Goal: Information Seeking & Learning: Learn about a topic

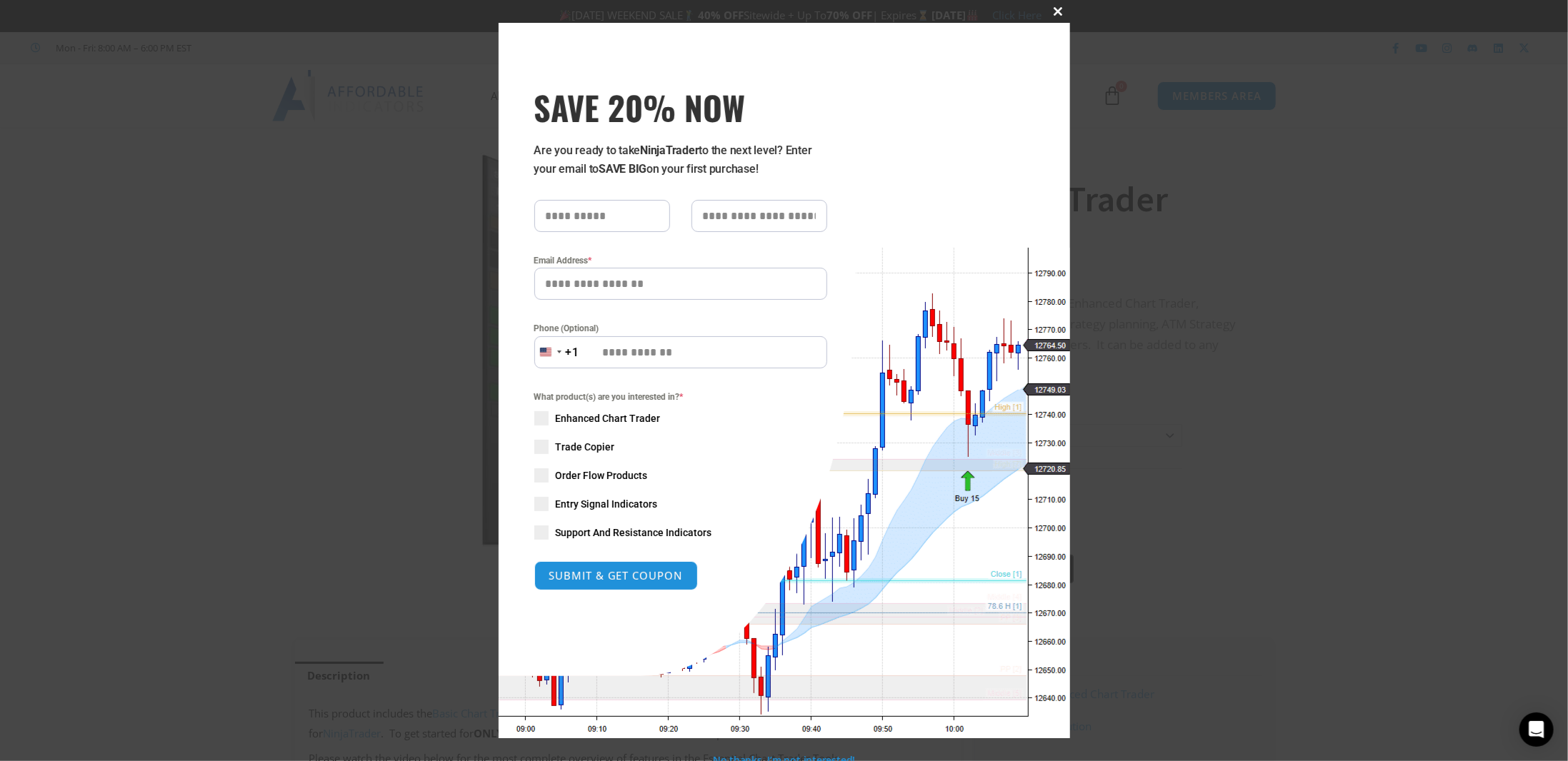
click at [1053, 12] on span at bounding box center [1058, 11] width 23 height 9
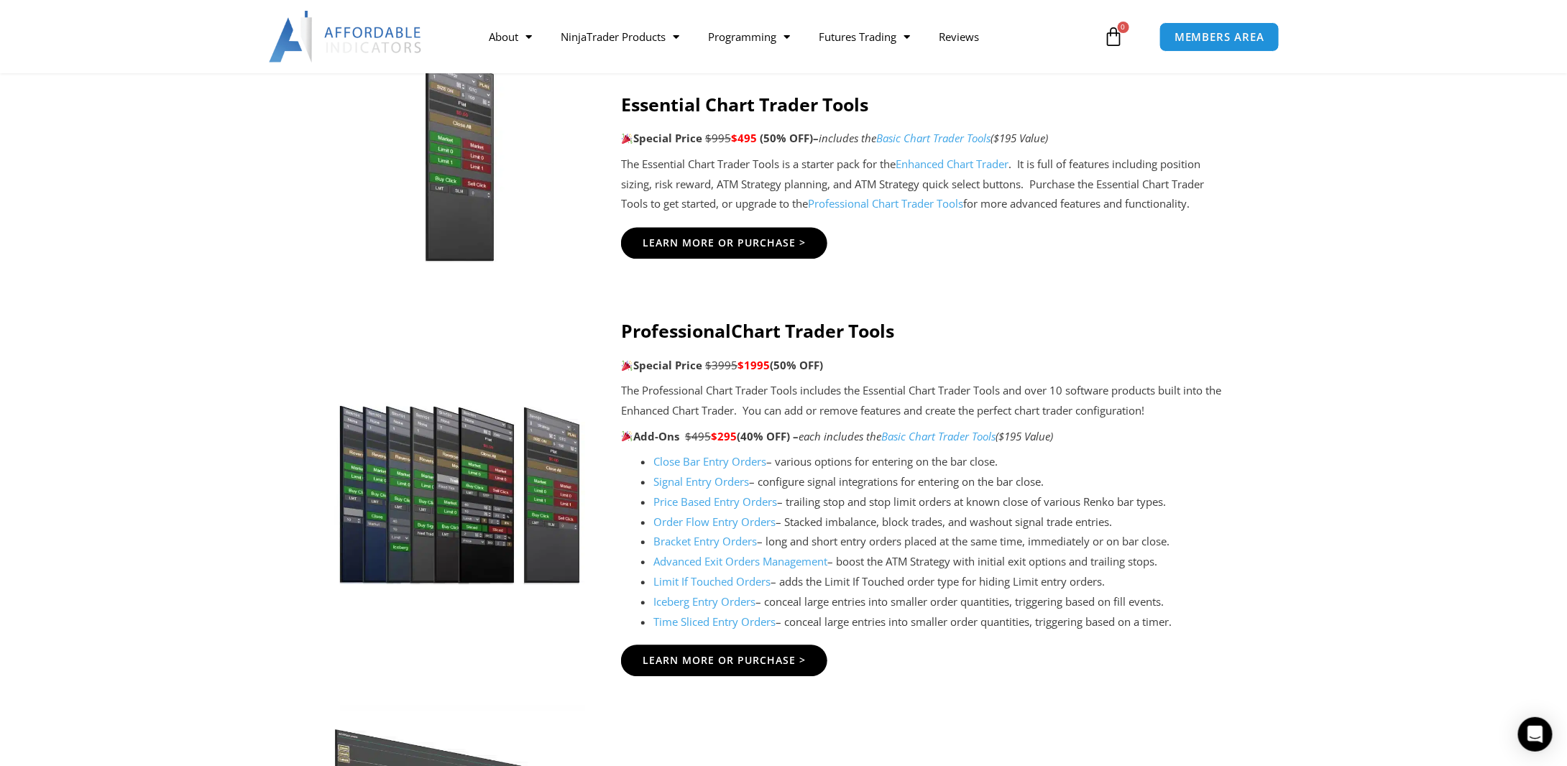
scroll to position [1294, 0]
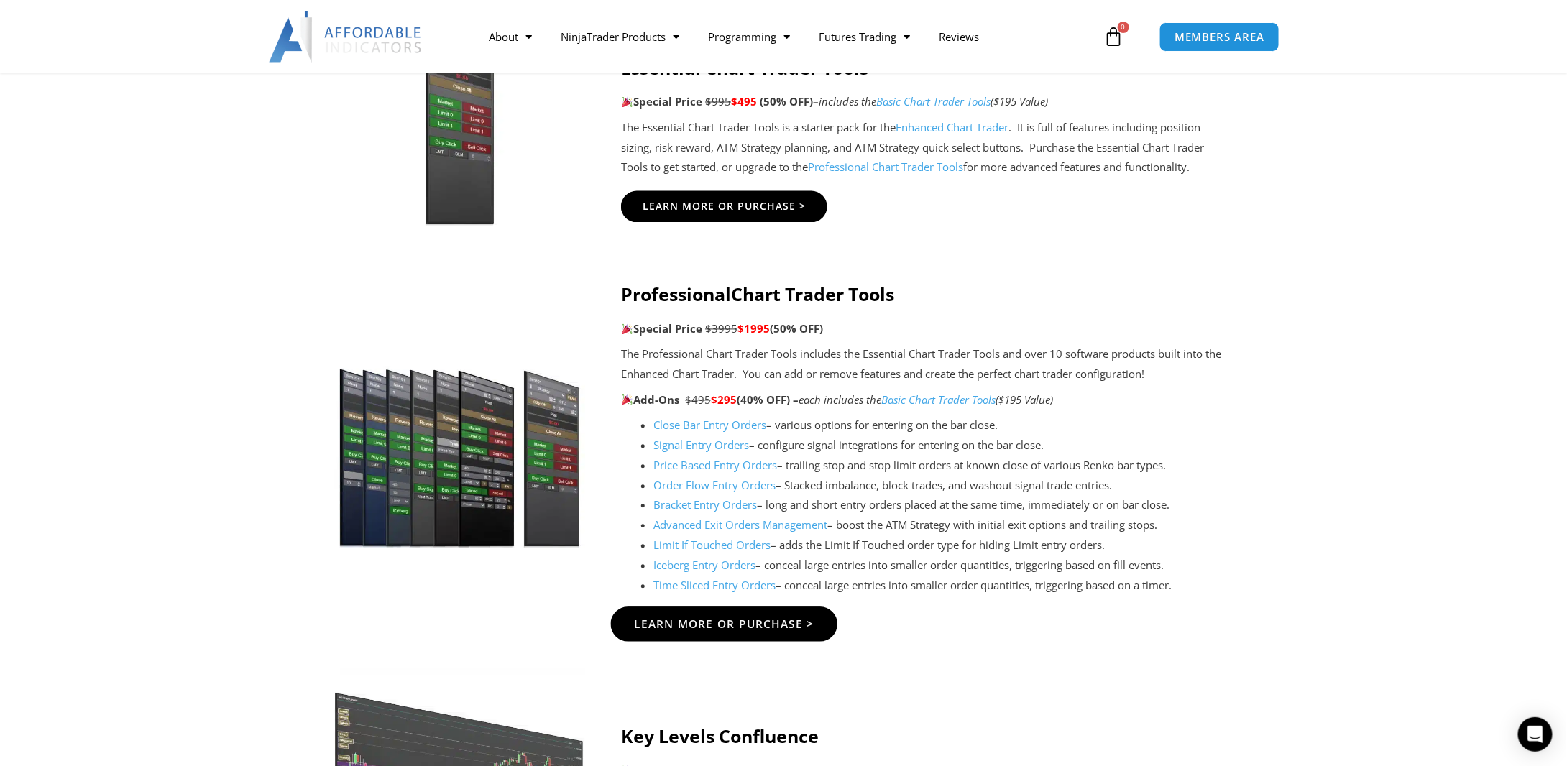
click at [699, 634] on link "Learn More Or Purchase >" at bounding box center [724, 624] width 227 height 35
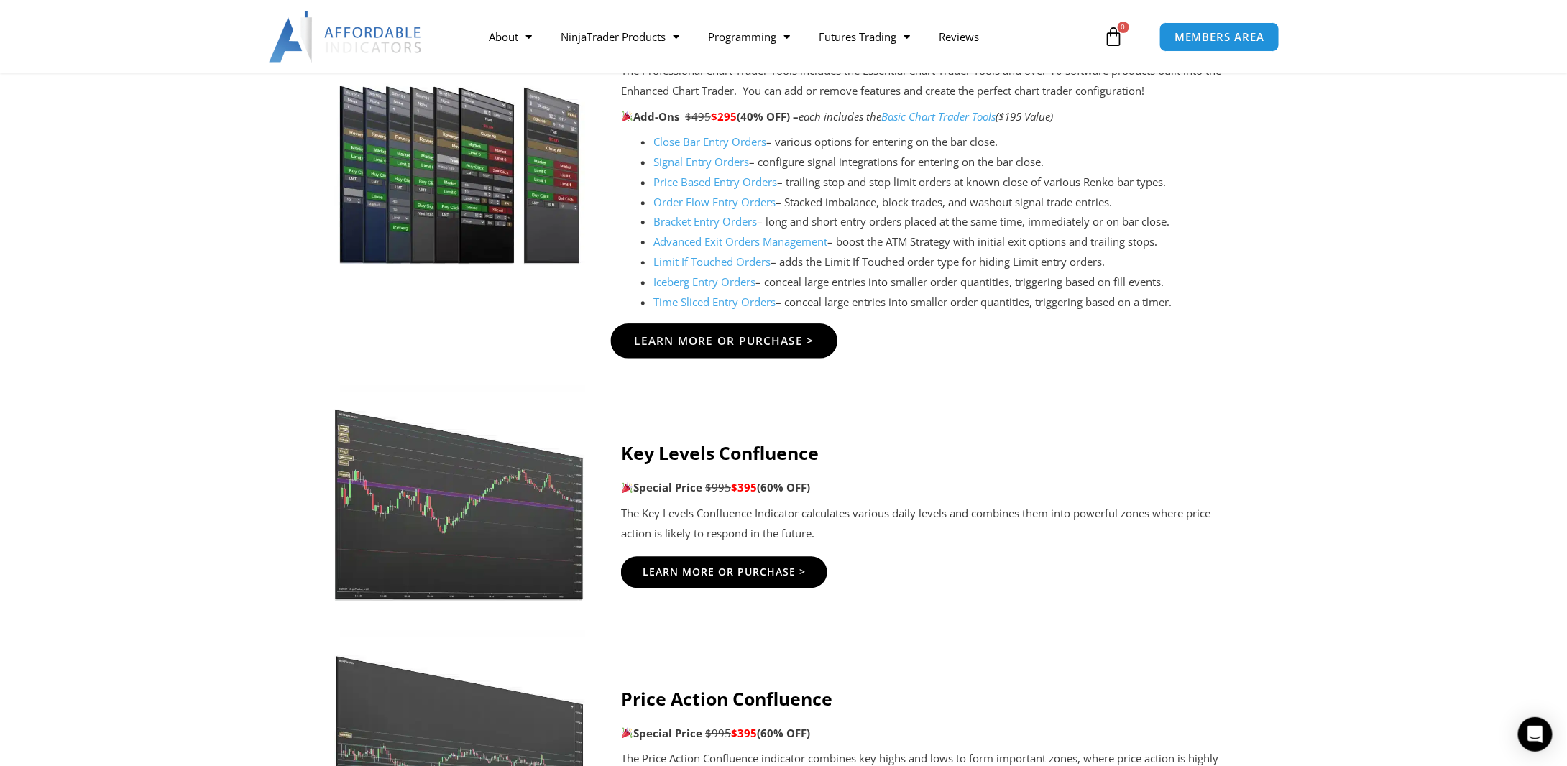
scroll to position [1582, 0]
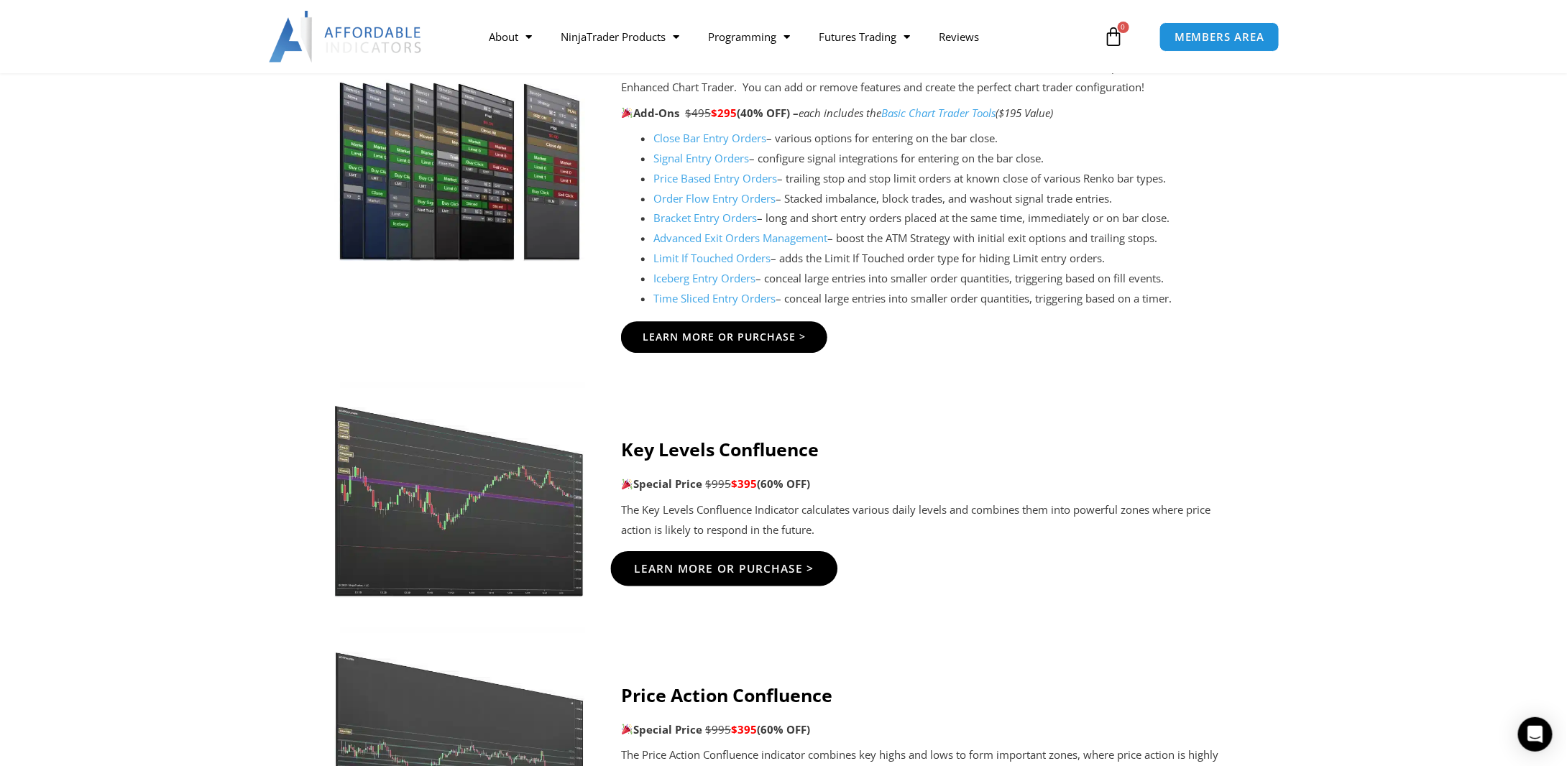
click at [689, 570] on span "Learn More Or Purchase >" at bounding box center [725, 568] width 180 height 11
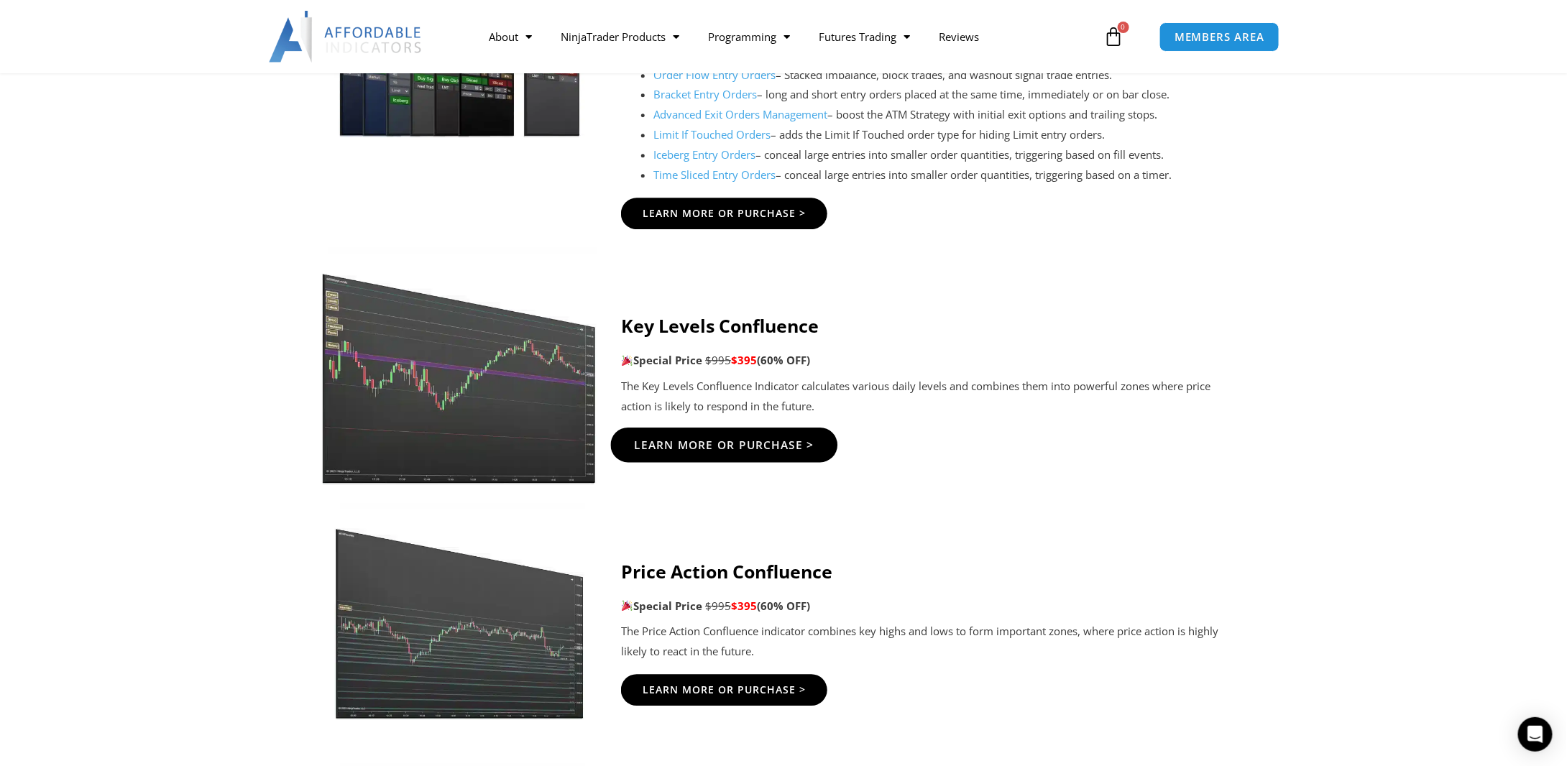
scroll to position [1725, 0]
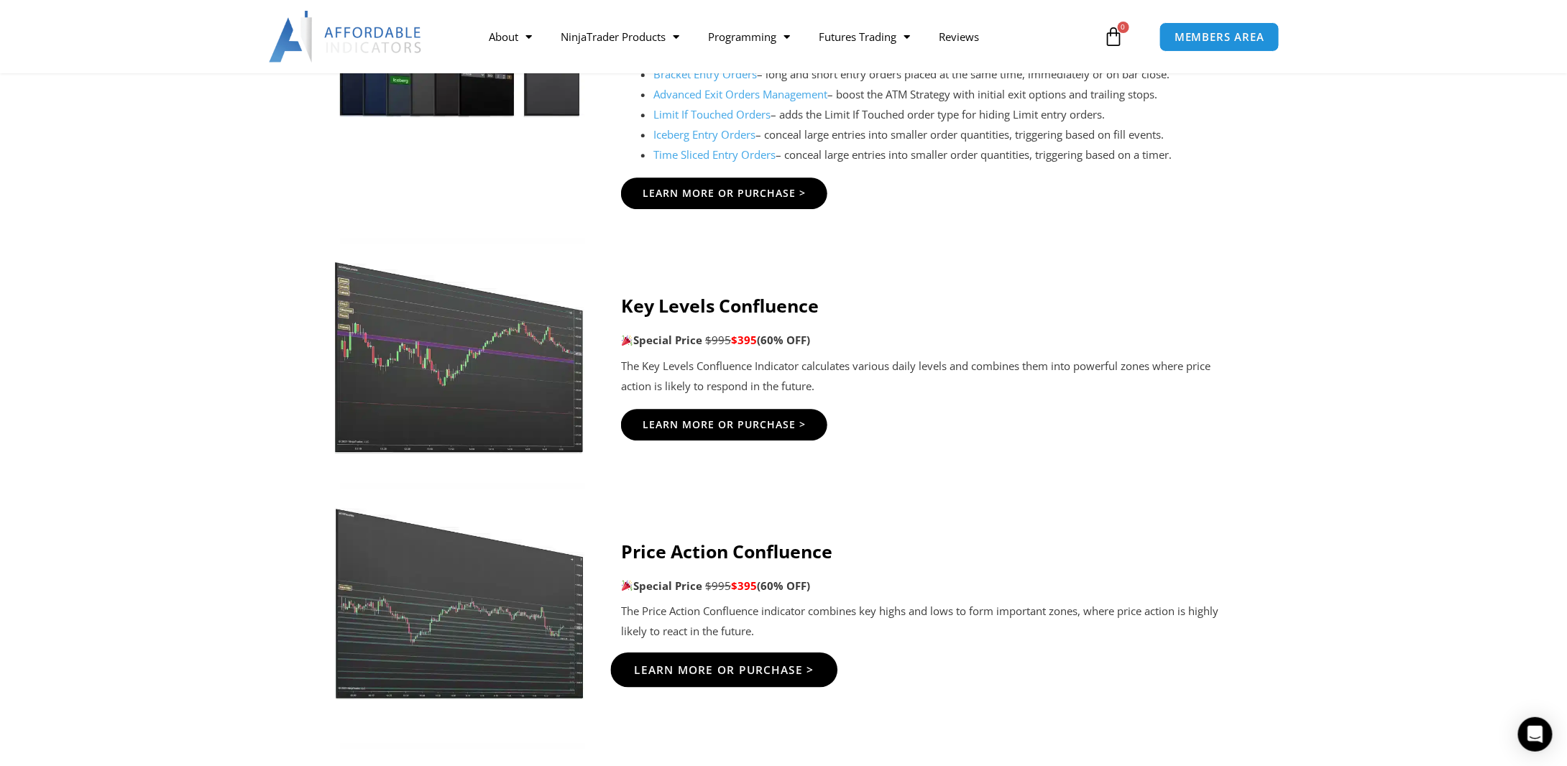
click at [721, 674] on span "Learn More Or Purchase >" at bounding box center [725, 669] width 180 height 11
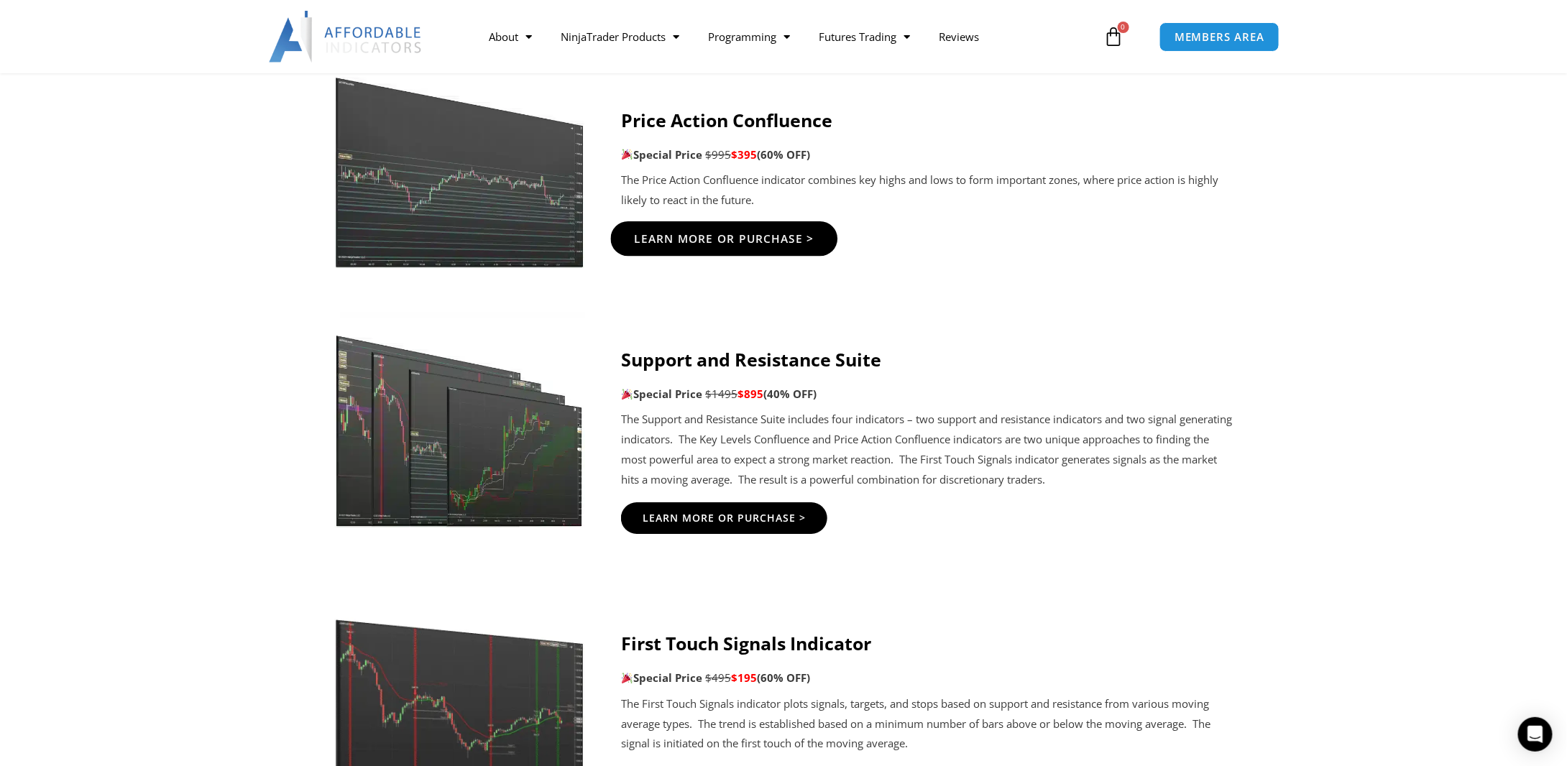
scroll to position [2229, 0]
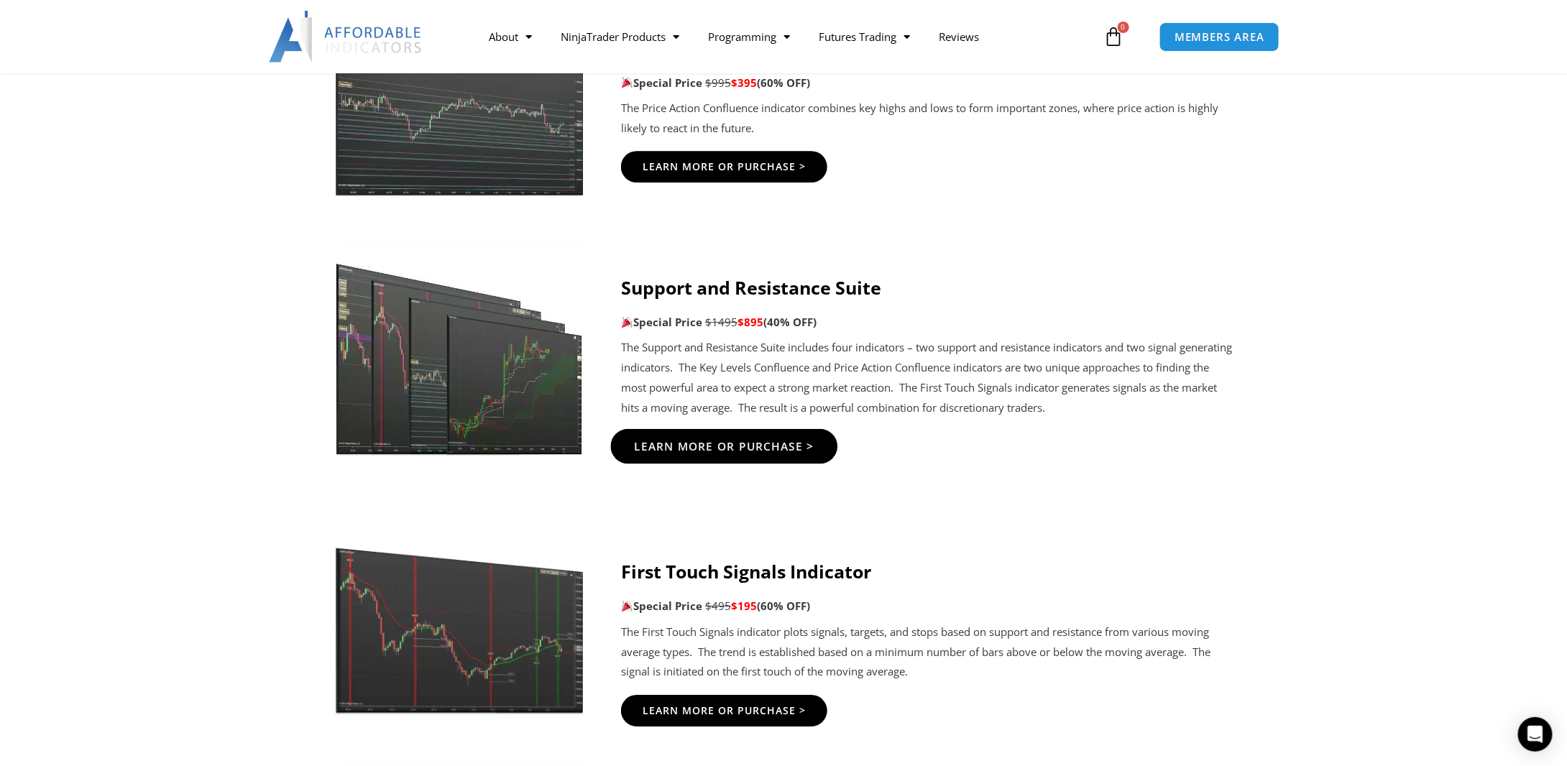
click at [697, 449] on span "Learn More Or Purchase >" at bounding box center [725, 446] width 180 height 11
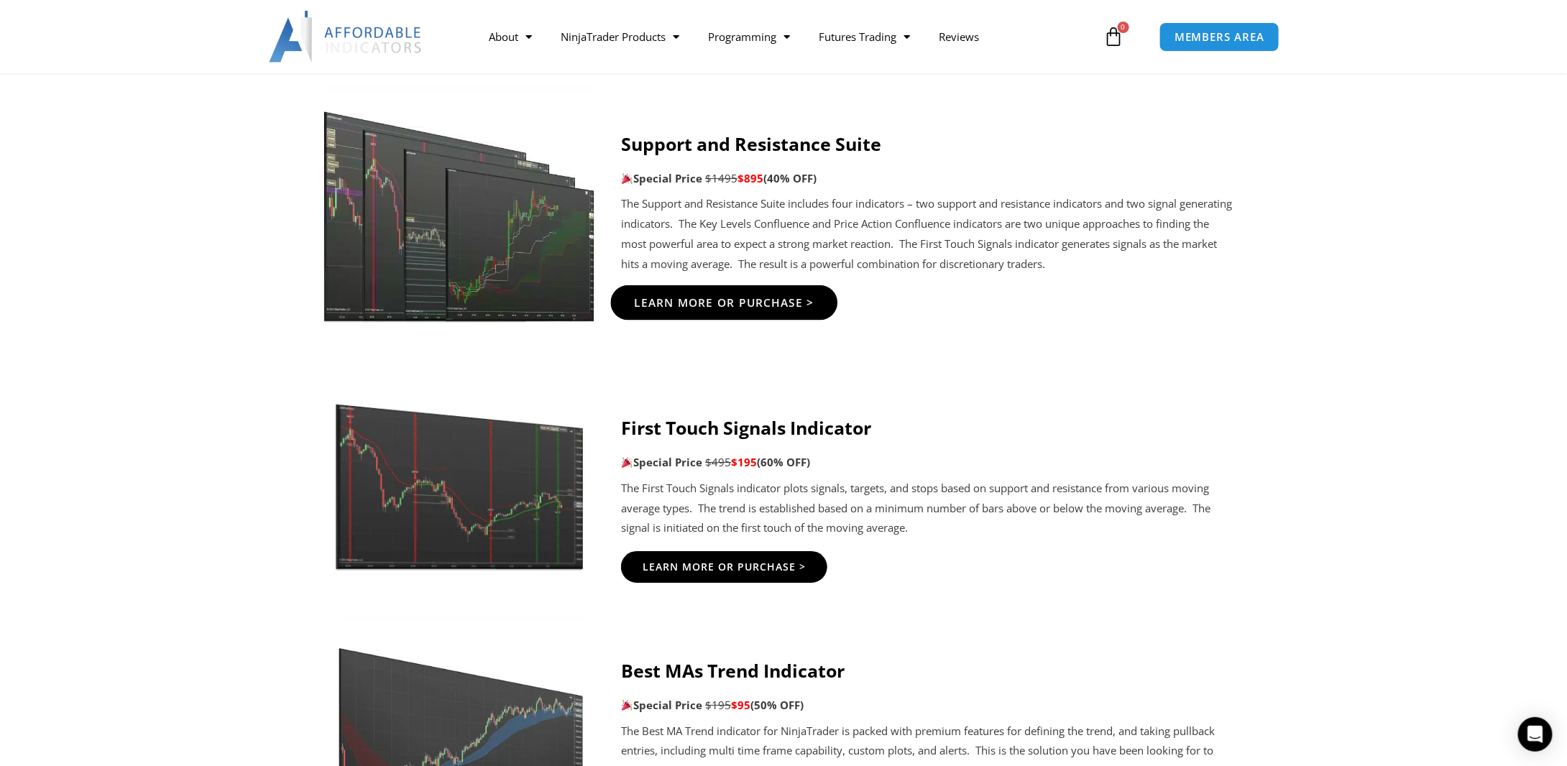
scroll to position [2444, 0]
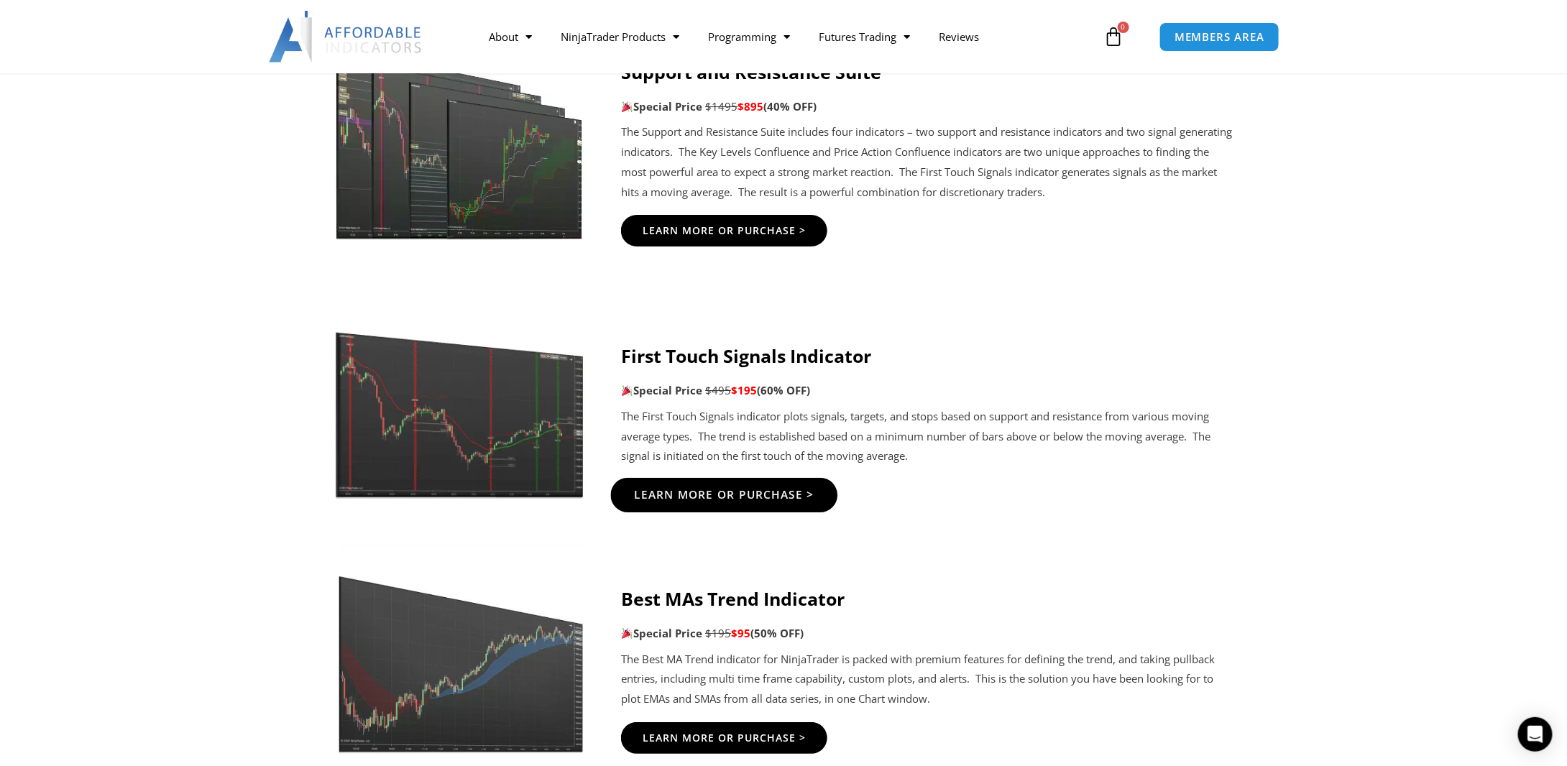
click at [656, 495] on span "Learn More Or Purchase >" at bounding box center [725, 495] width 180 height 11
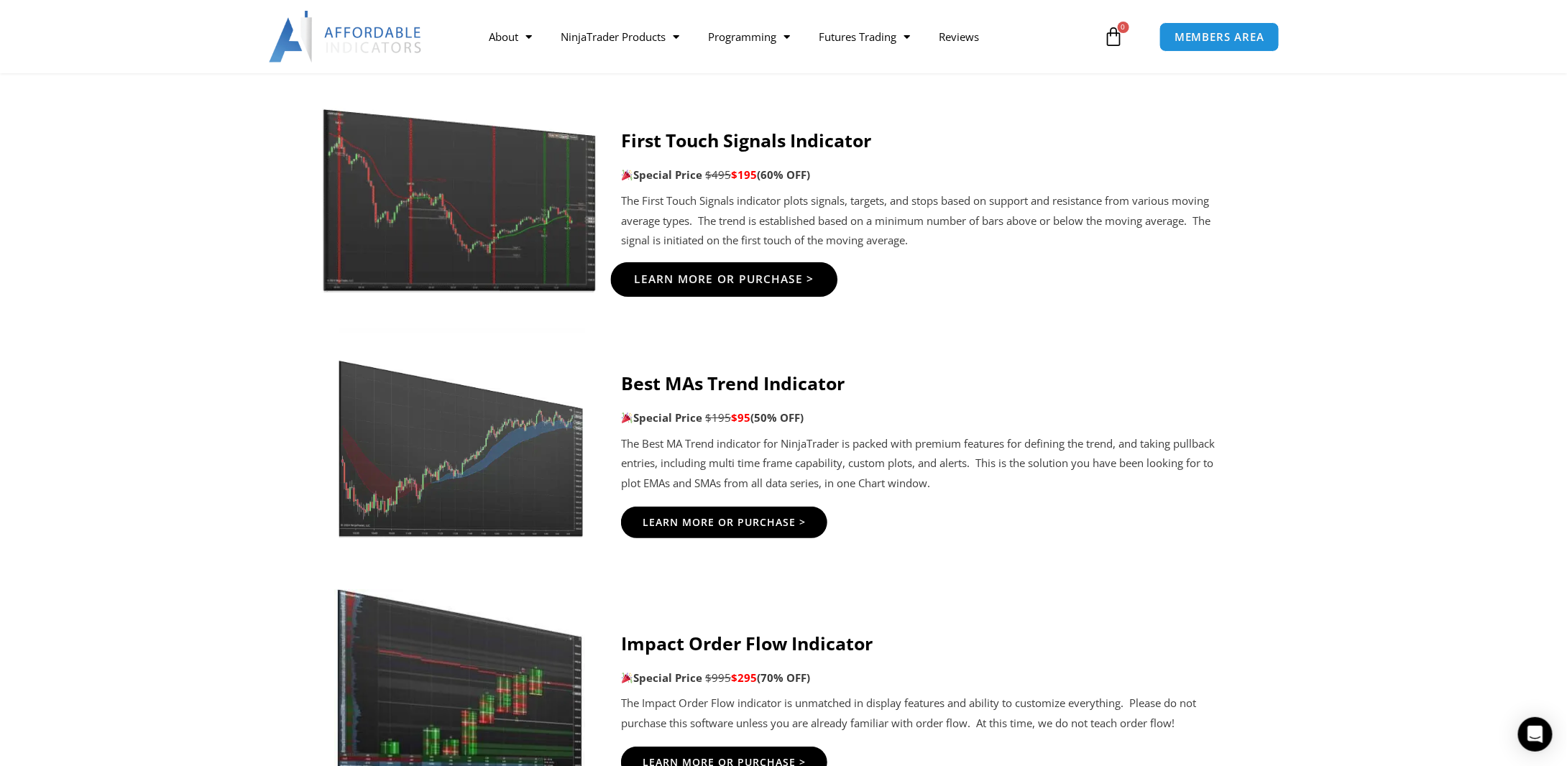
scroll to position [2732, 0]
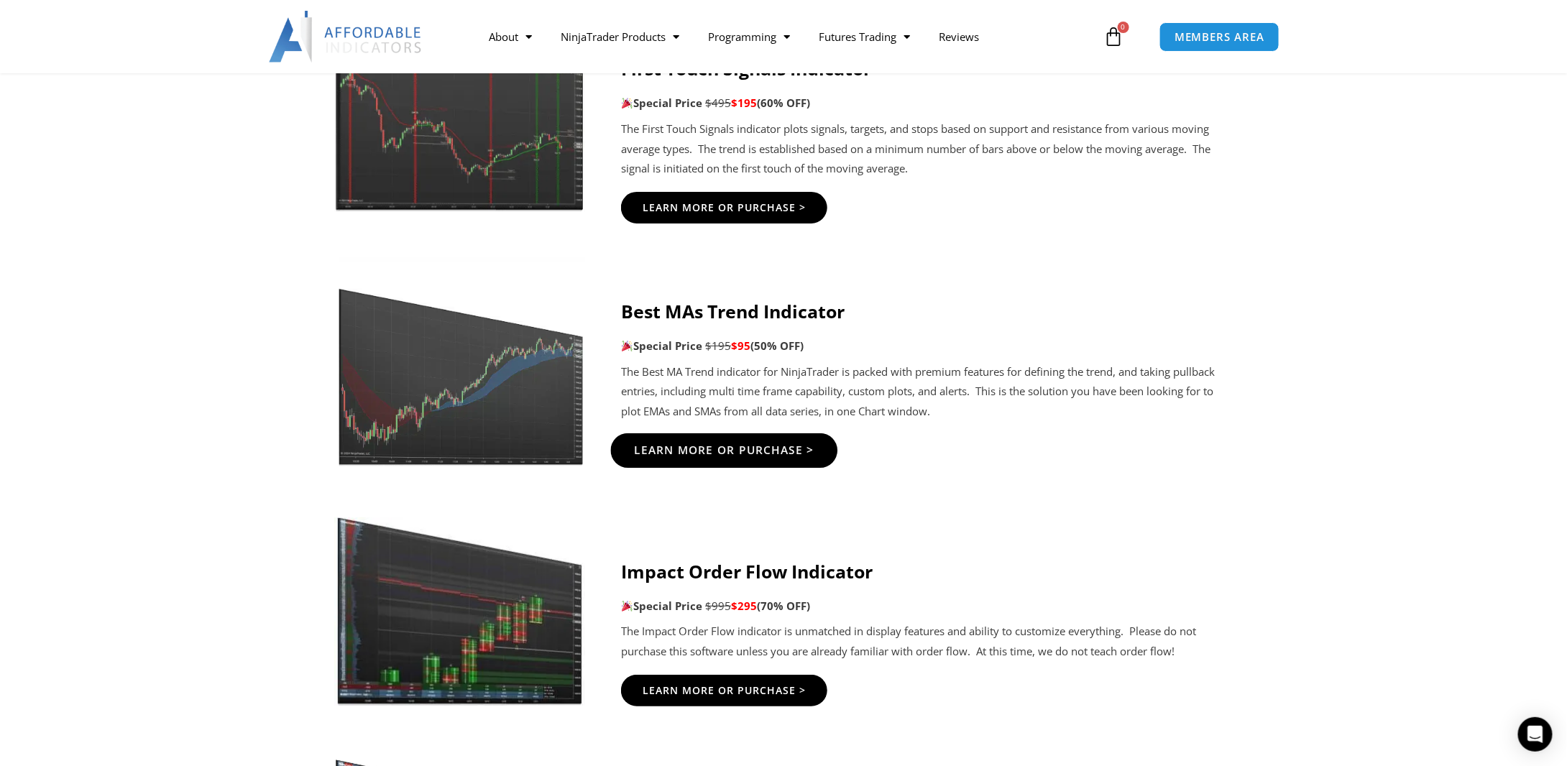
click at [683, 445] on span "Learn More Or Purchase >" at bounding box center [725, 450] width 180 height 11
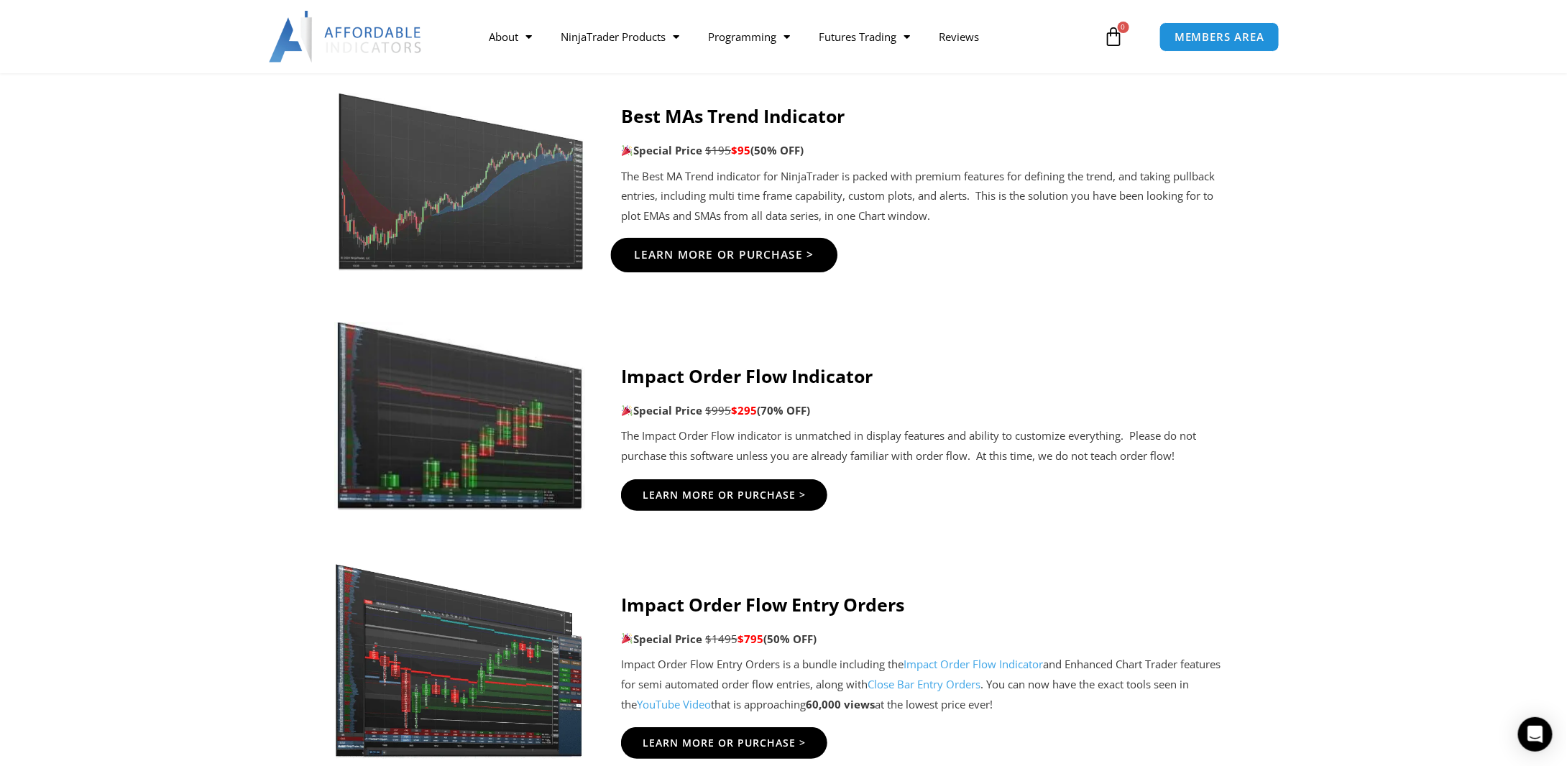
scroll to position [2948, 0]
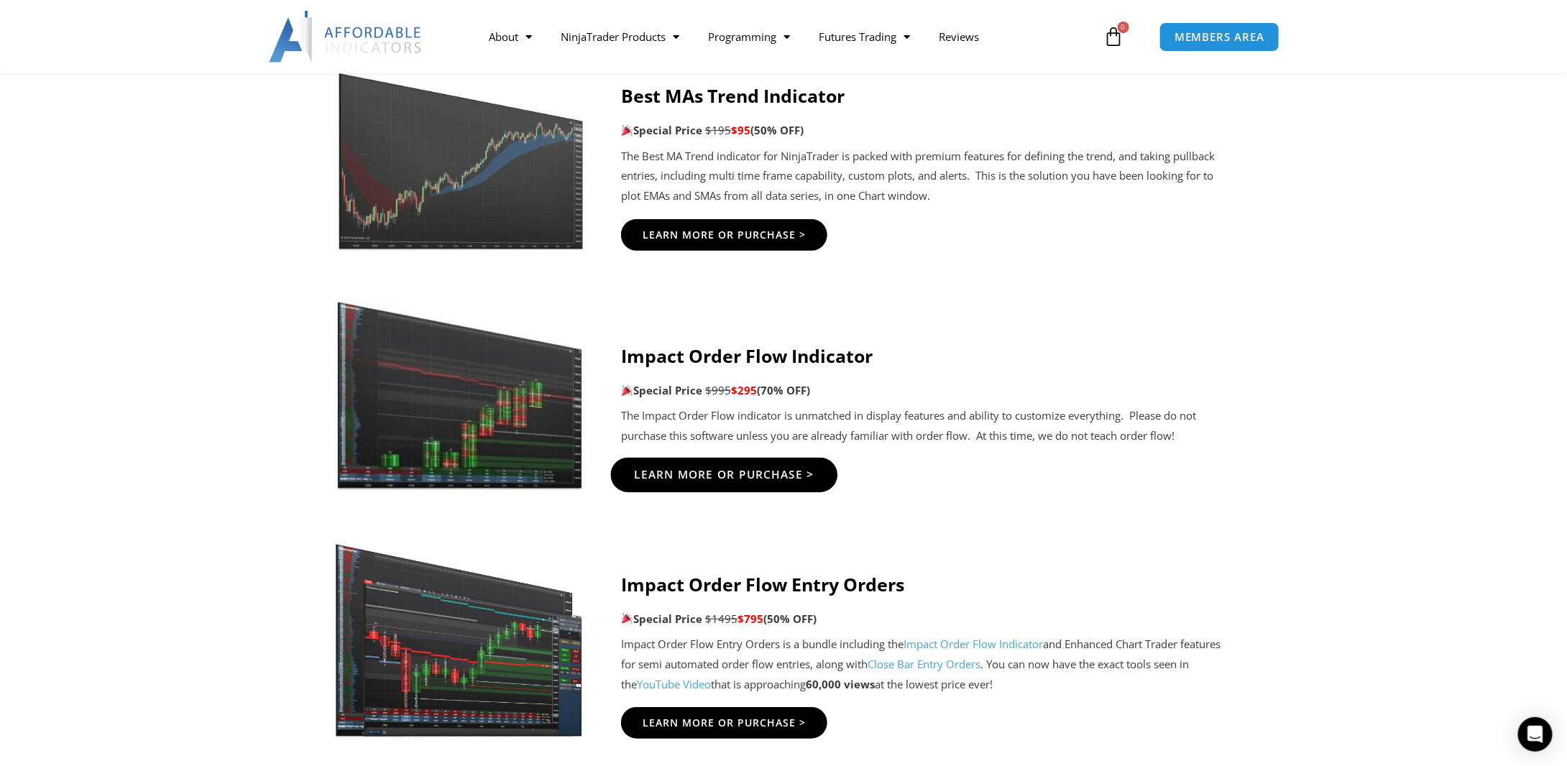
click at [710, 469] on span "Learn More Or Purchase >" at bounding box center [725, 474] width 180 height 11
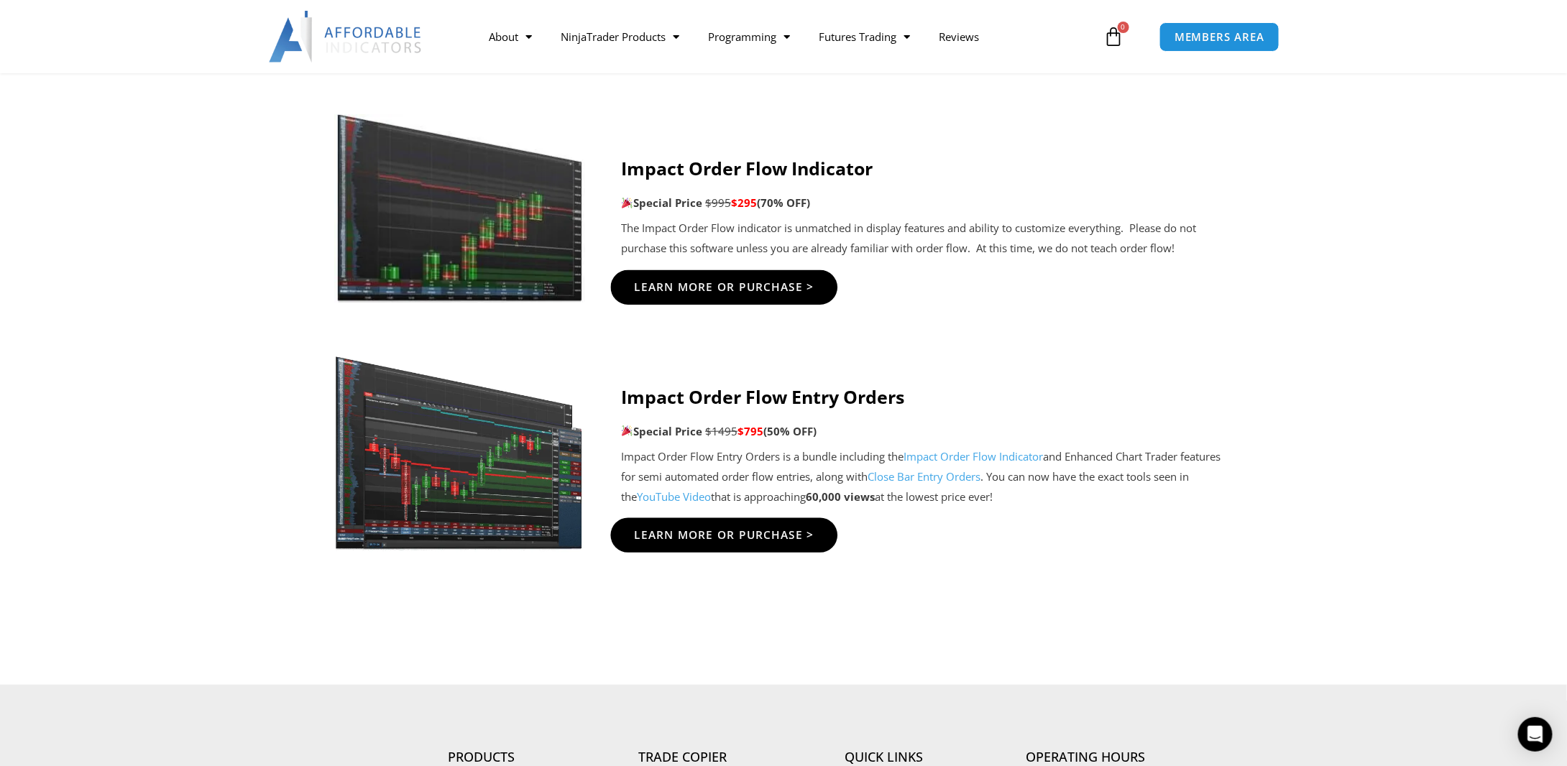
scroll to position [3163, 0]
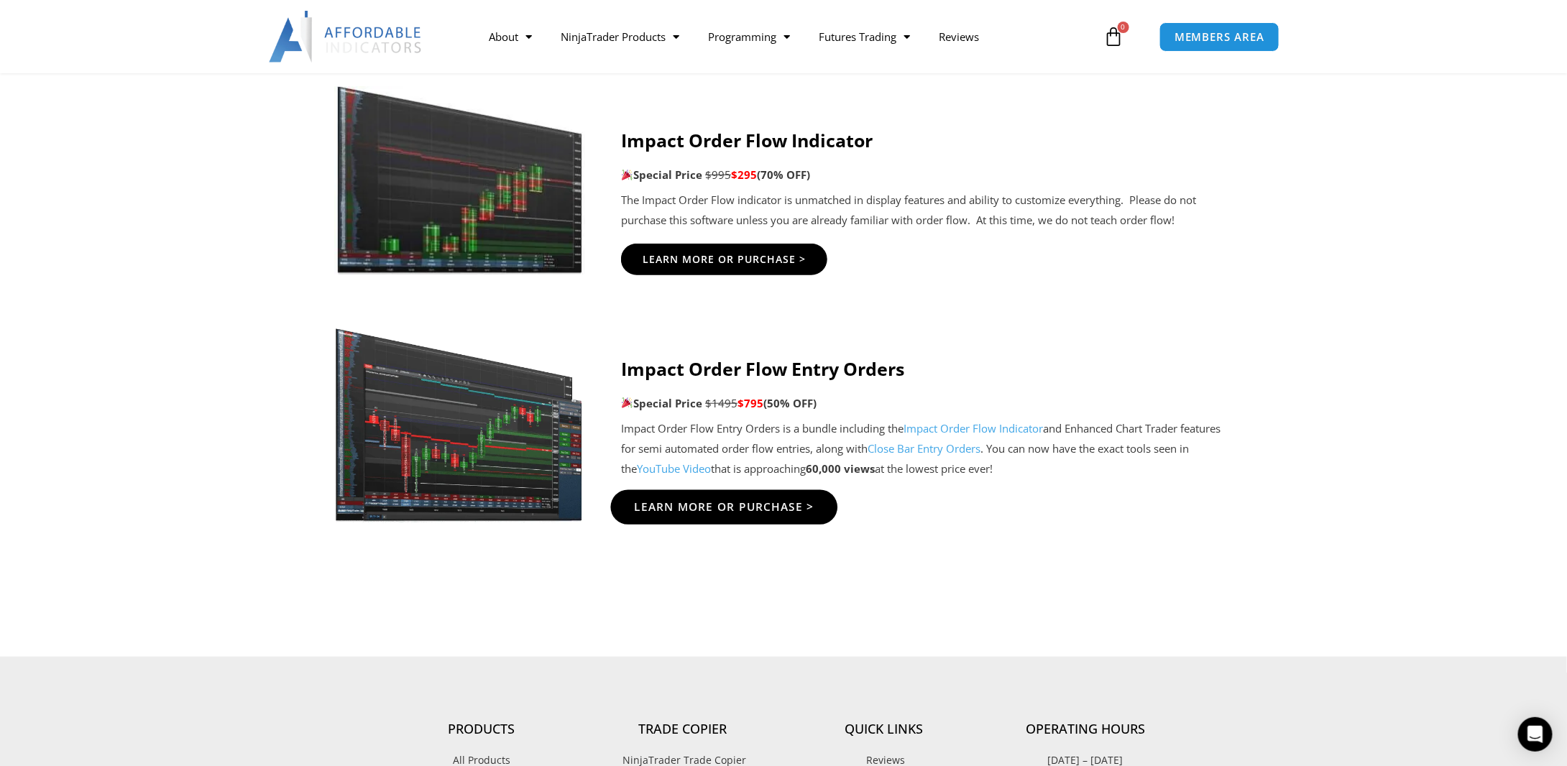
click at [670, 505] on span "Learn More Or Purchase >" at bounding box center [725, 508] width 180 height 11
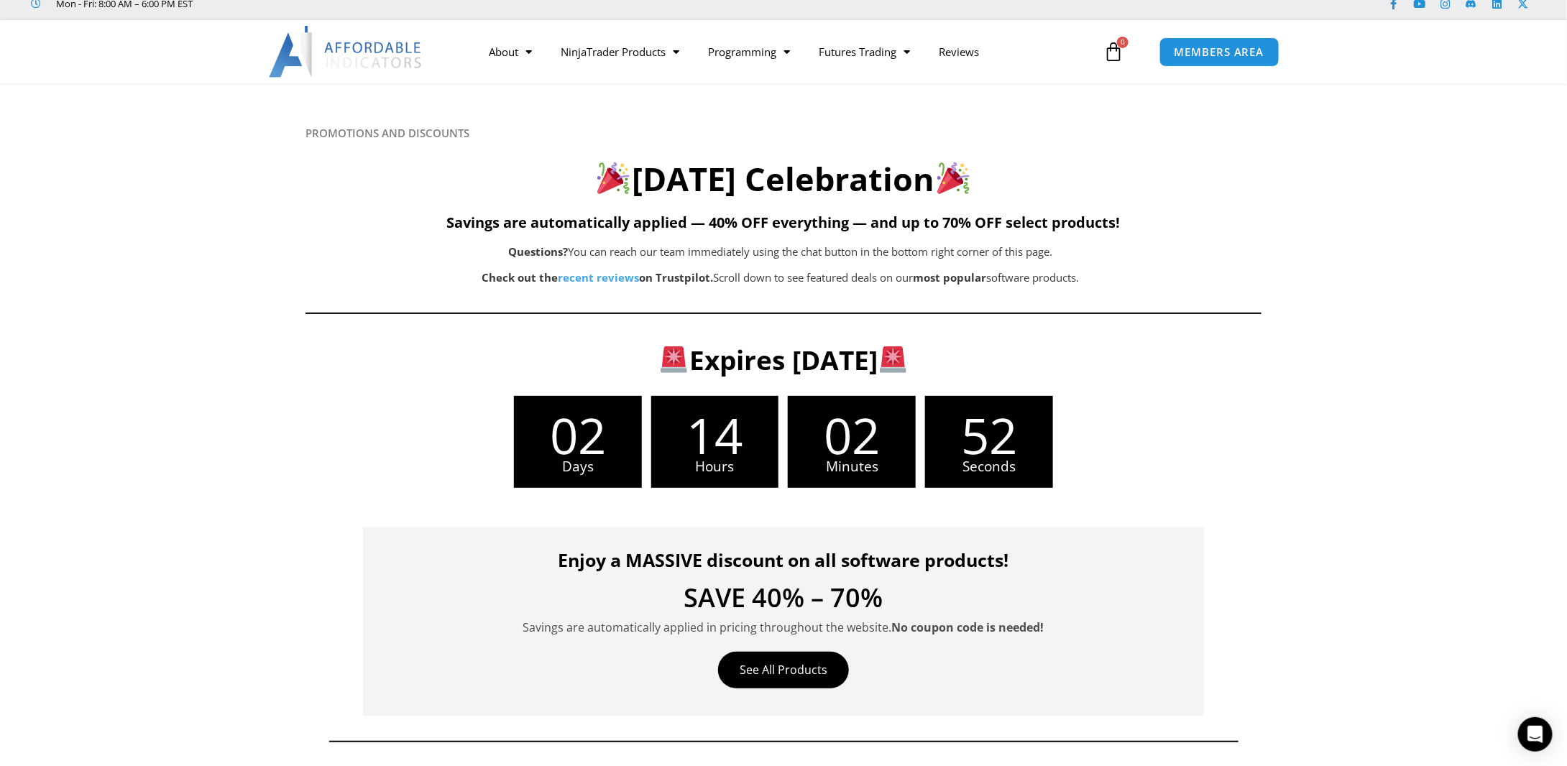
scroll to position [0, 0]
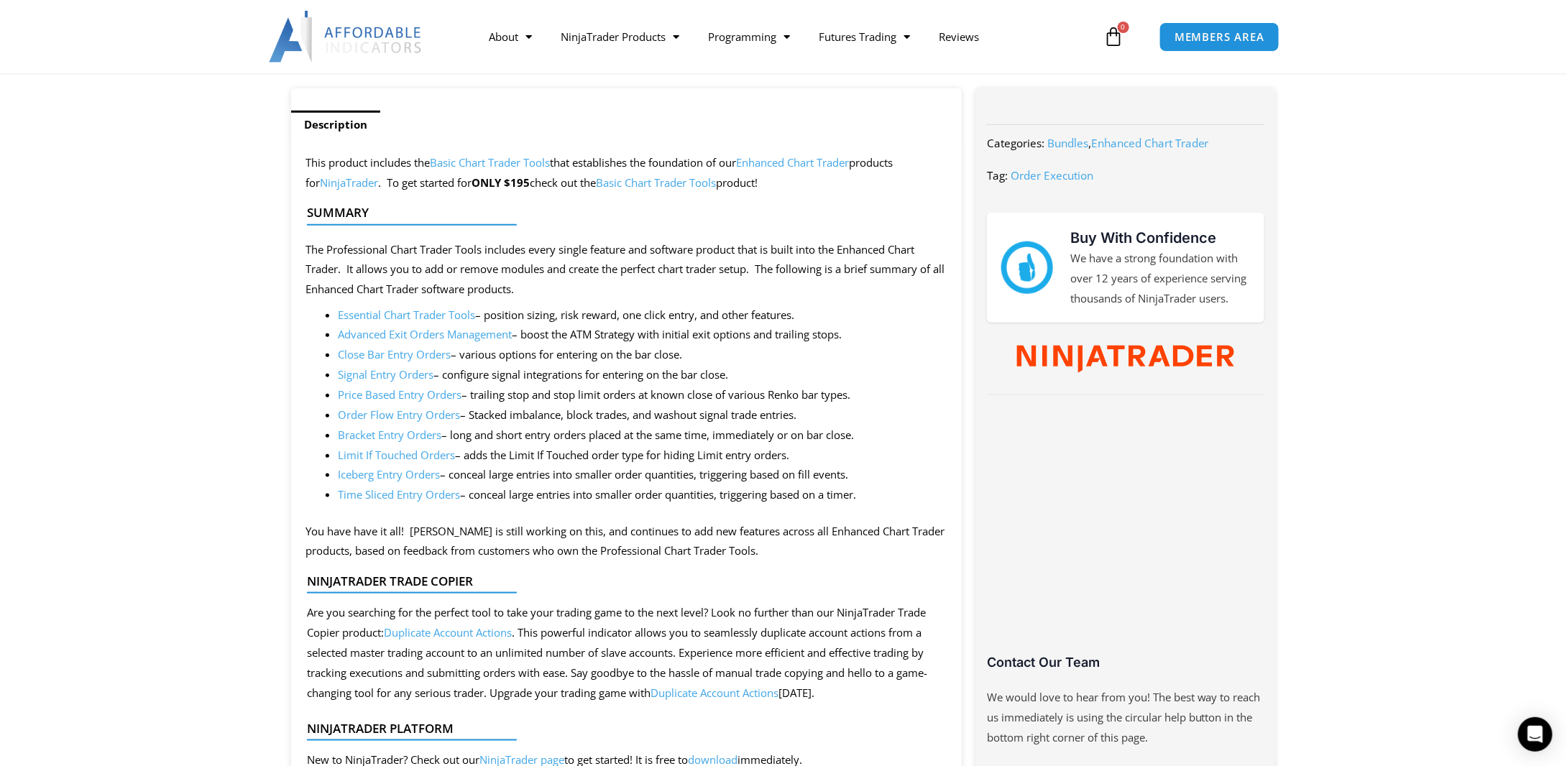
scroll to position [503, 0]
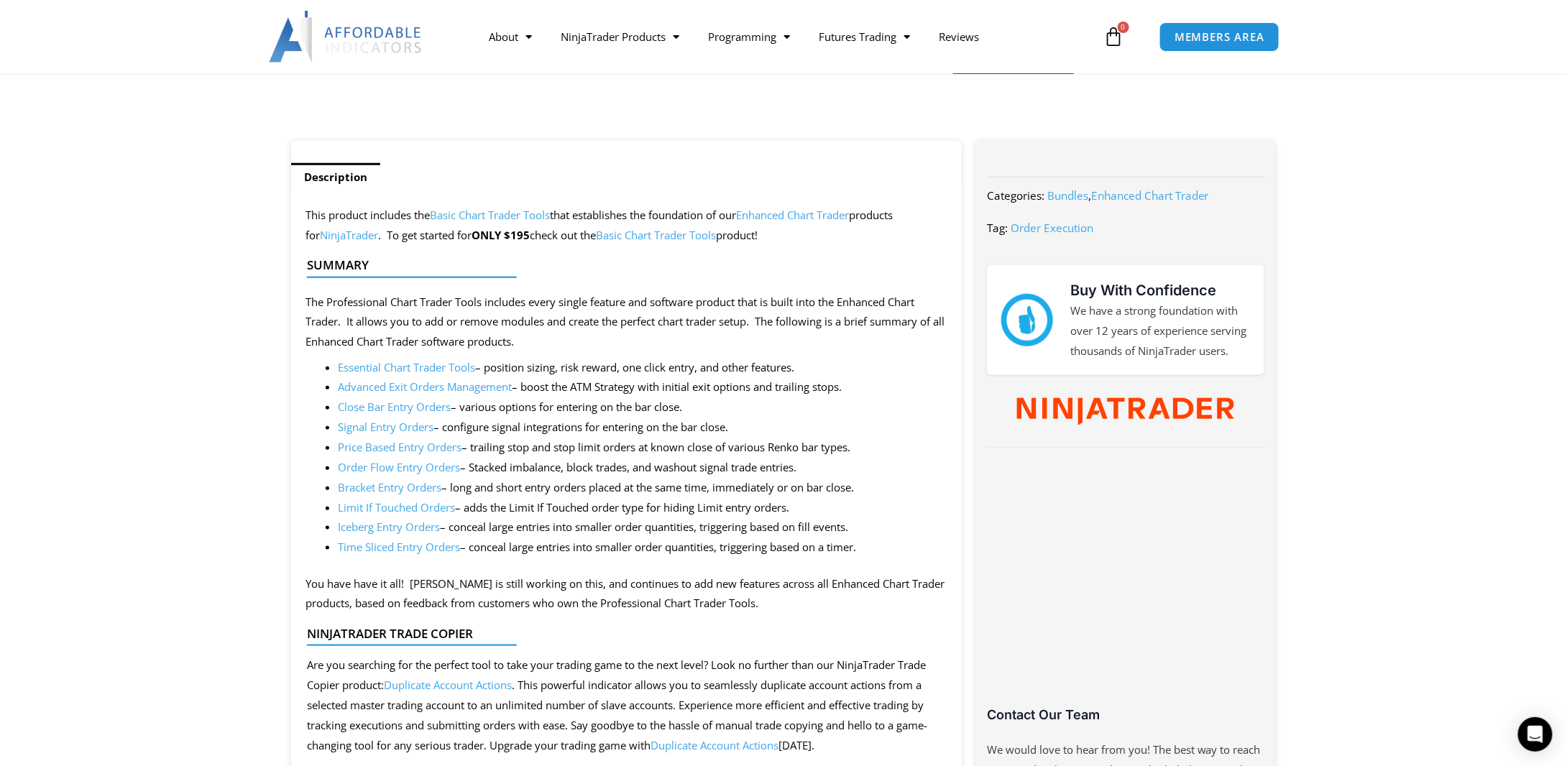
click at [415, 426] on link "Signal Entry Orders" at bounding box center [386, 427] width 96 height 14
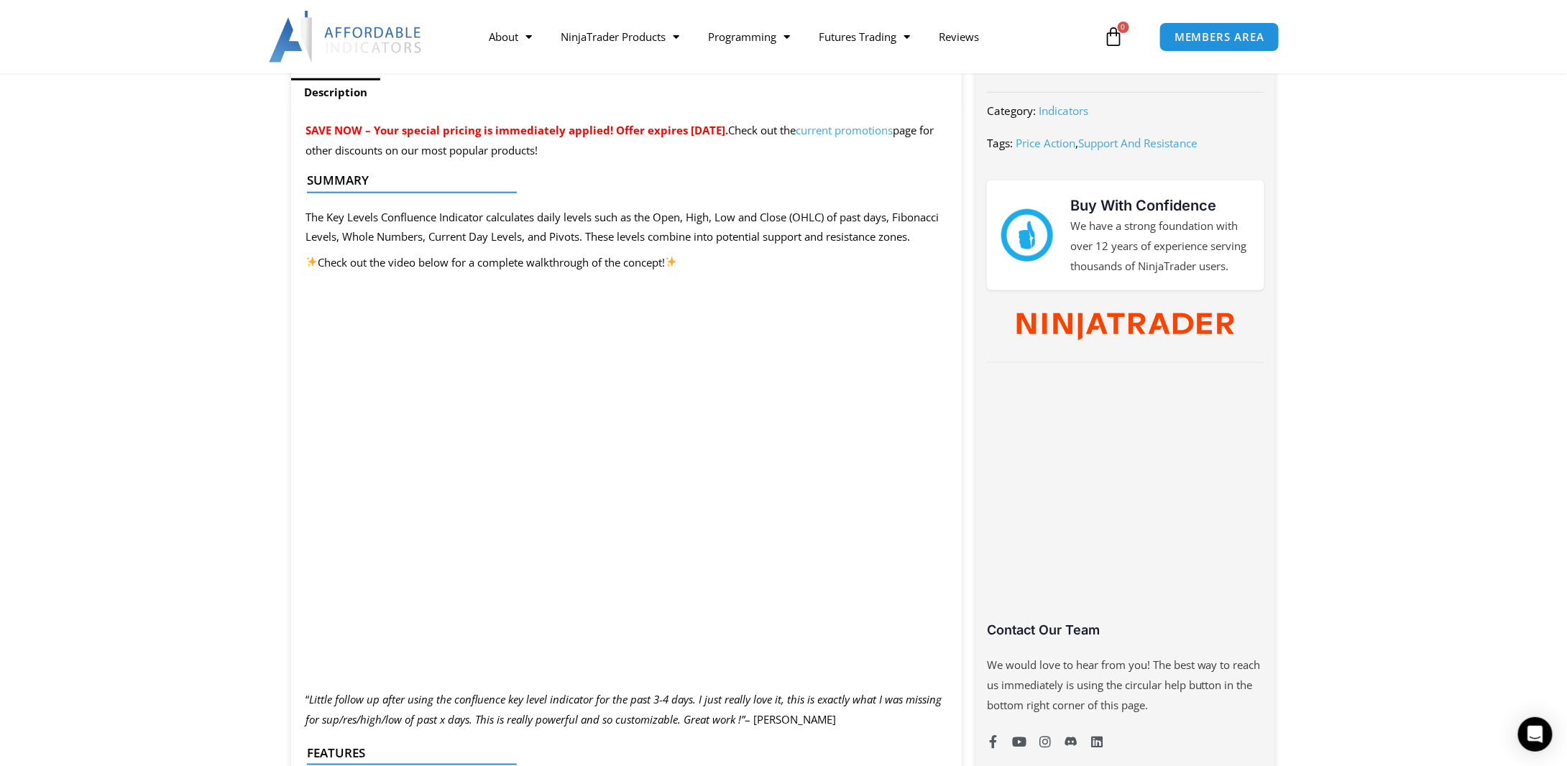
scroll to position [503, 0]
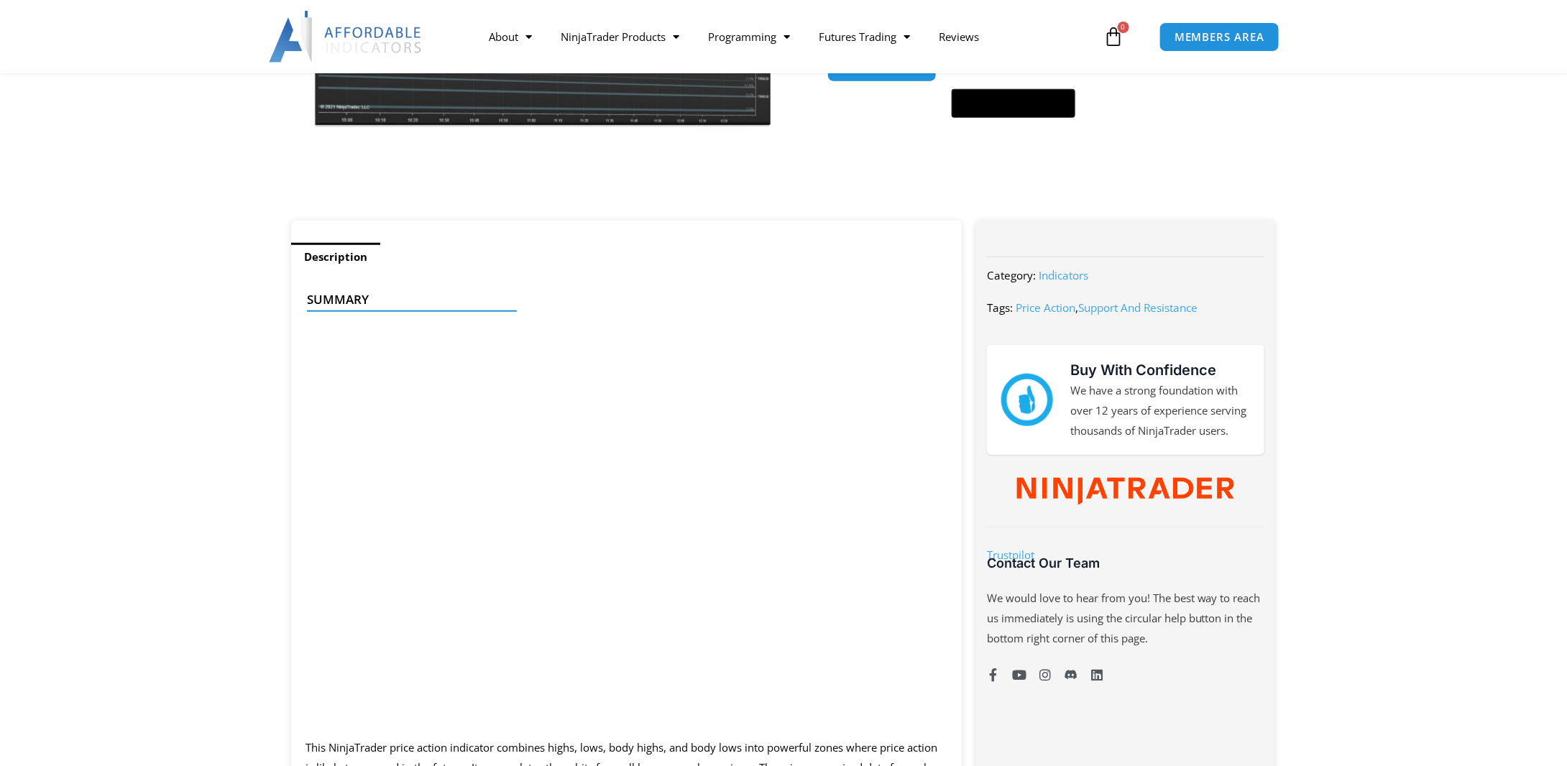
scroll to position [503, 0]
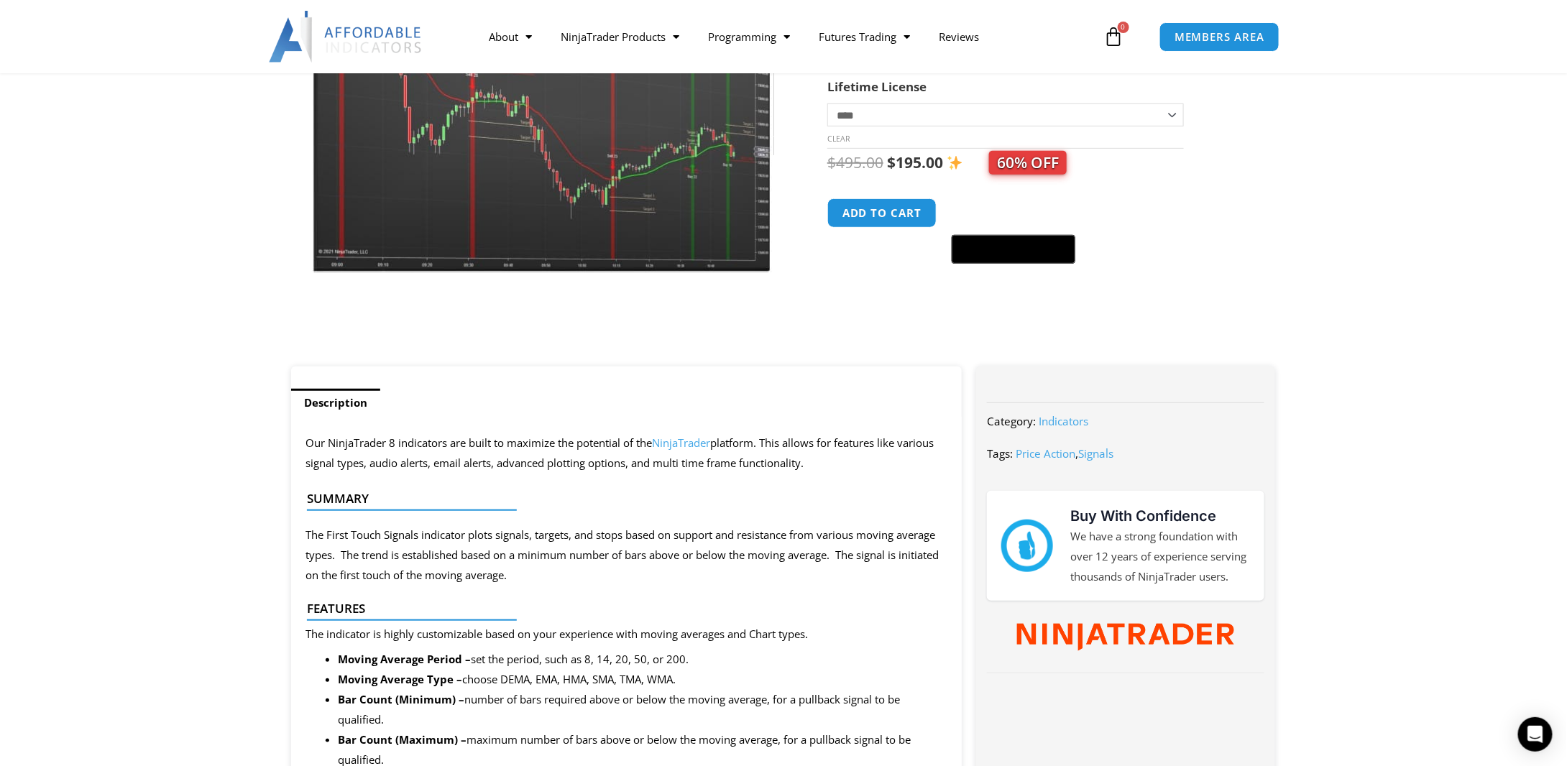
scroll to position [72, 0]
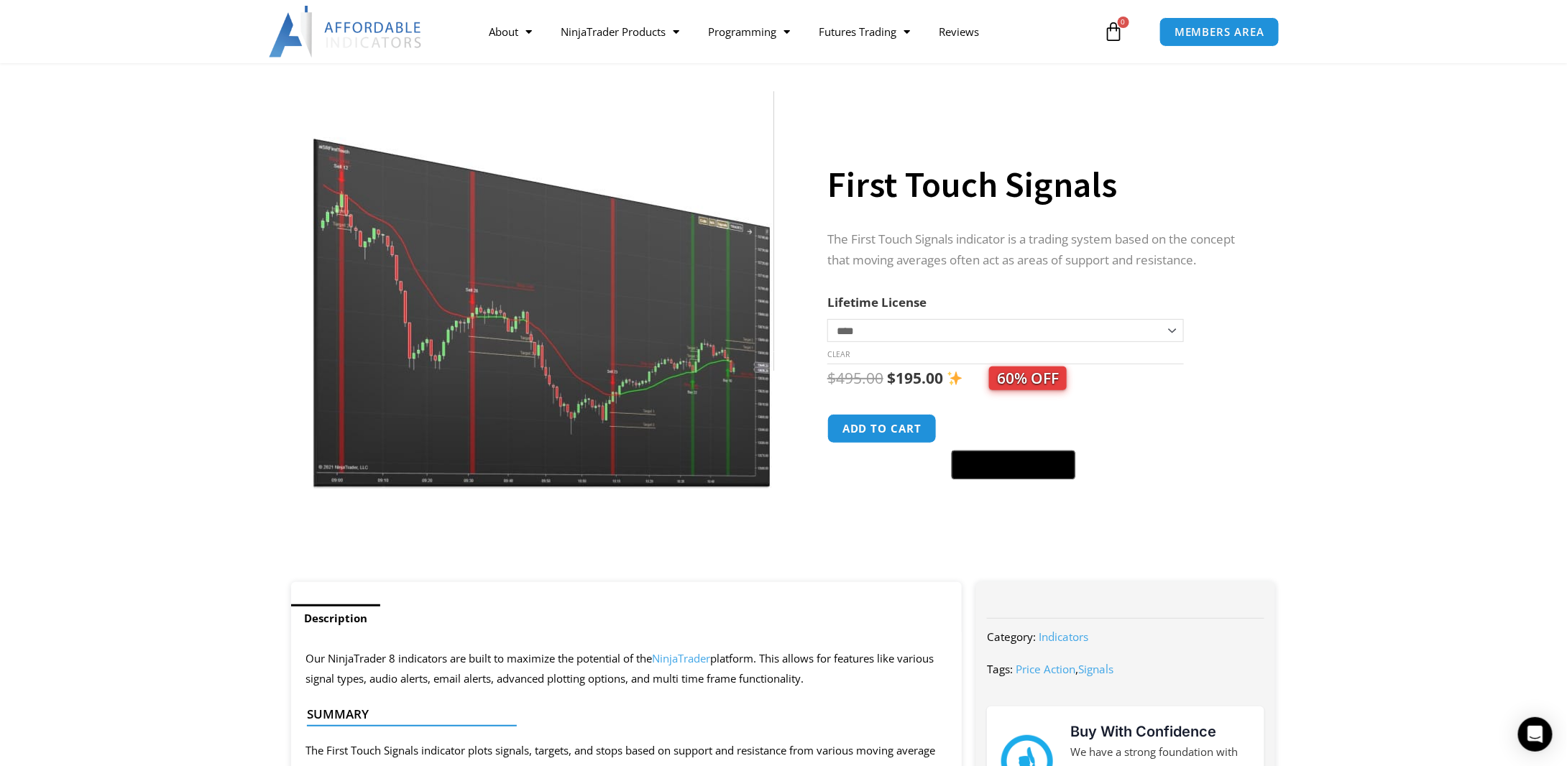
click at [533, 344] on img at bounding box center [543, 290] width 462 height 398
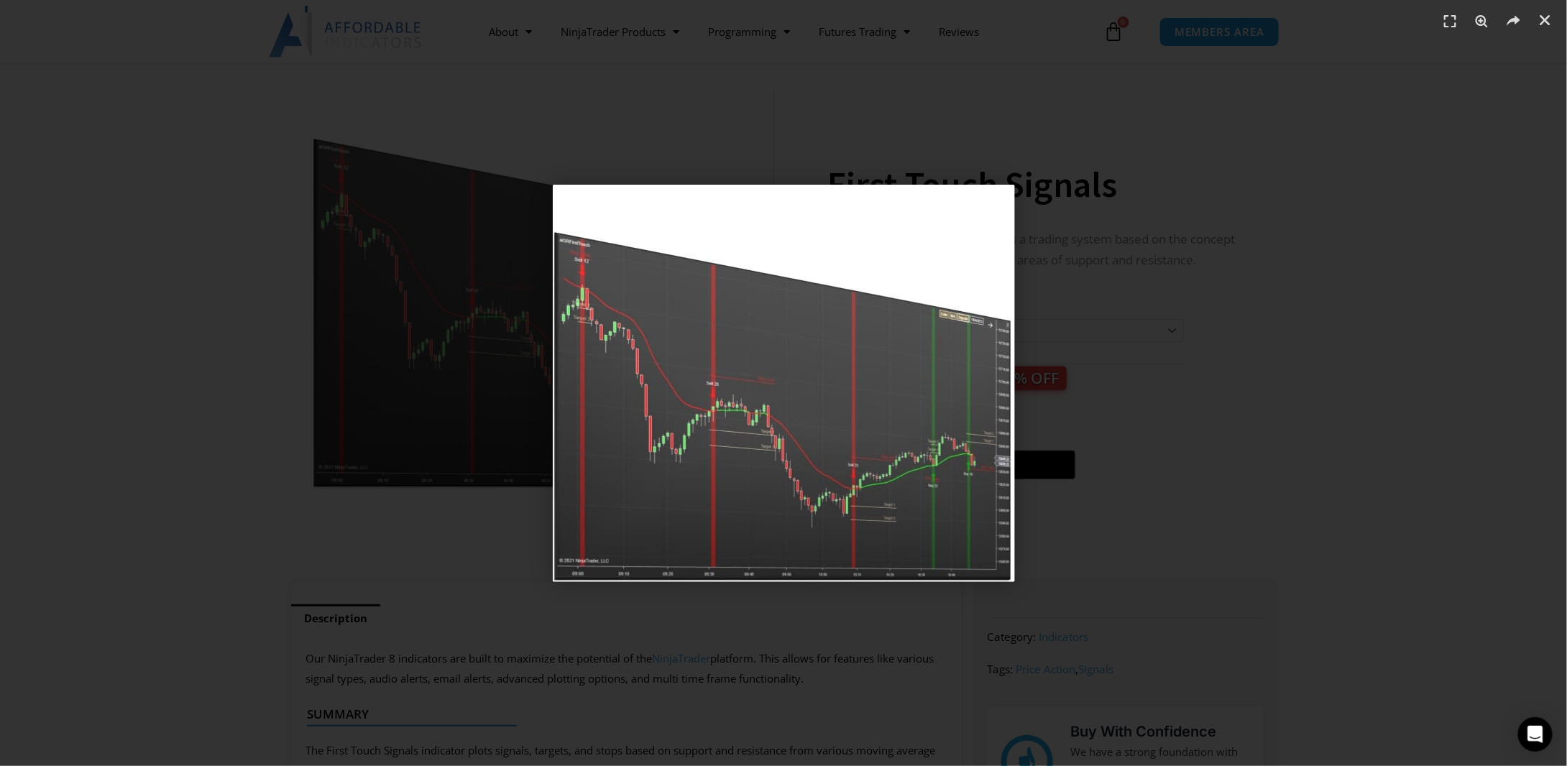
click at [507, 536] on div "1 / 1" at bounding box center [783, 383] width 1467 height 666
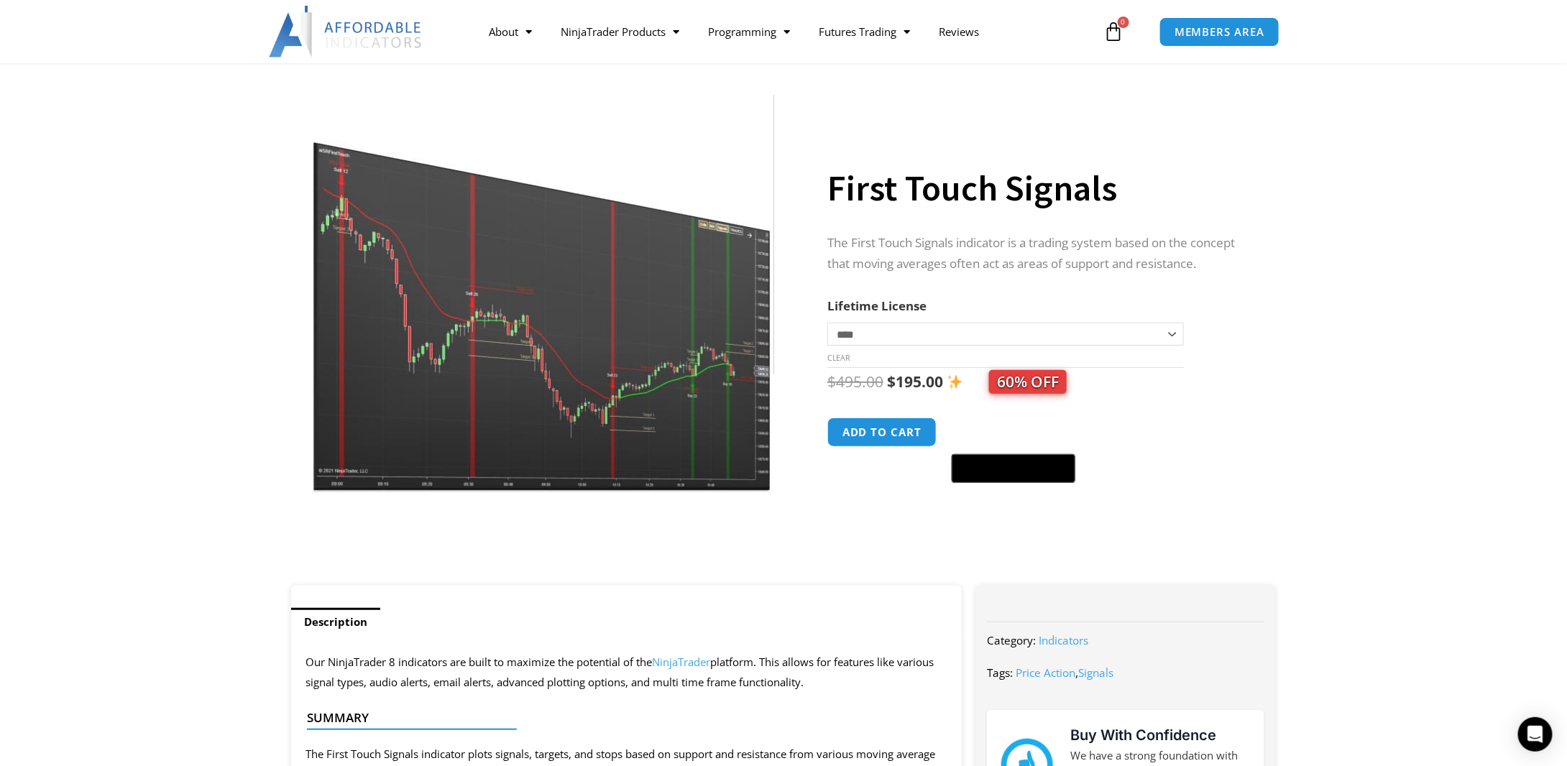
scroll to position [0, 0]
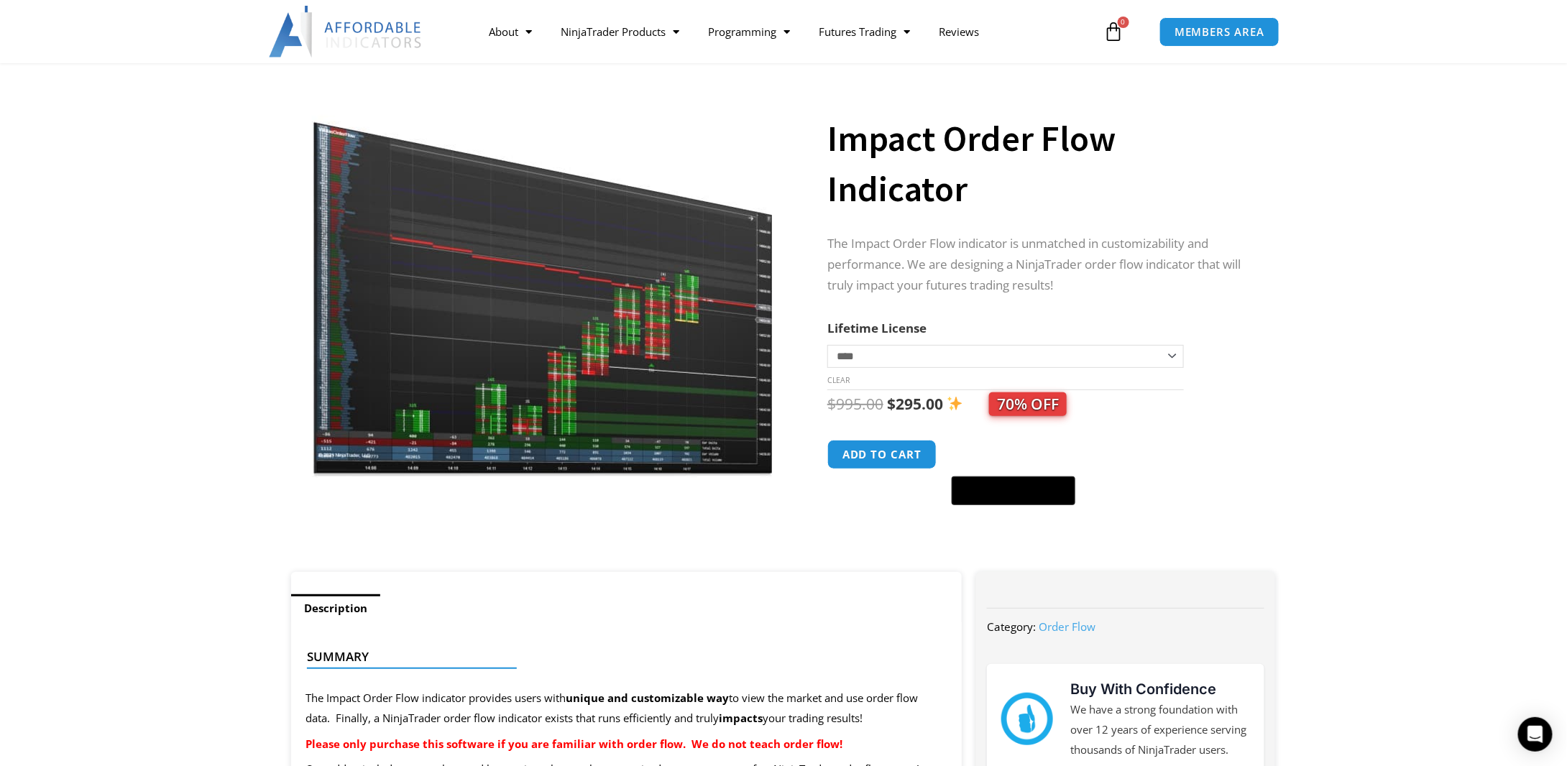
click at [627, 414] on img at bounding box center [543, 280] width 462 height 398
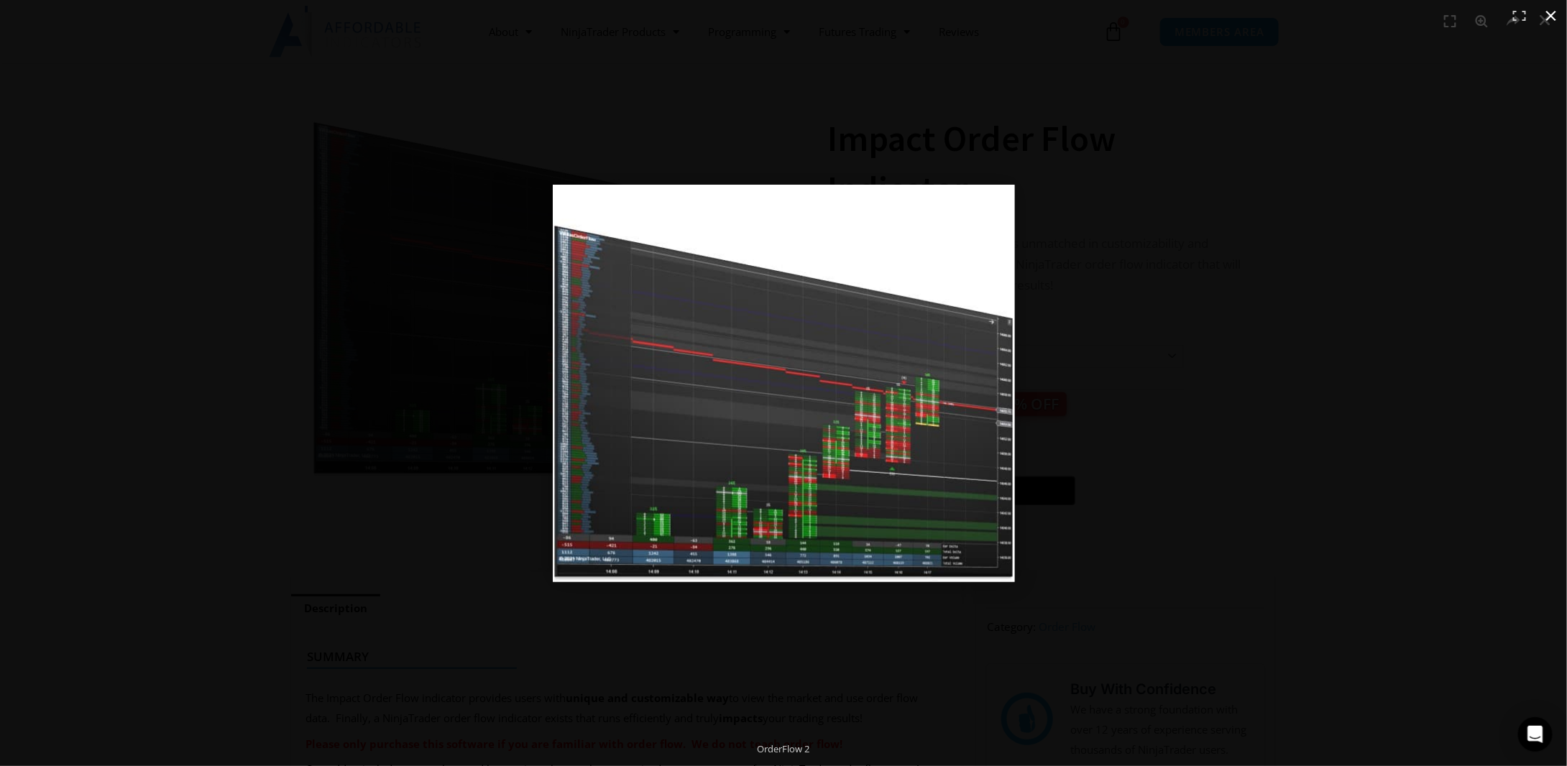
click at [476, 405] on div at bounding box center [783, 383] width 1567 height 766
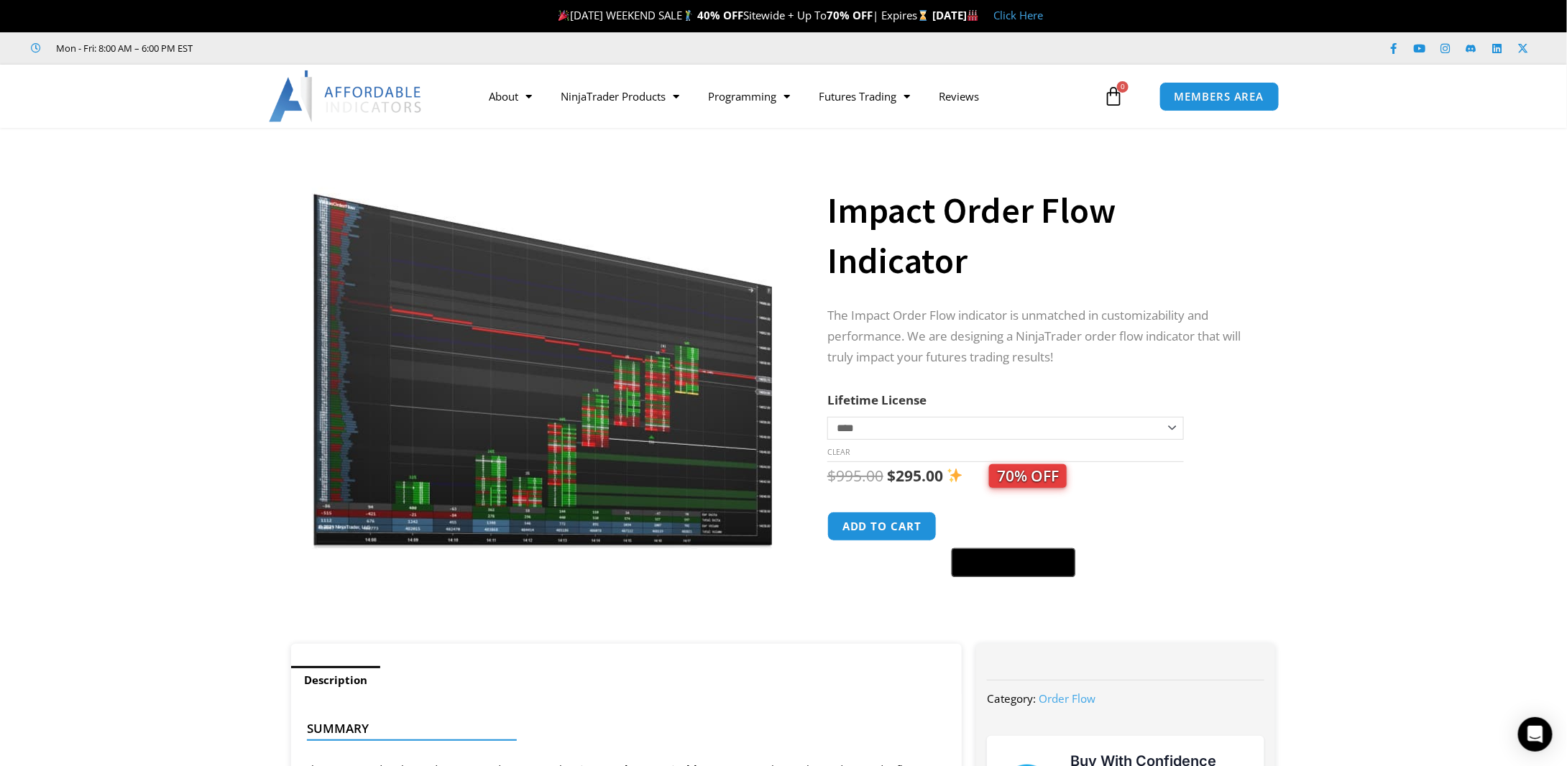
click at [592, 445] on img at bounding box center [543, 352] width 462 height 398
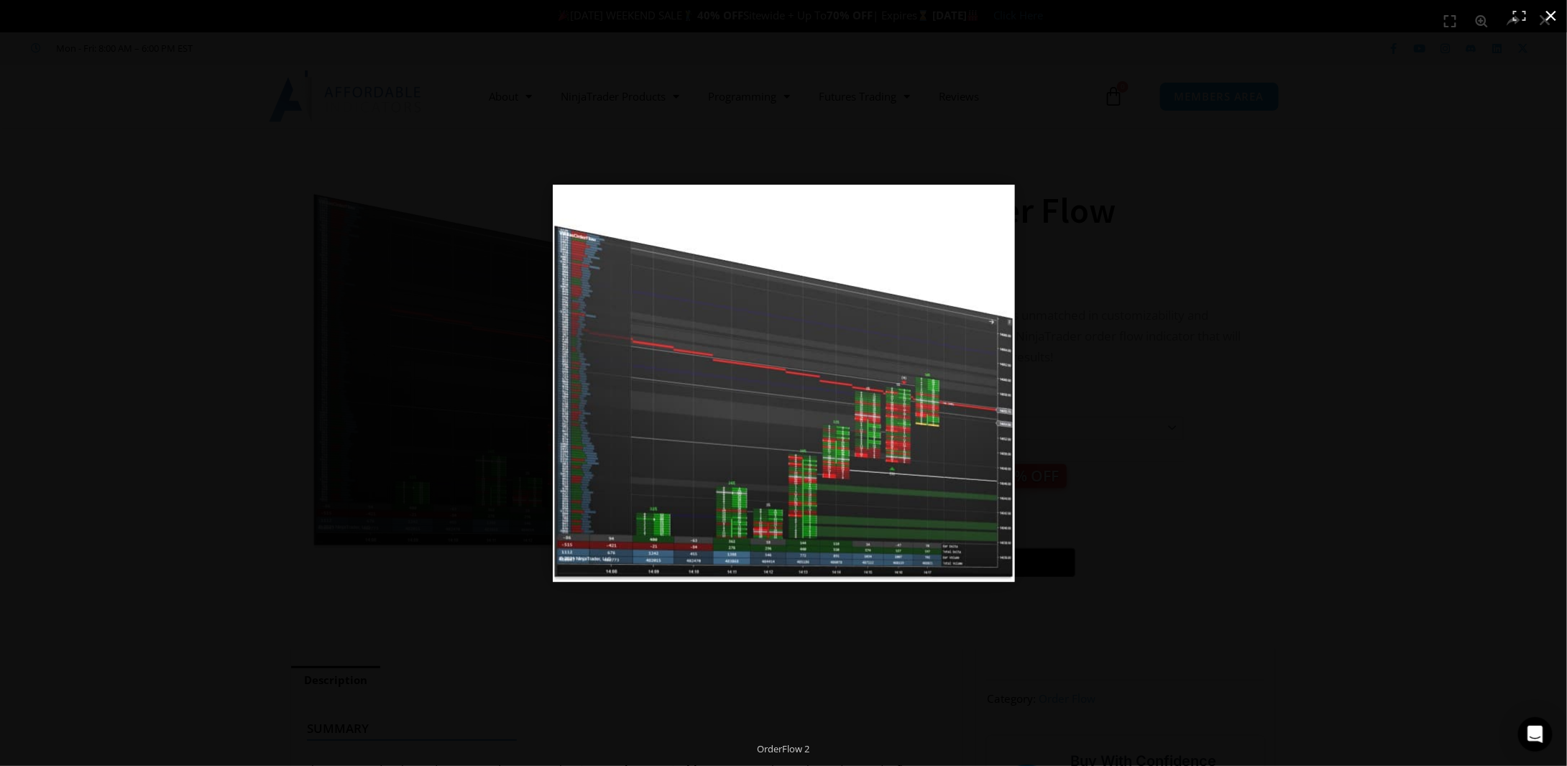
click at [487, 439] on div at bounding box center [783, 383] width 1567 height 766
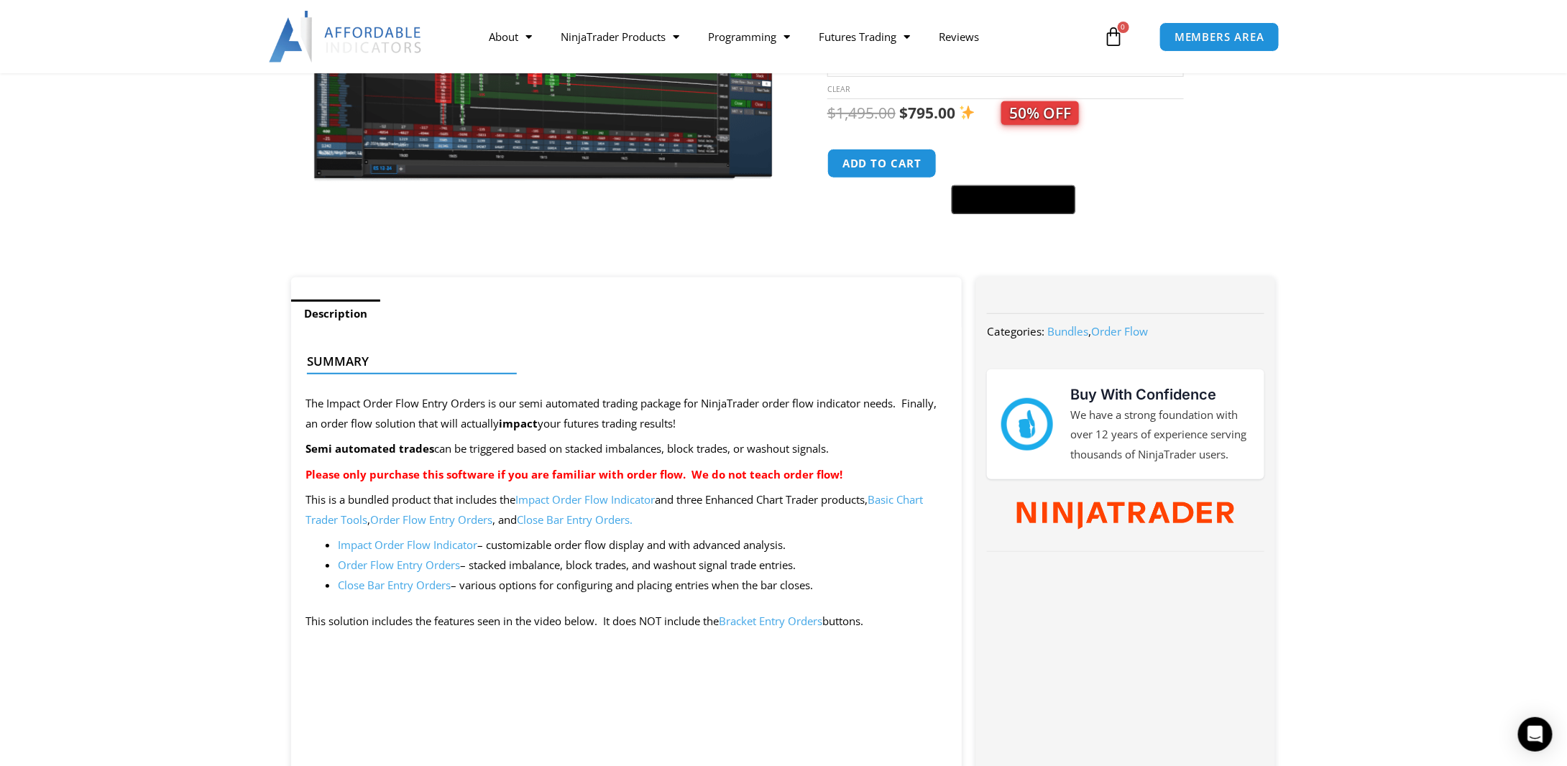
scroll to position [144, 0]
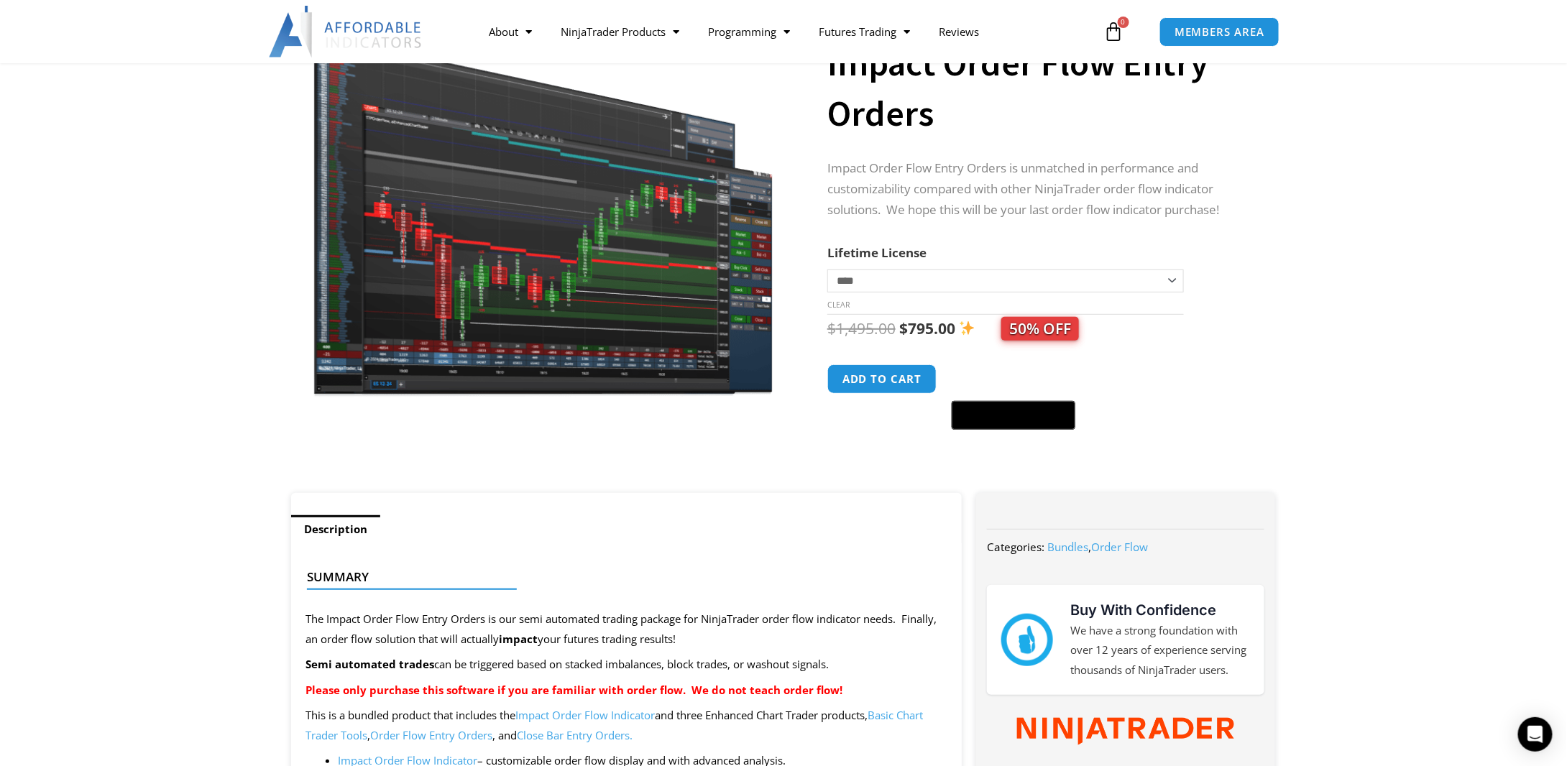
click at [614, 272] on img at bounding box center [543, 204] width 462 height 390
click at [613, 293] on img at bounding box center [543, 204] width 462 height 390
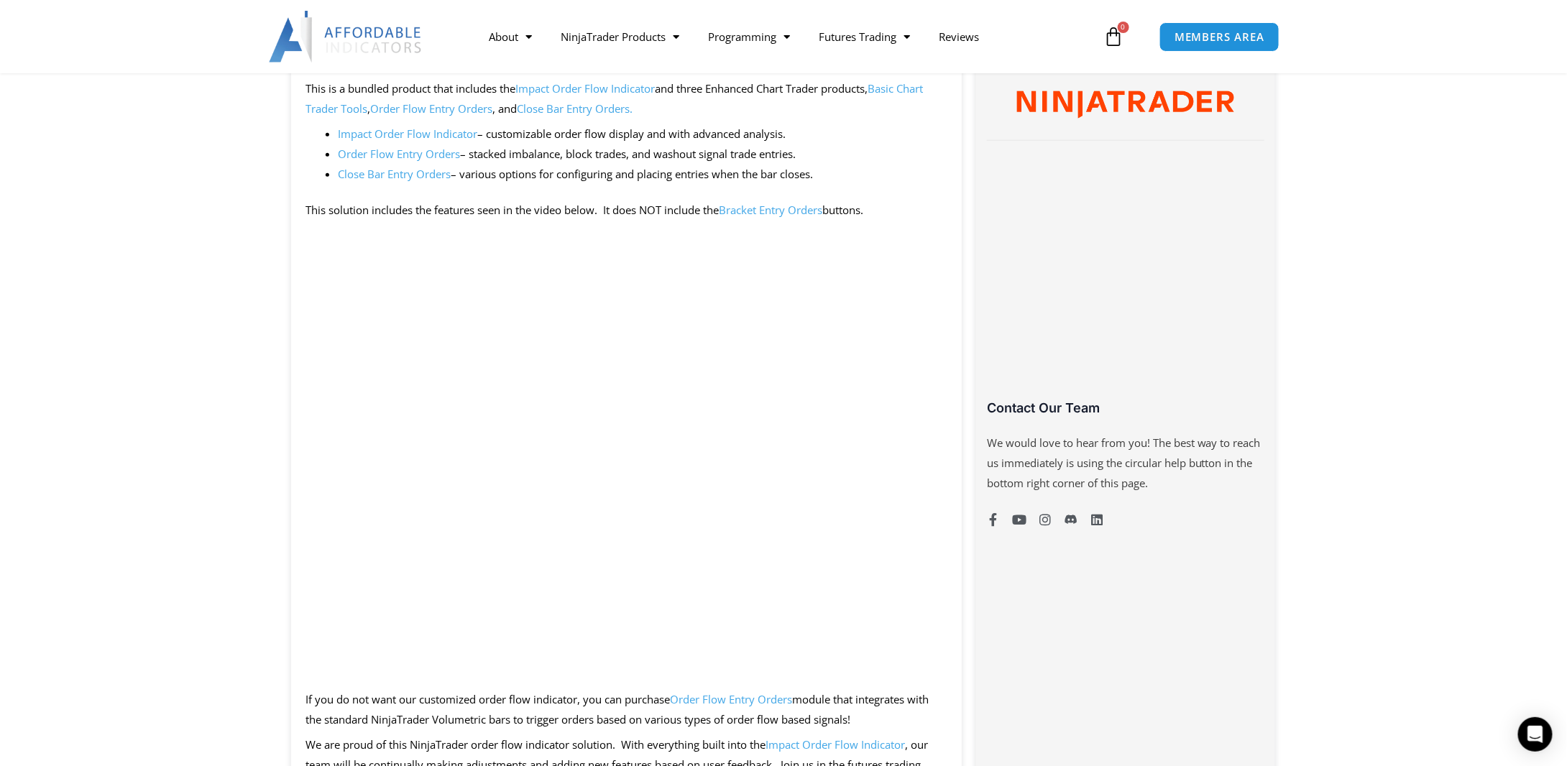
scroll to position [791, 0]
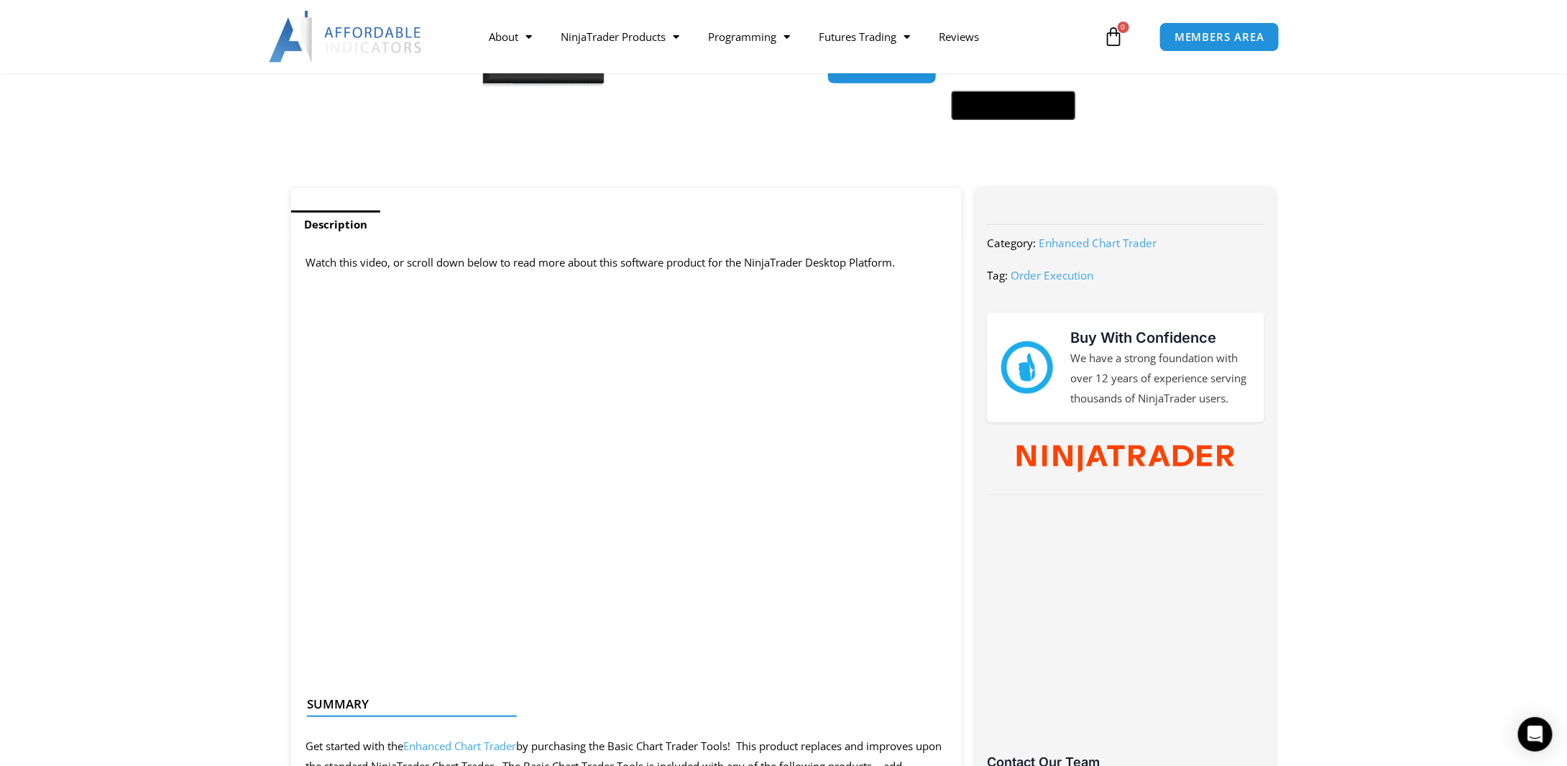
scroll to position [503, 0]
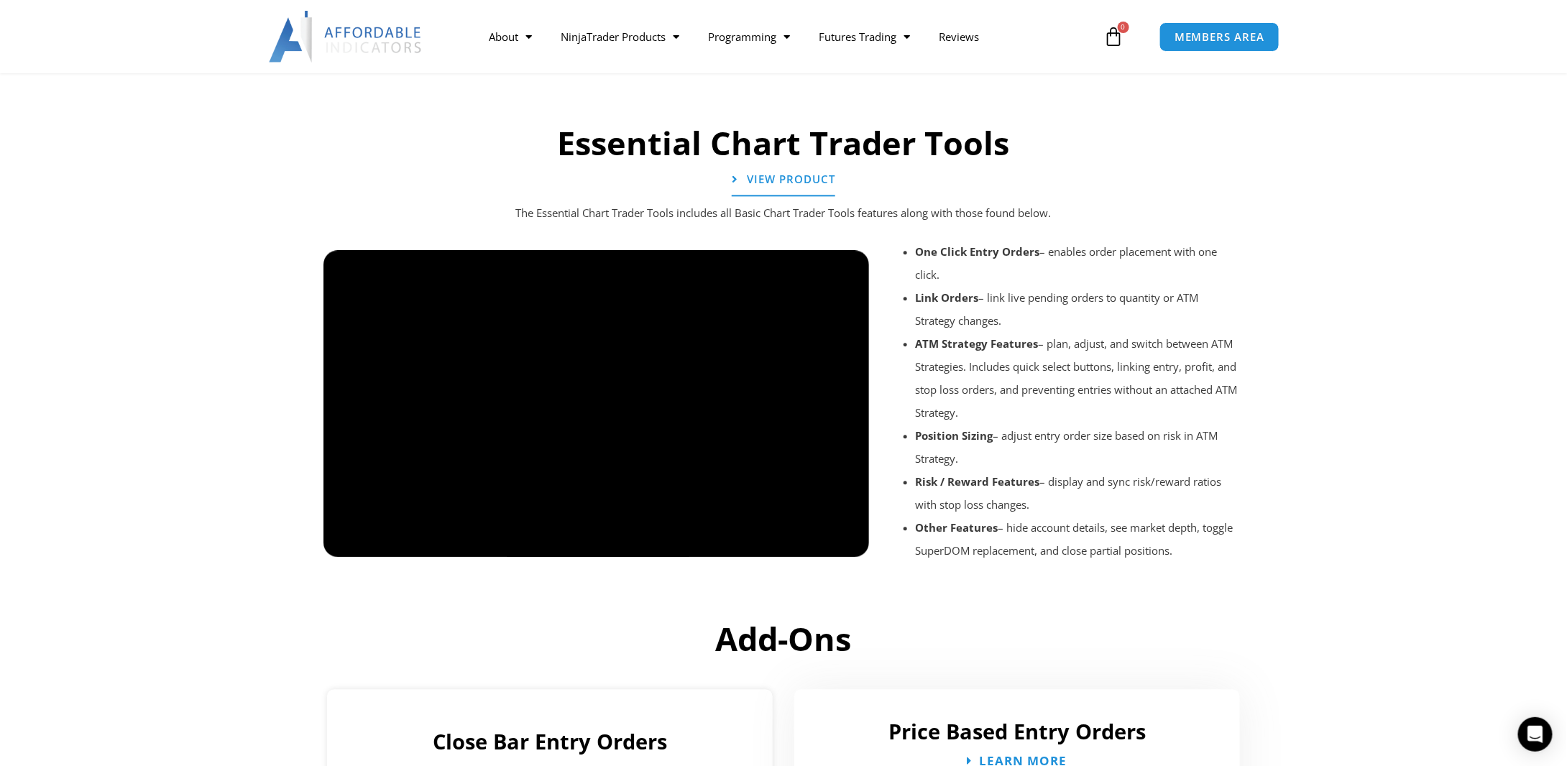
scroll to position [1510, 0]
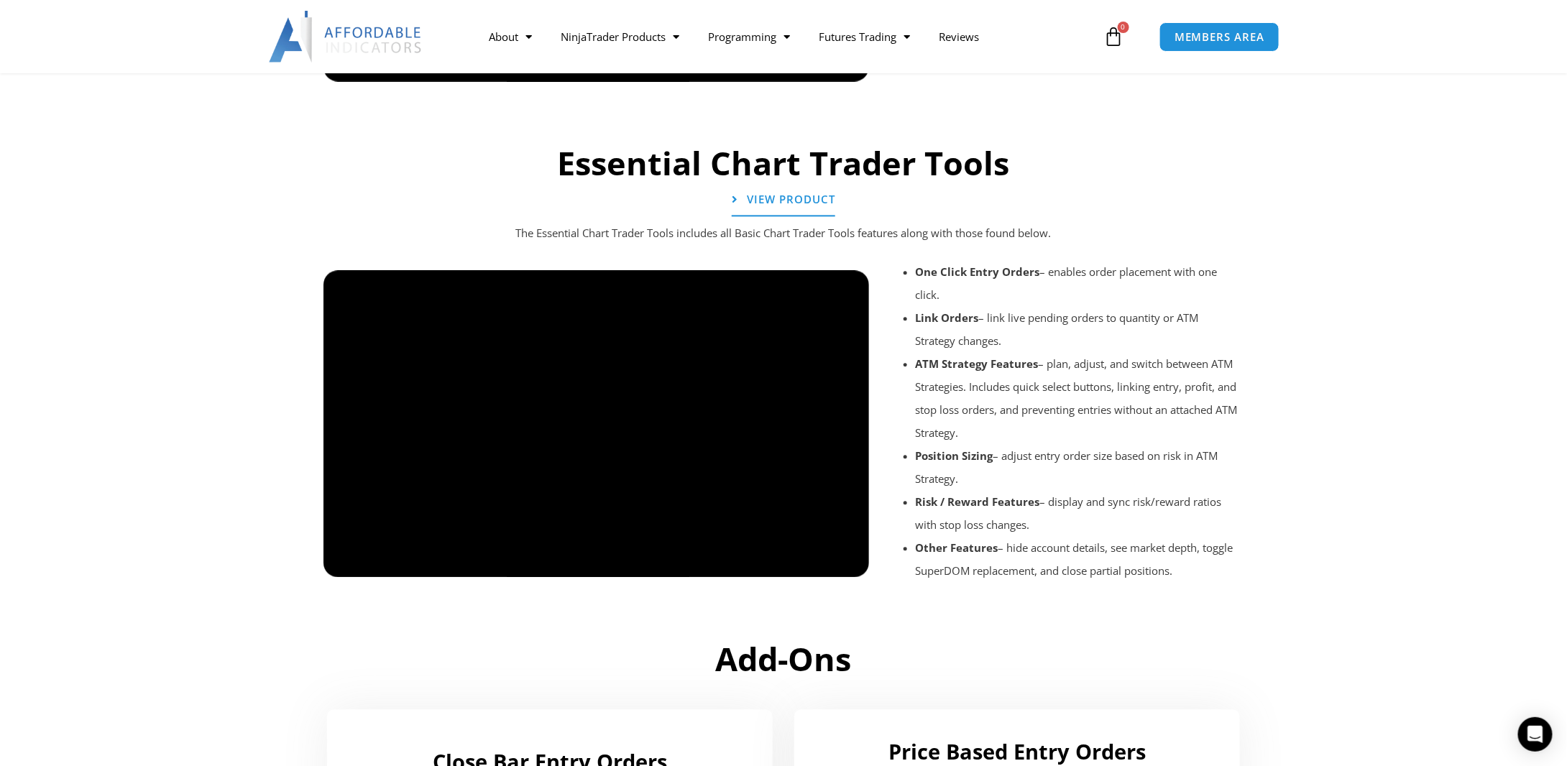
click at [847, 561] on div at bounding box center [597, 590] width 546 height 68
click at [846, 558] on div at bounding box center [597, 590] width 546 height 68
click at [845, 558] on div at bounding box center [597, 590] width 546 height 68
click at [845, 561] on div at bounding box center [597, 590] width 546 height 68
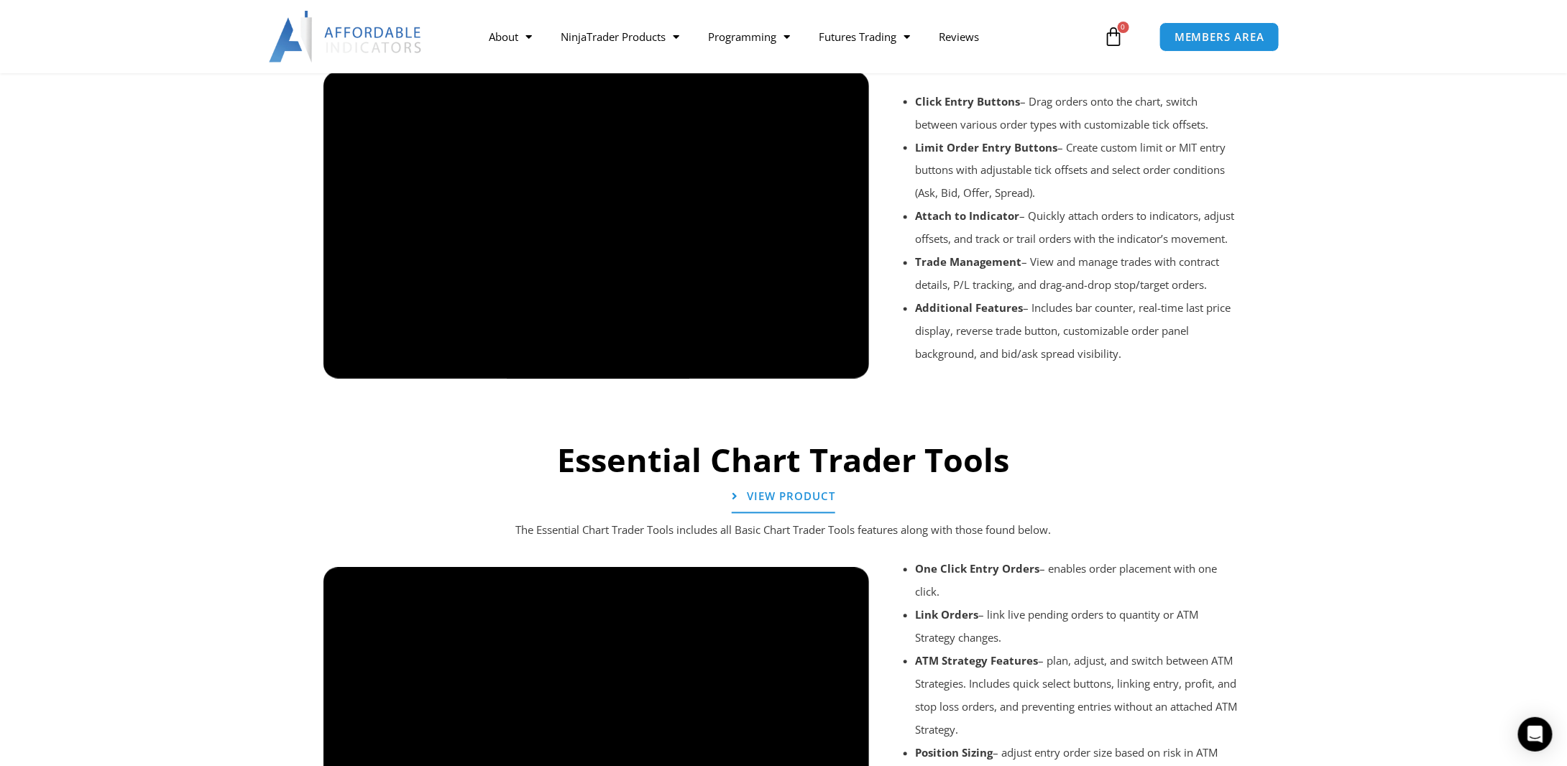
scroll to position [1366, 0]
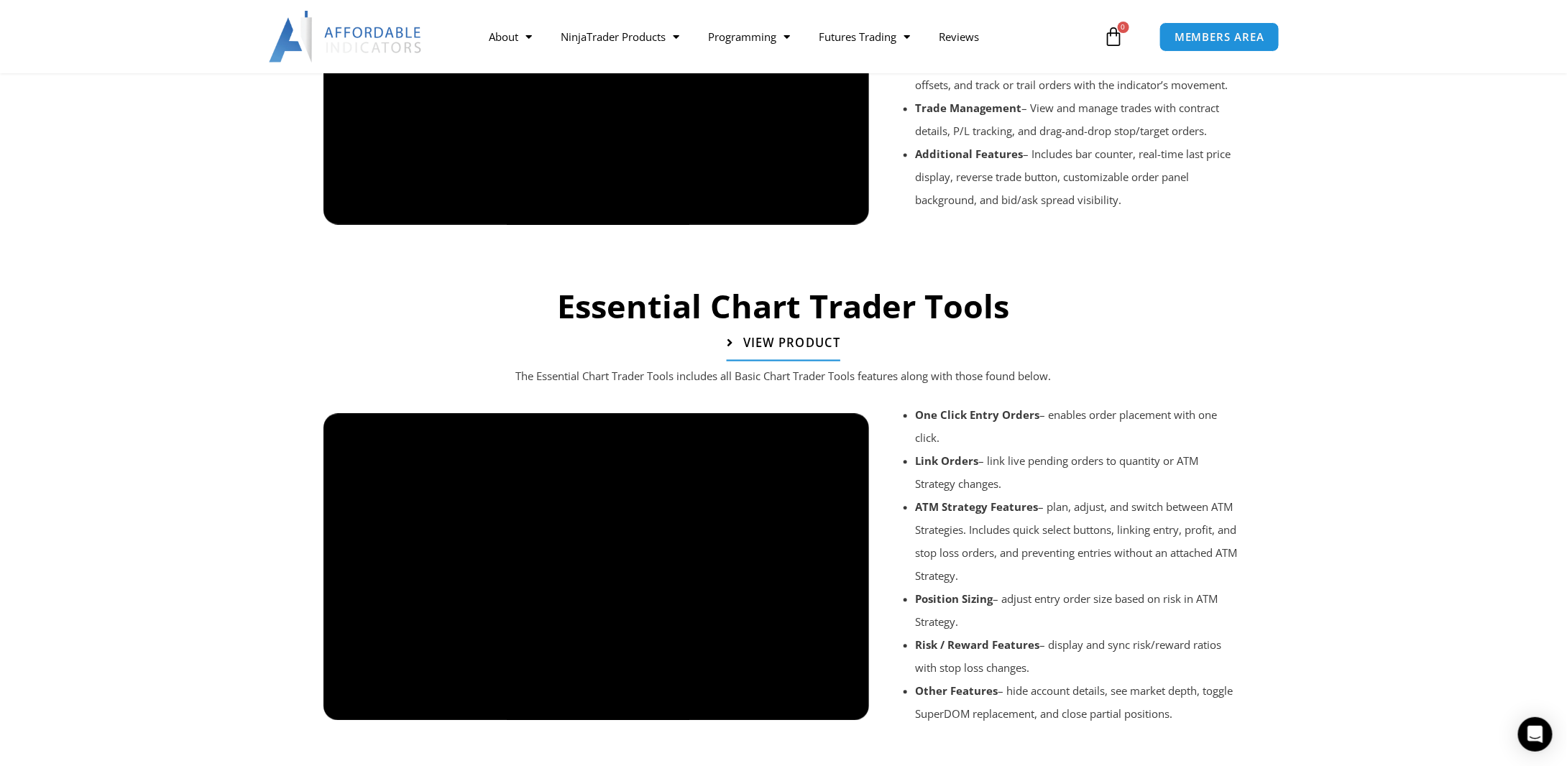
click at [771, 342] on span "View Product" at bounding box center [791, 343] width 97 height 12
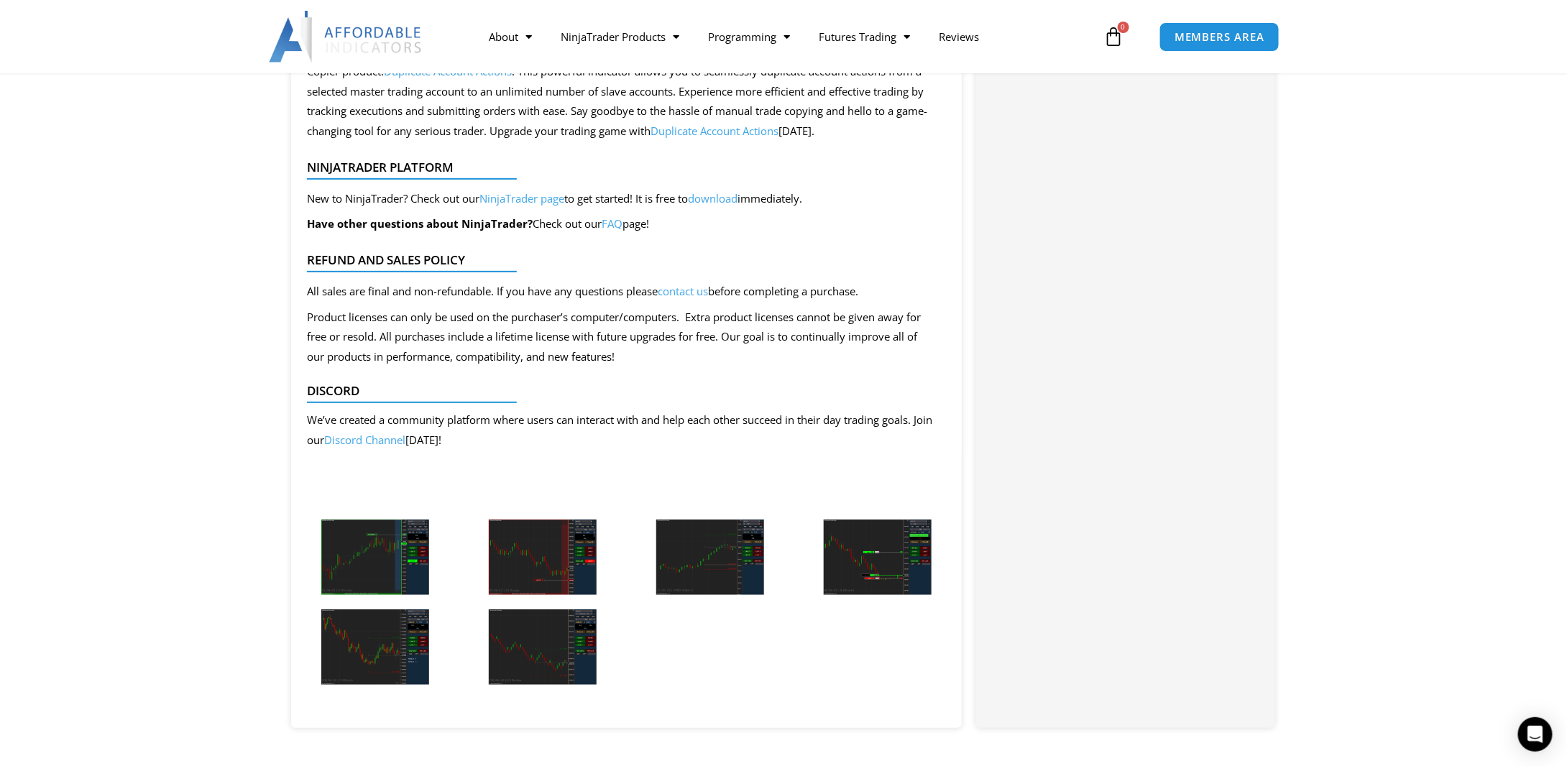
scroll to position [3091, 0]
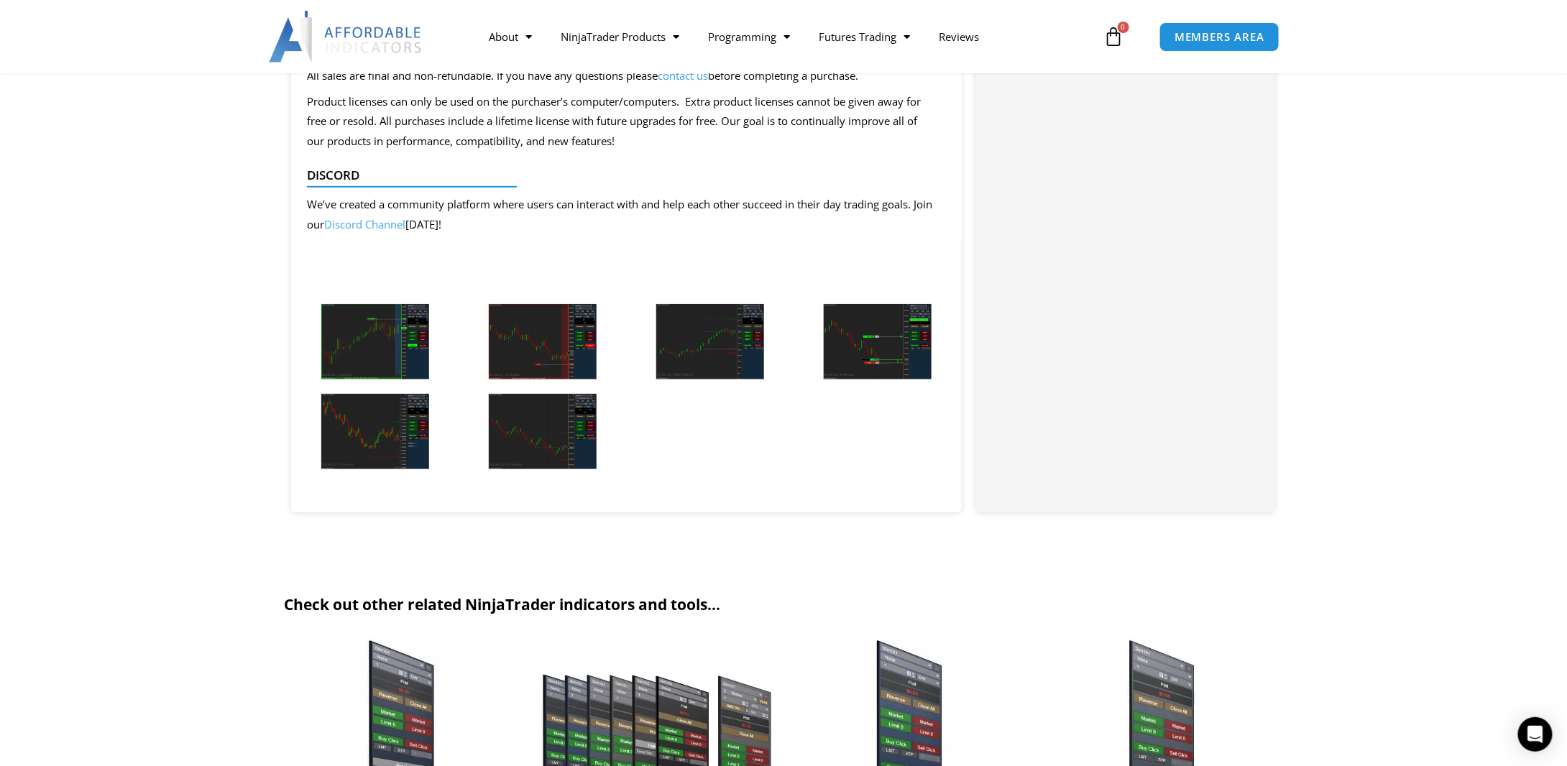
click at [380, 343] on img at bounding box center [375, 341] width 108 height 75
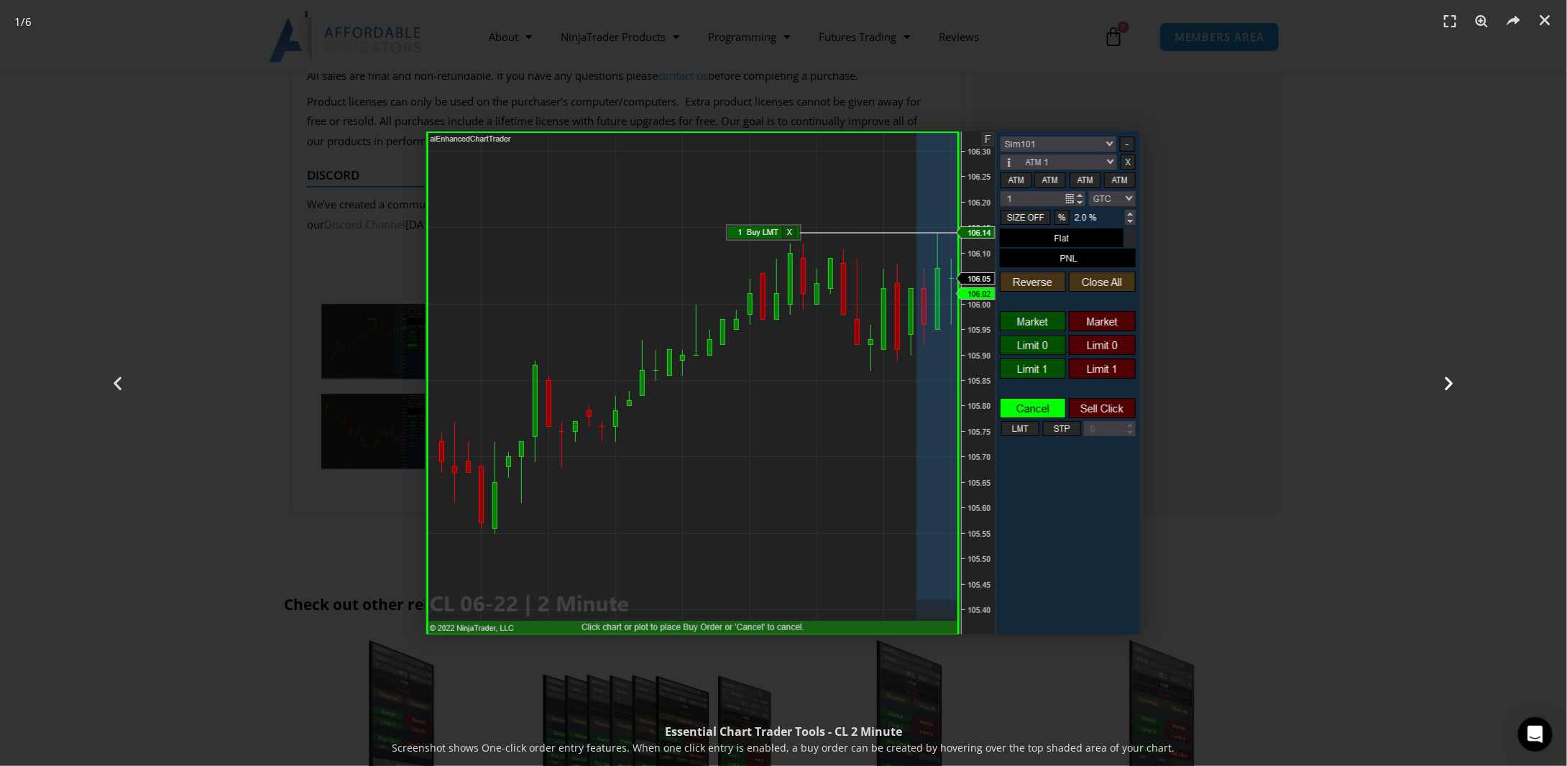
click at [1451, 379] on icon "Next slide" at bounding box center [1450, 384] width 18 height 18
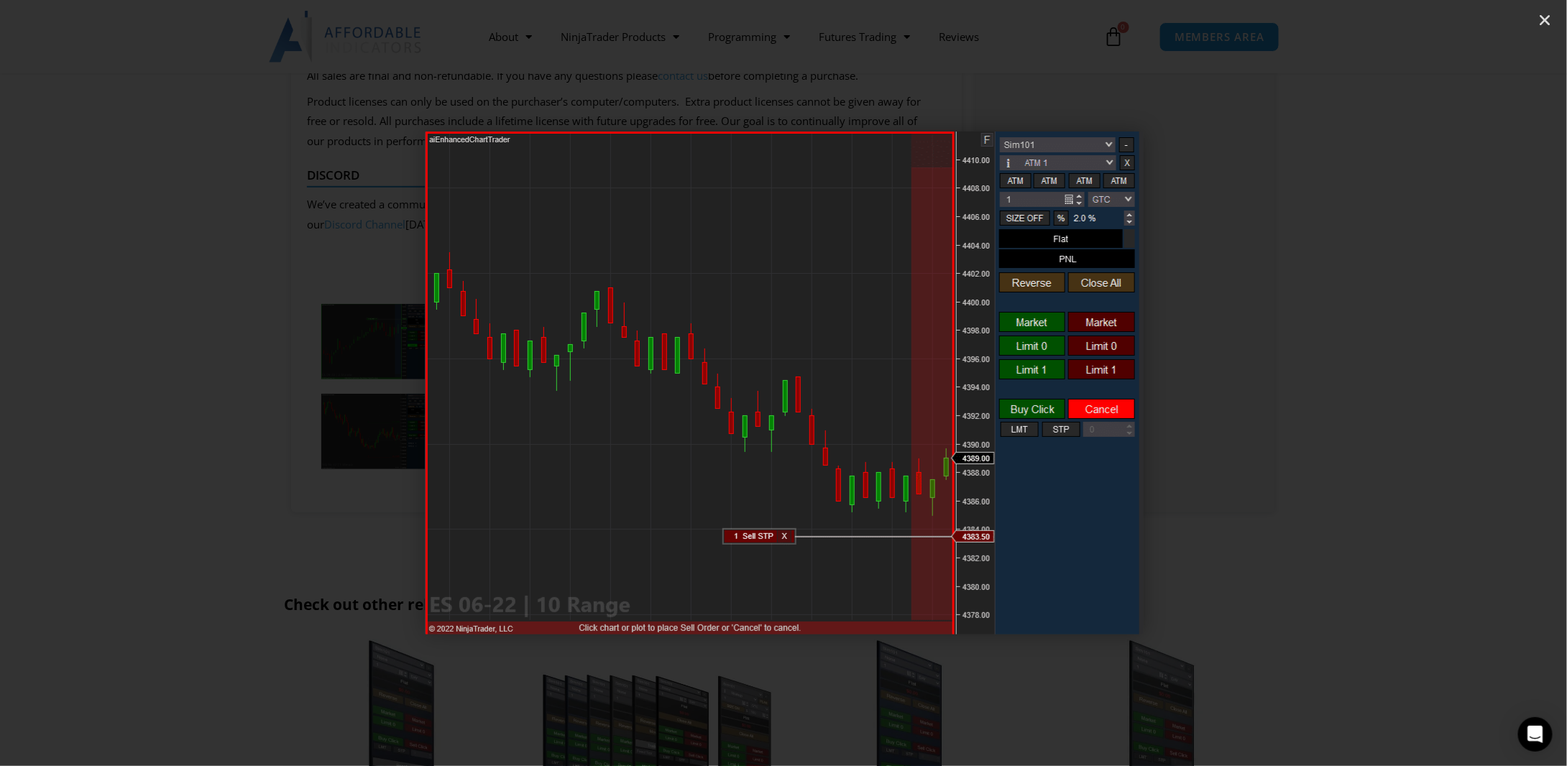
click at [1451, 379] on icon "Next slide" at bounding box center [1450, 384] width 18 height 18
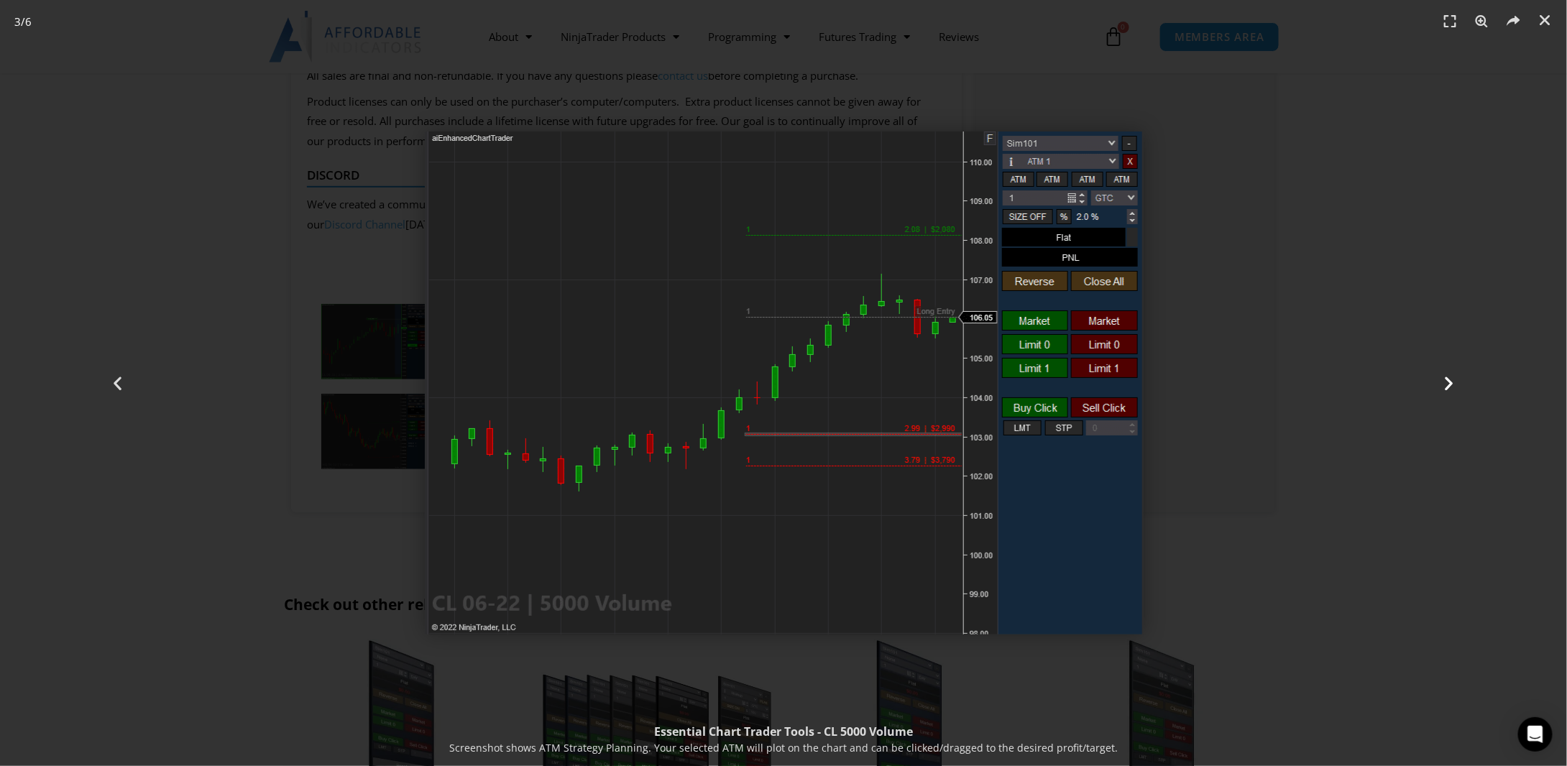
click at [1451, 379] on icon "Next slide" at bounding box center [1450, 384] width 18 height 18
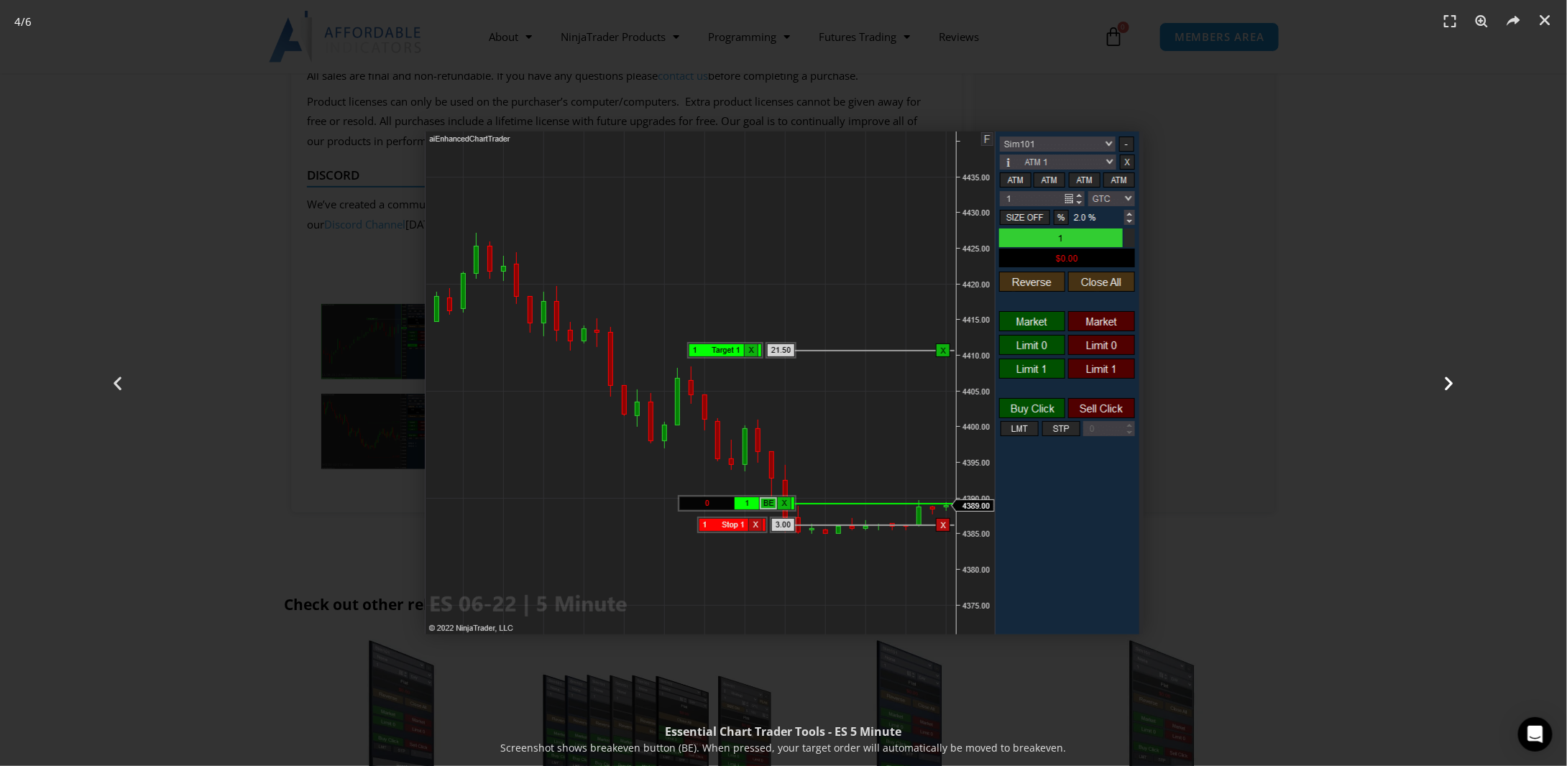
click at [1451, 379] on icon "Next slide" at bounding box center [1450, 384] width 18 height 18
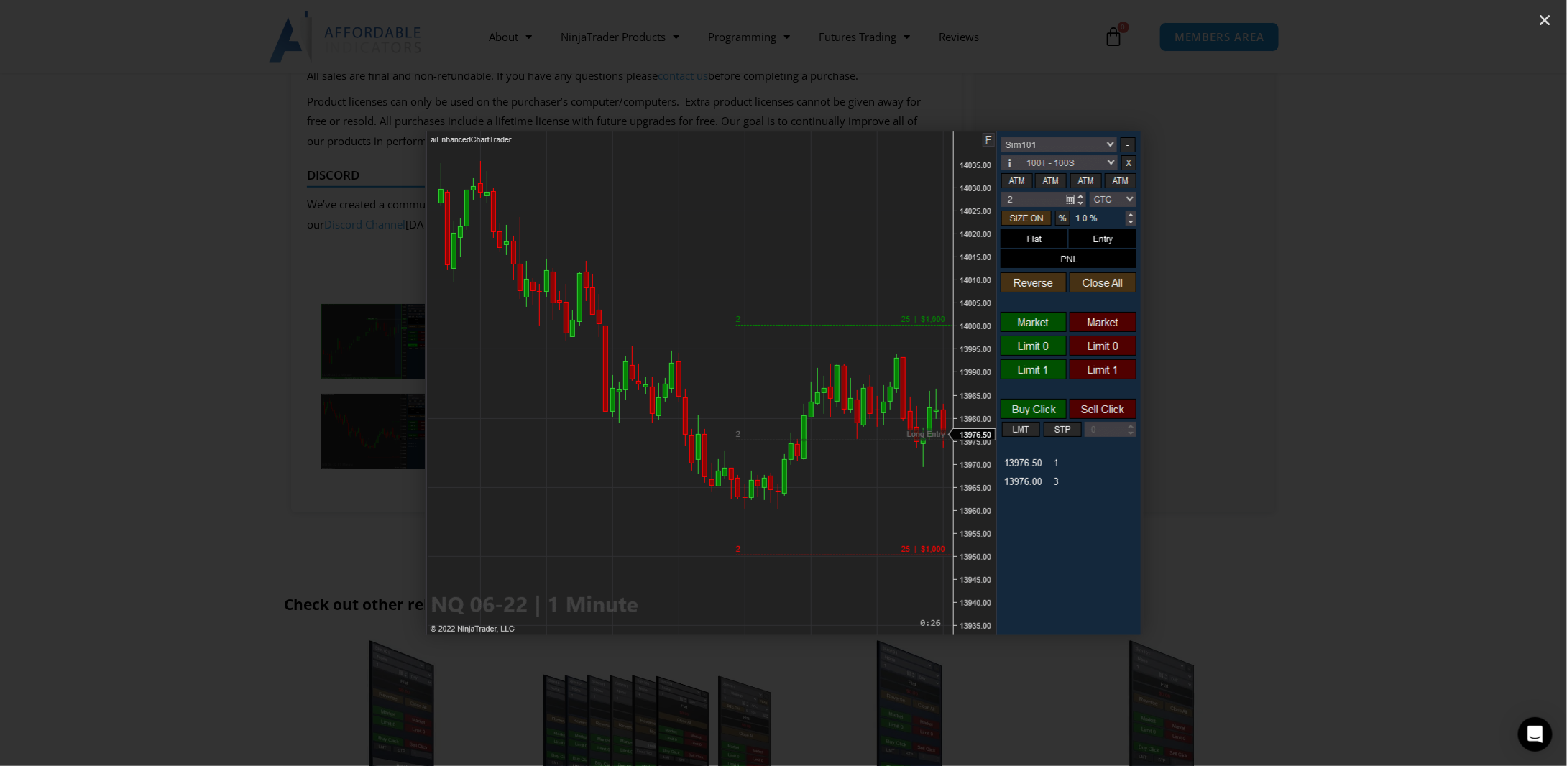
click at [1451, 379] on icon "Next slide" at bounding box center [1450, 384] width 18 height 18
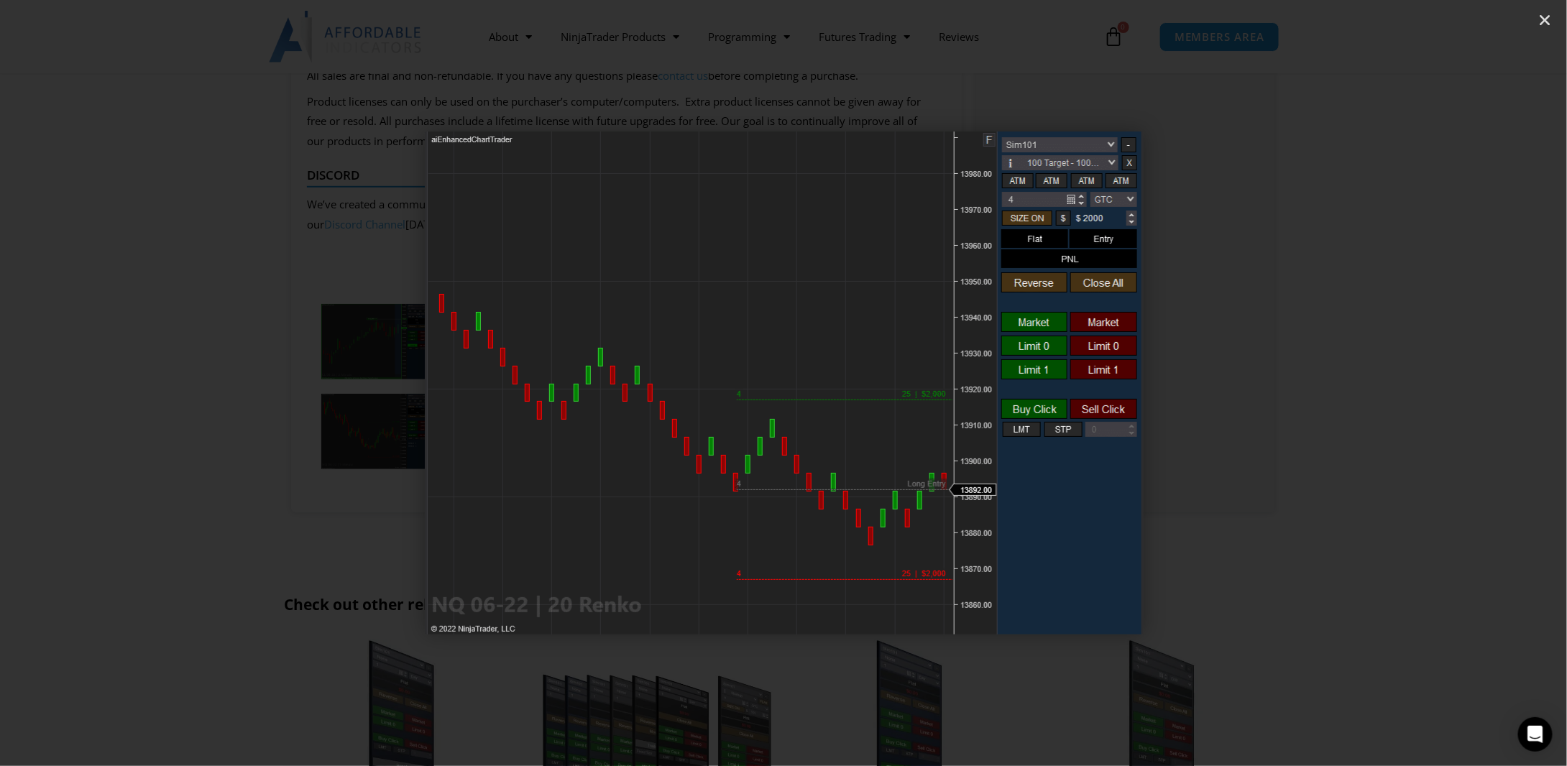
click at [1451, 379] on icon "Next slide" at bounding box center [1450, 384] width 18 height 18
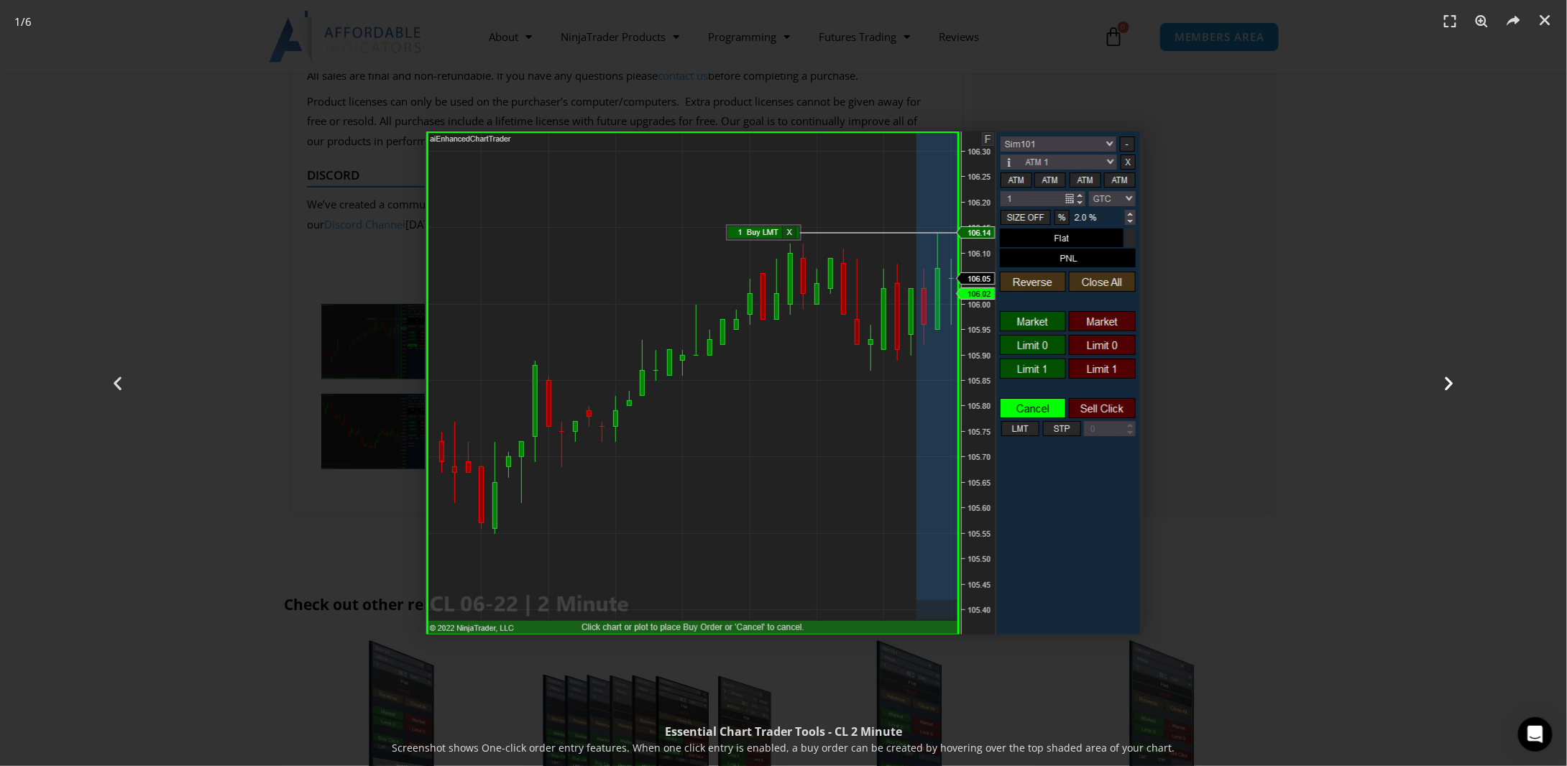
click at [1451, 379] on icon "Next slide" at bounding box center [1450, 384] width 18 height 18
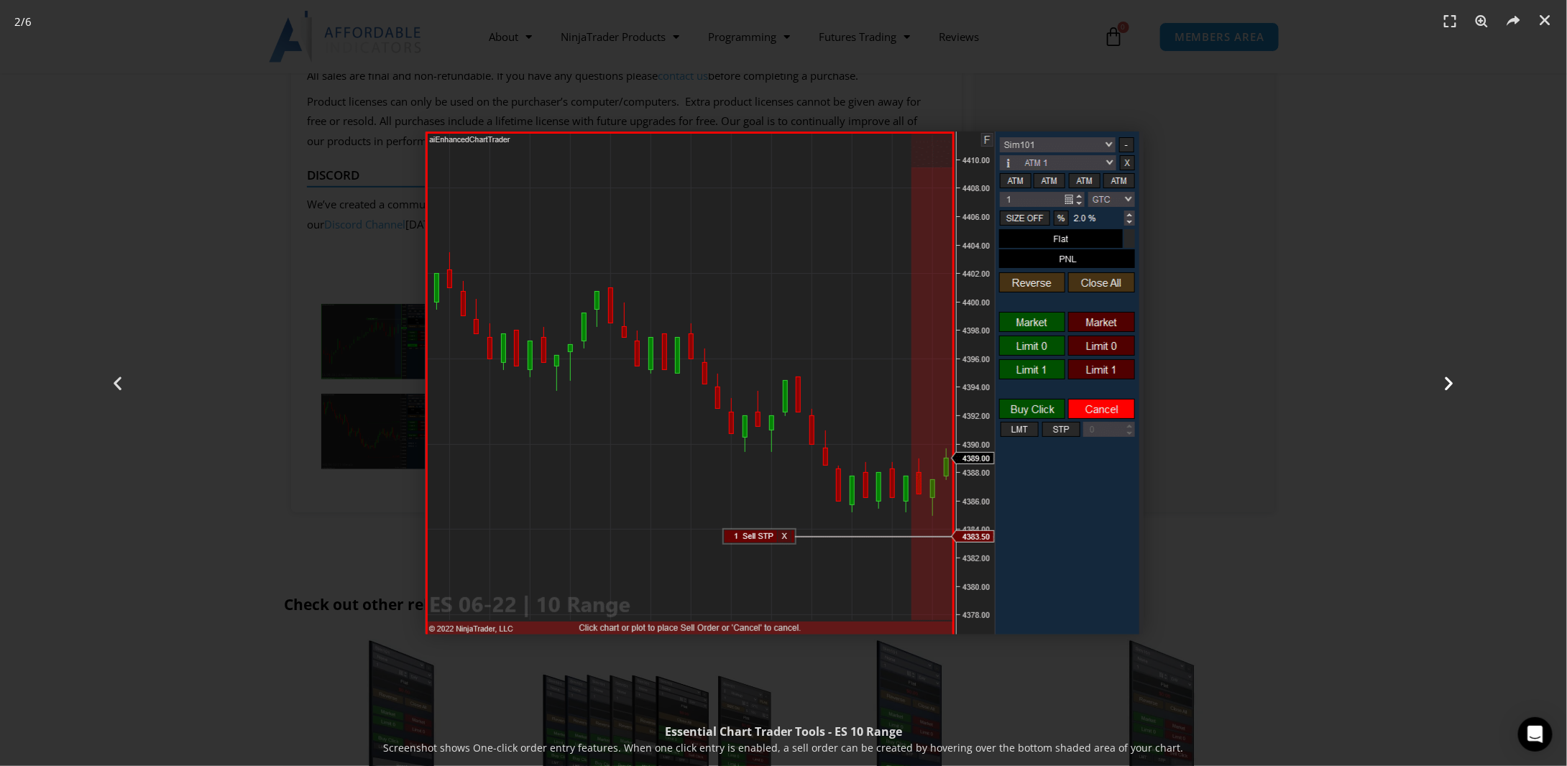
click at [1451, 379] on icon "Next slide" at bounding box center [1450, 384] width 18 height 18
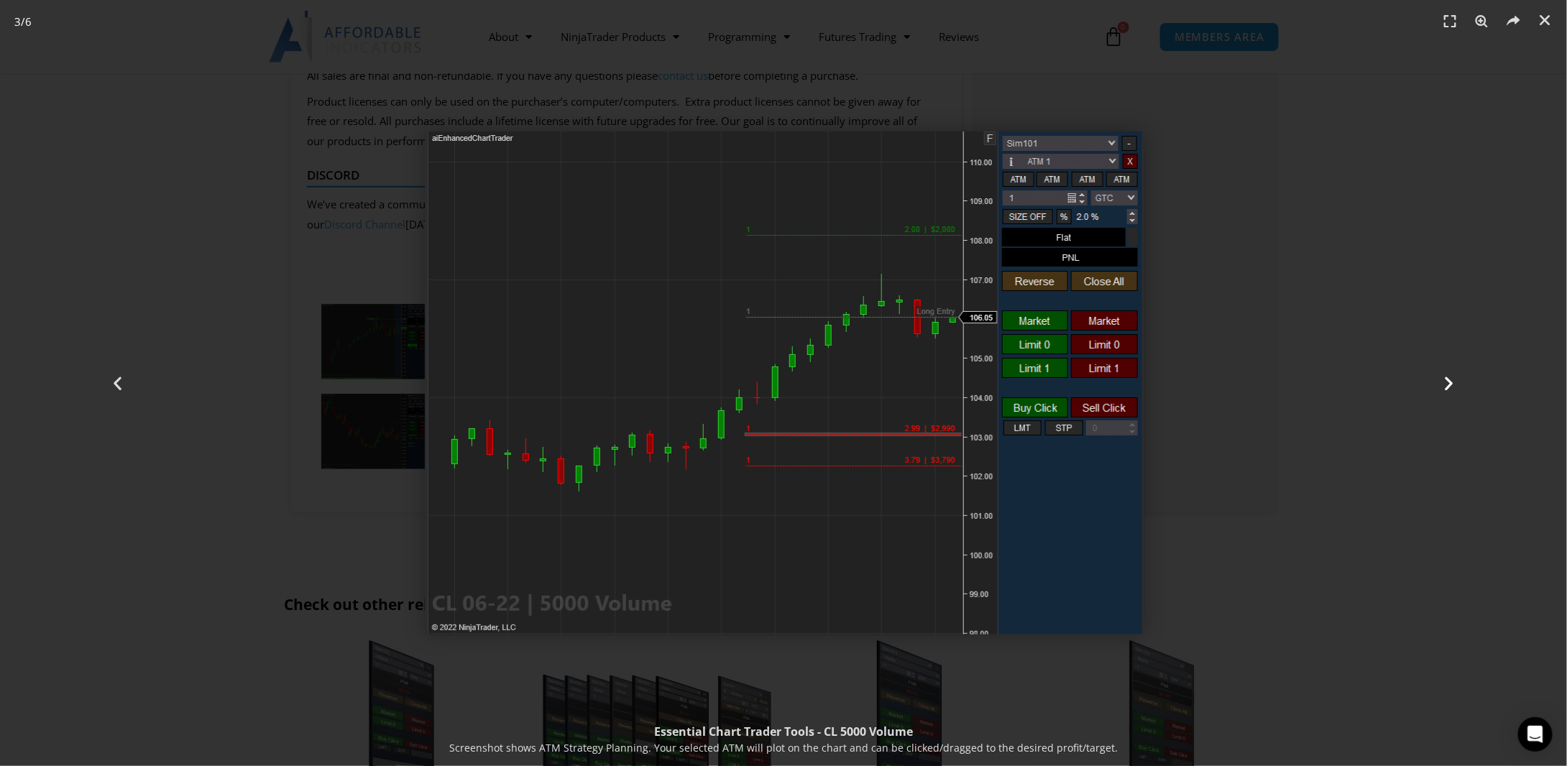
click at [1451, 379] on icon "Next slide" at bounding box center [1450, 384] width 18 height 18
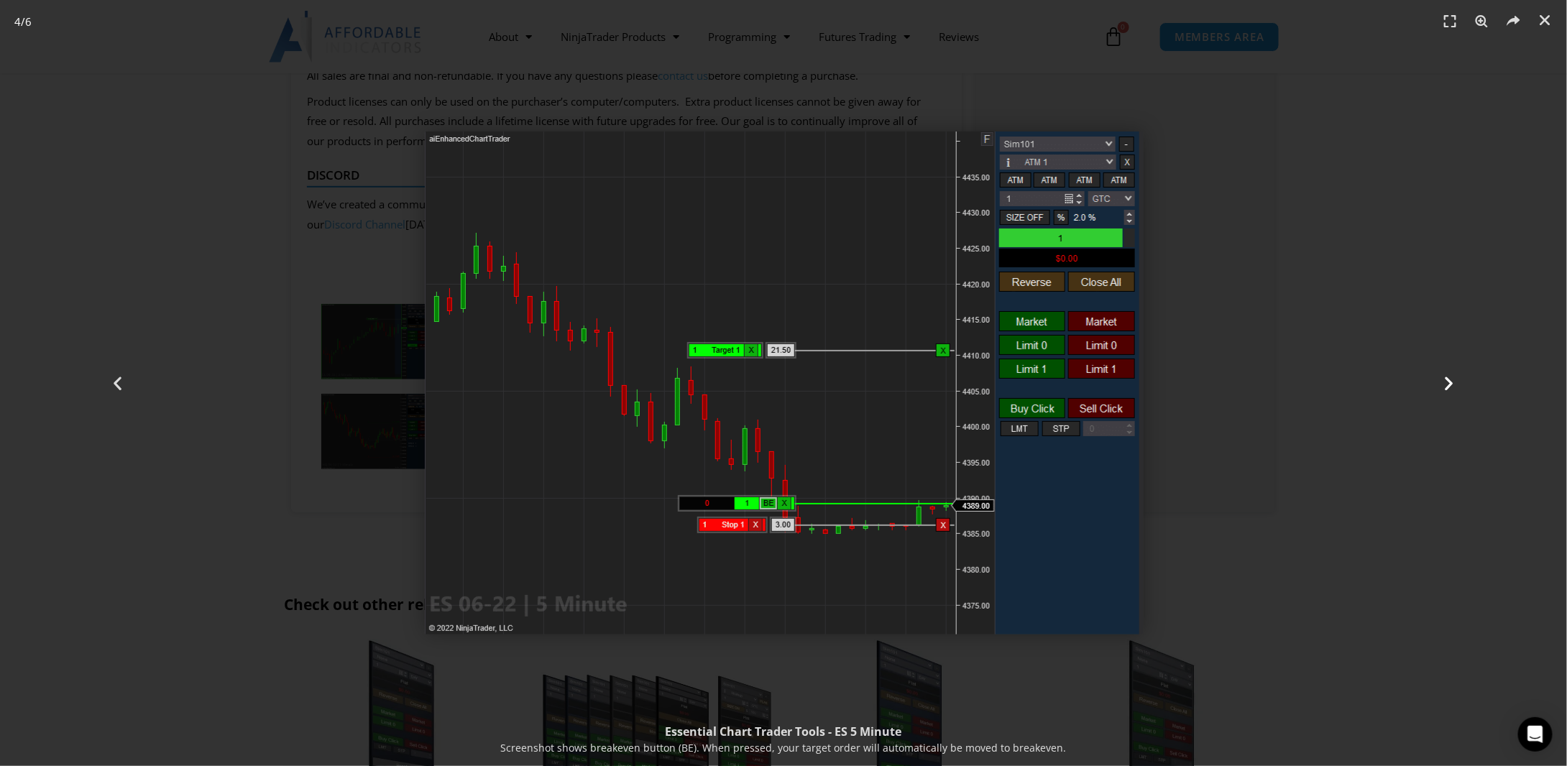
click at [1453, 383] on icon "Next slide" at bounding box center [1450, 384] width 18 height 18
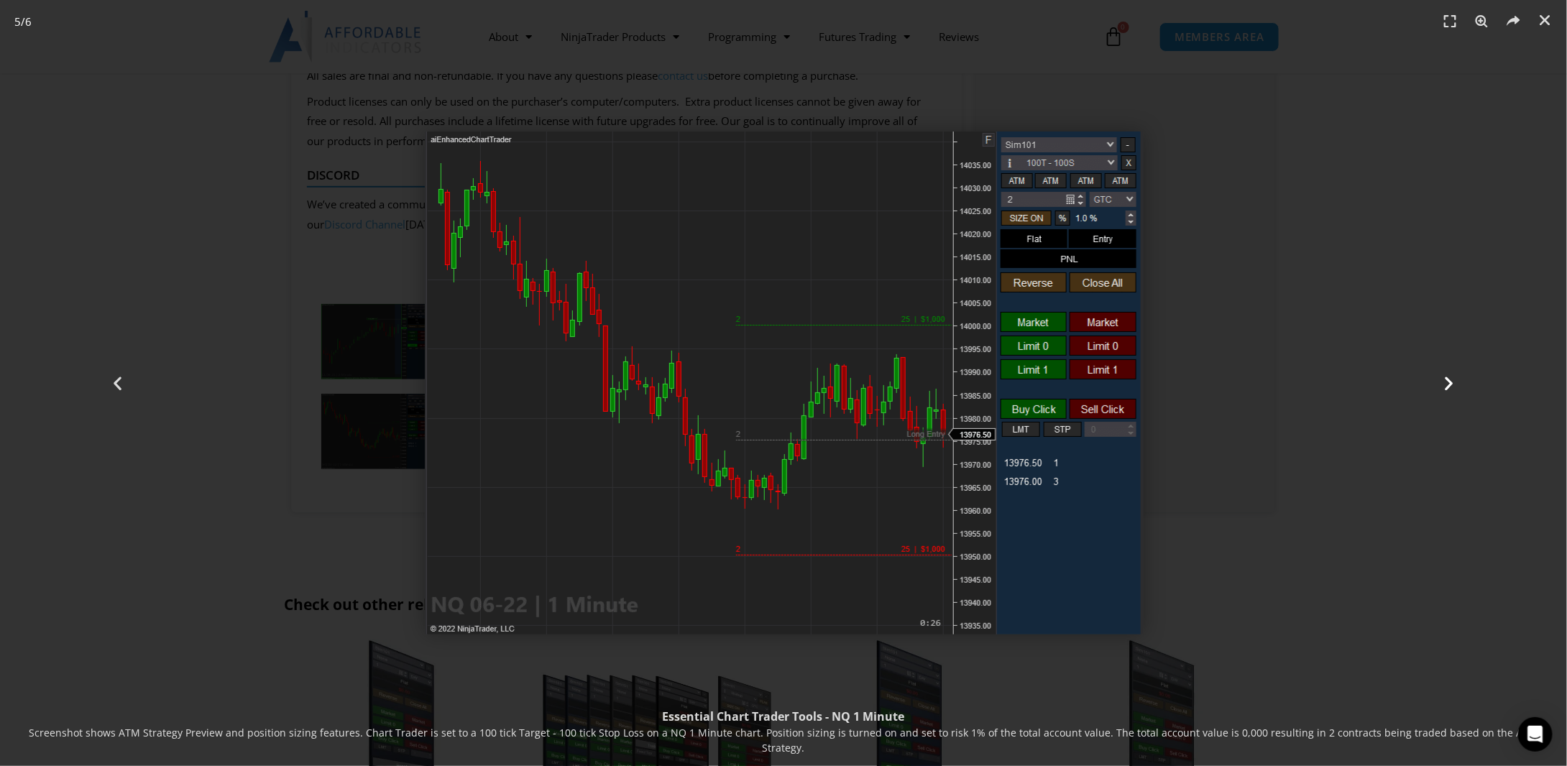
click at [1453, 383] on icon "Next slide" at bounding box center [1450, 384] width 18 height 18
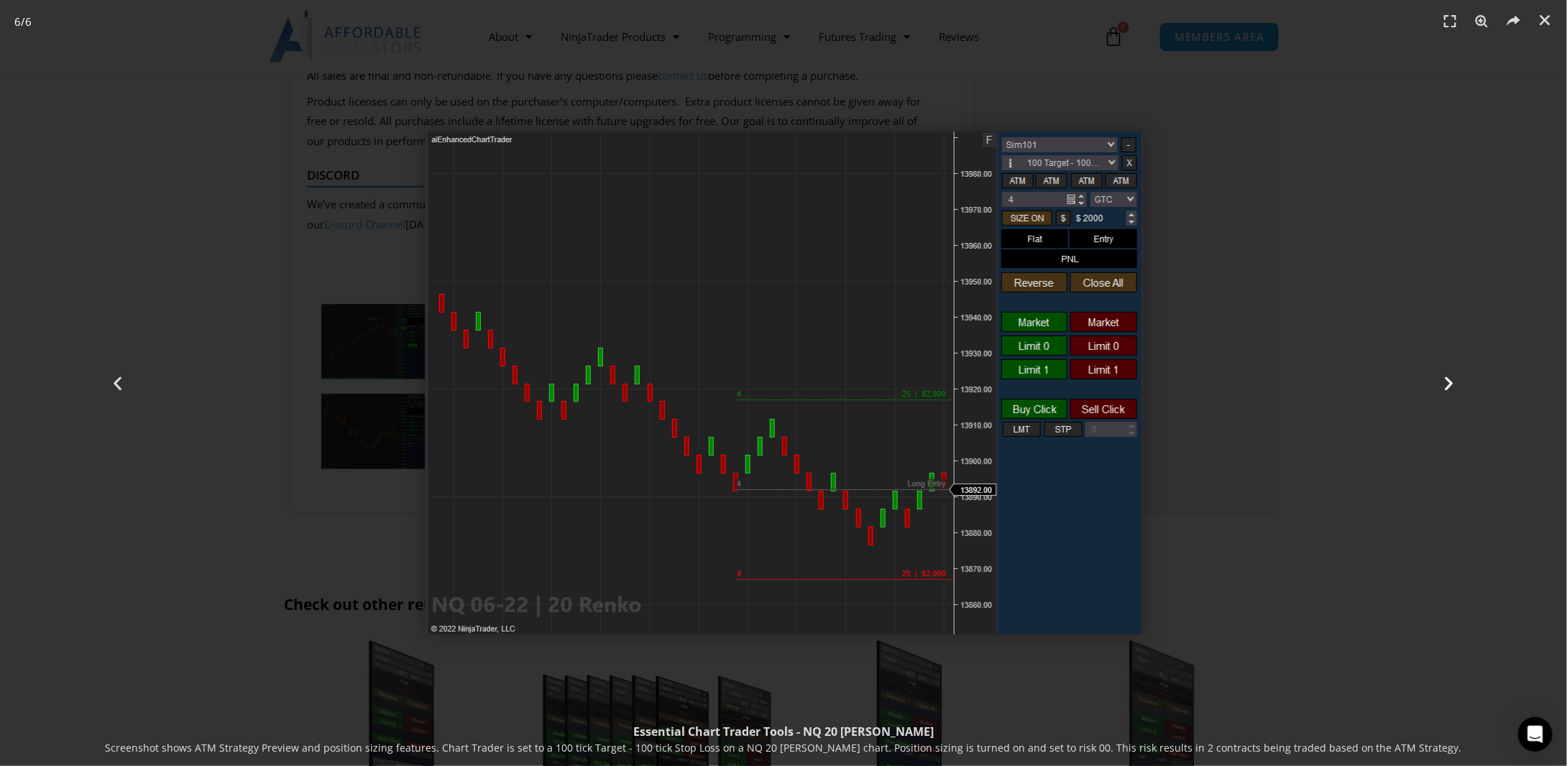
click at [1453, 383] on icon "Next slide" at bounding box center [1450, 384] width 18 height 18
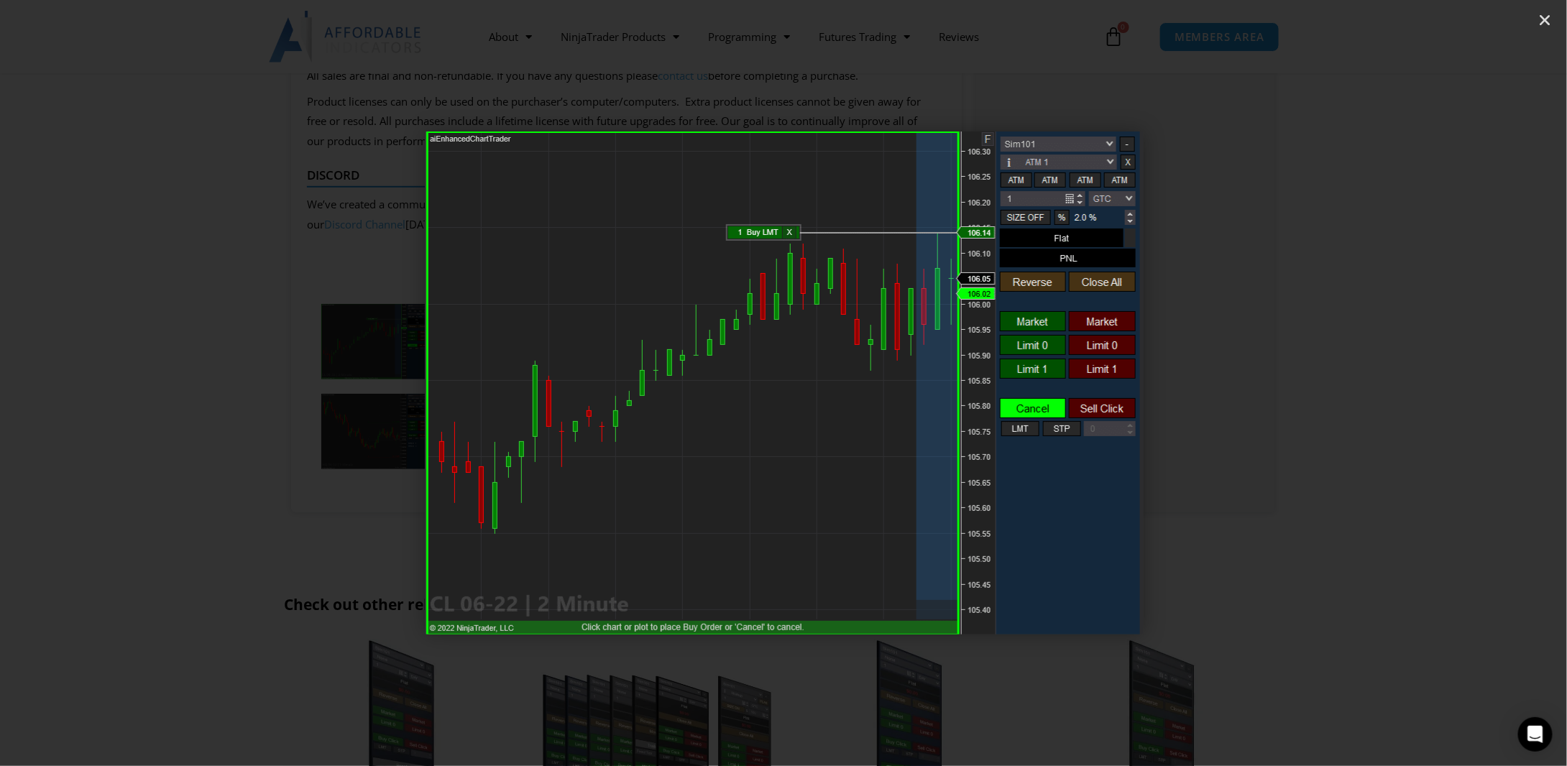
click at [1453, 383] on icon "Next slide" at bounding box center [1450, 384] width 18 height 18
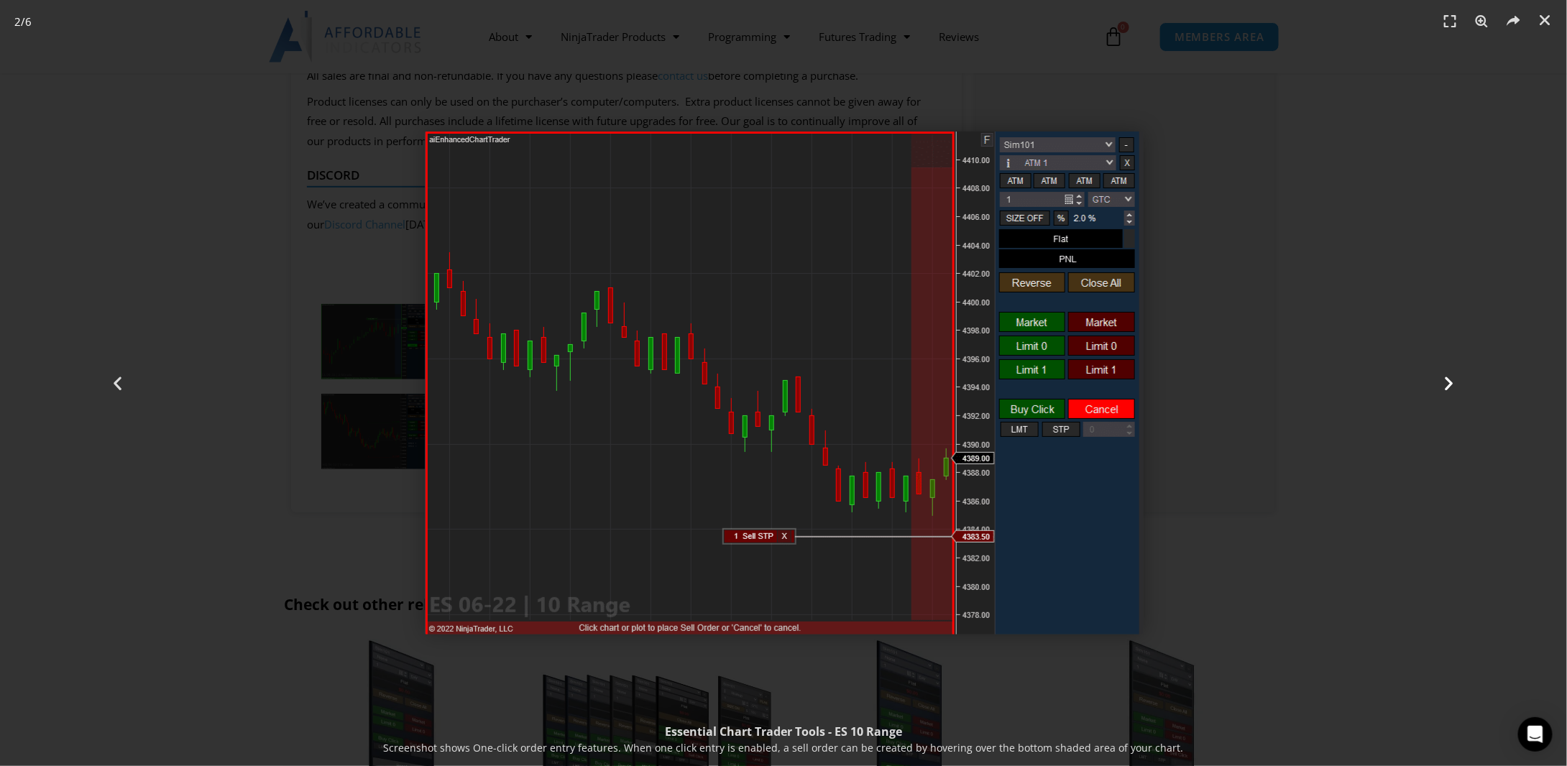
click at [1453, 383] on icon "Next slide" at bounding box center [1450, 384] width 18 height 18
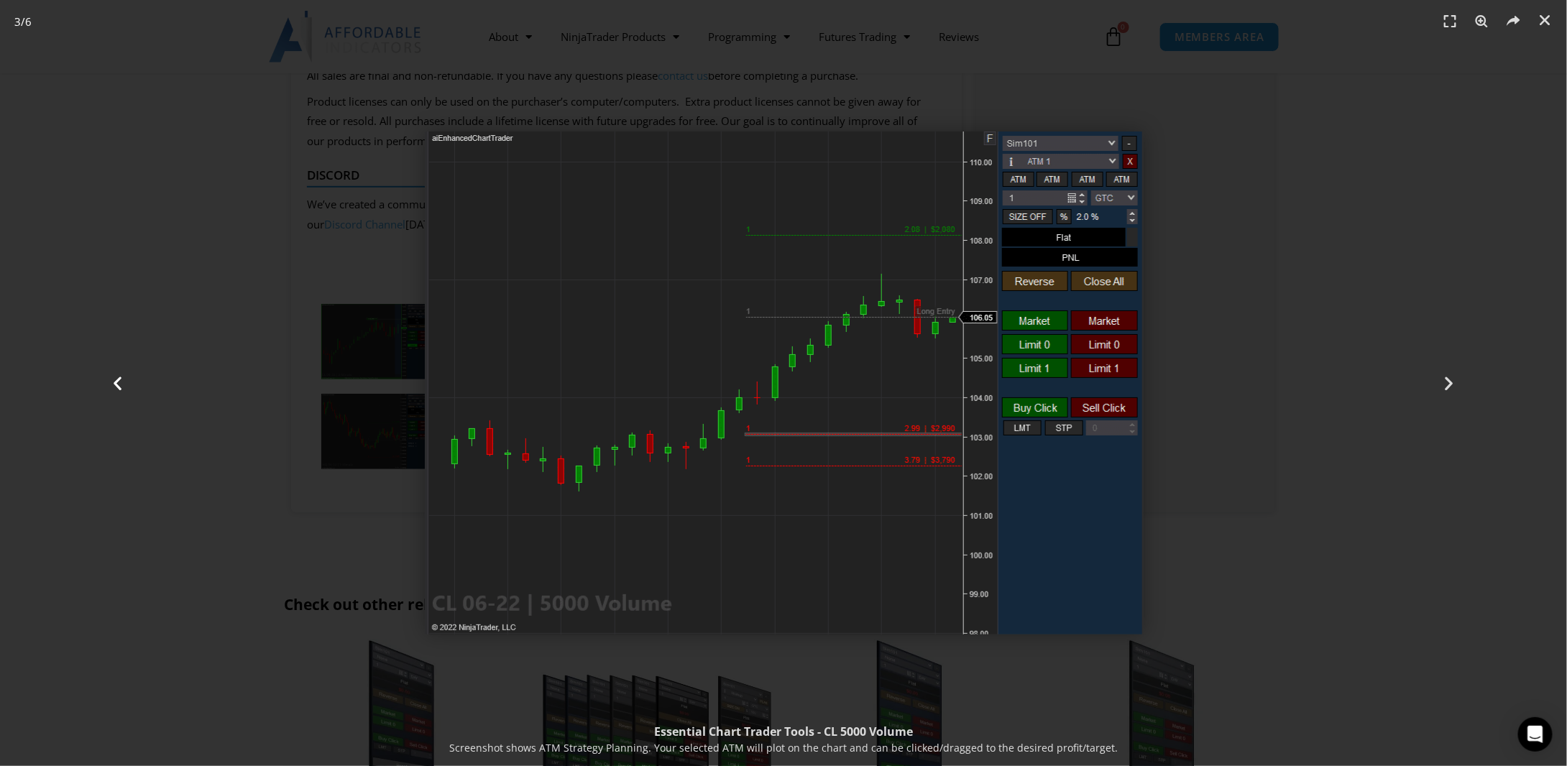
click at [175, 108] on div "Previous" at bounding box center [117, 383] width 235 height 766
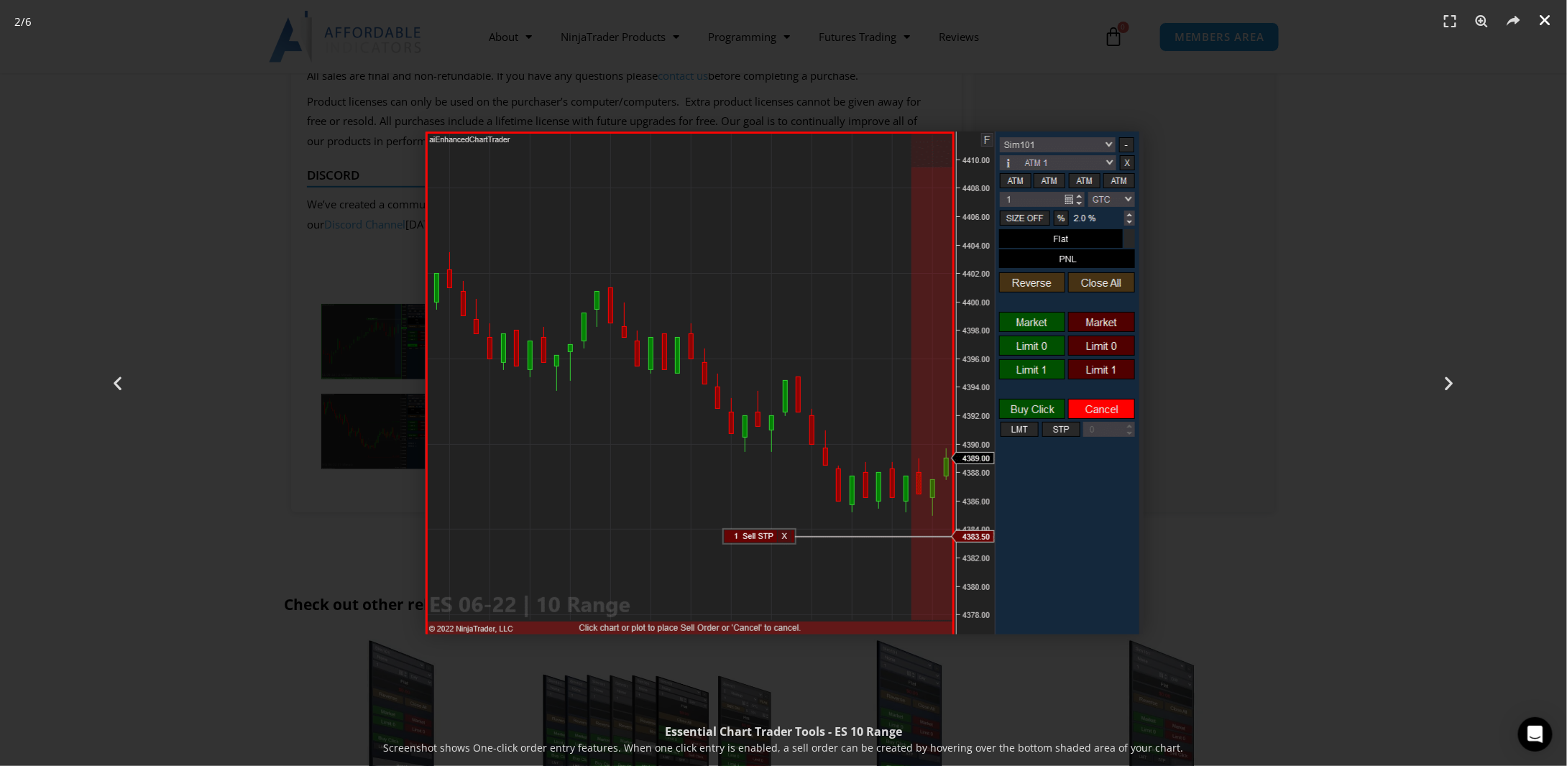
click at [1543, 15] on icon "Close (Esc)" at bounding box center [1545, 20] width 14 height 14
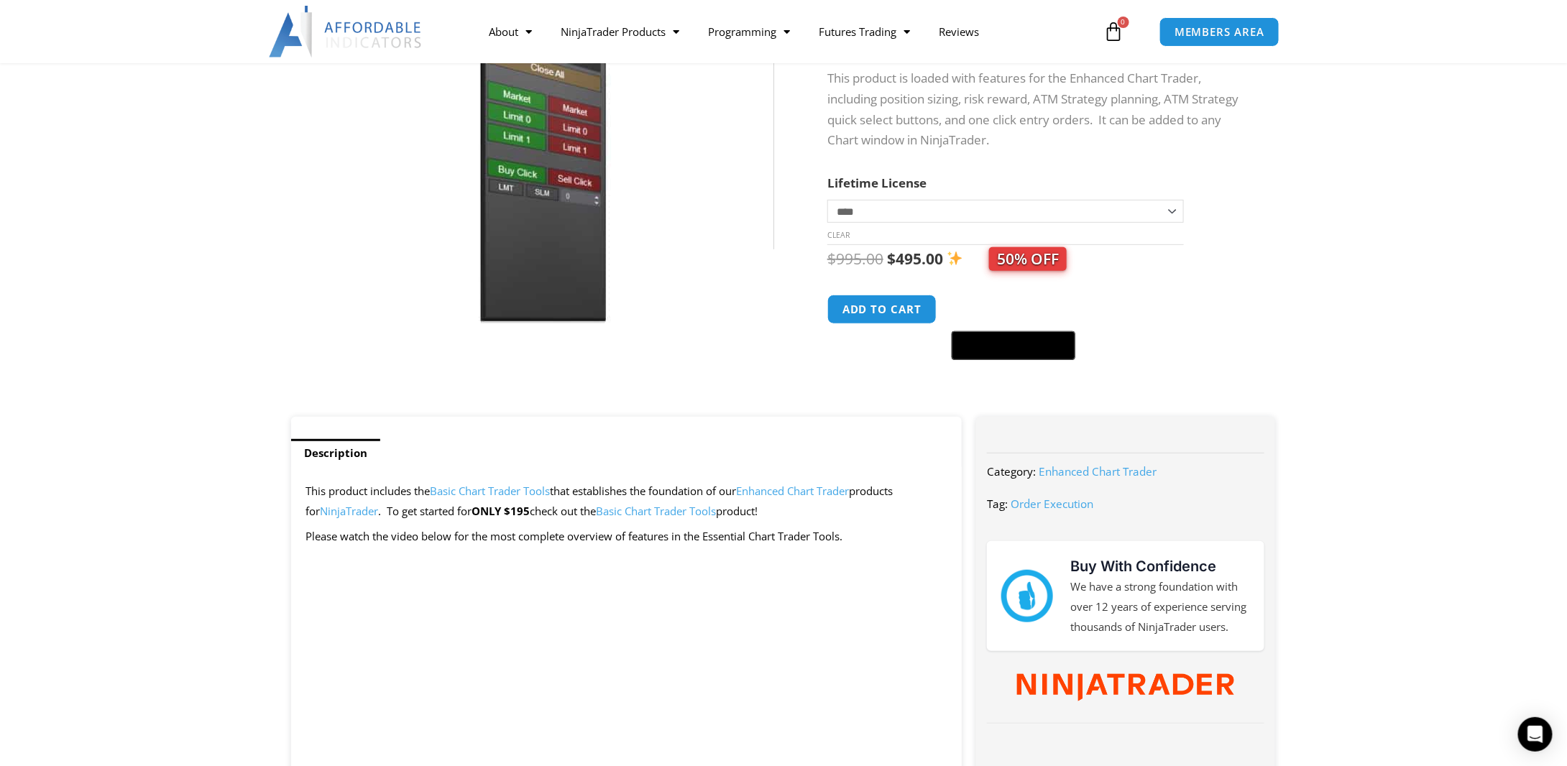
scroll to position [0, 0]
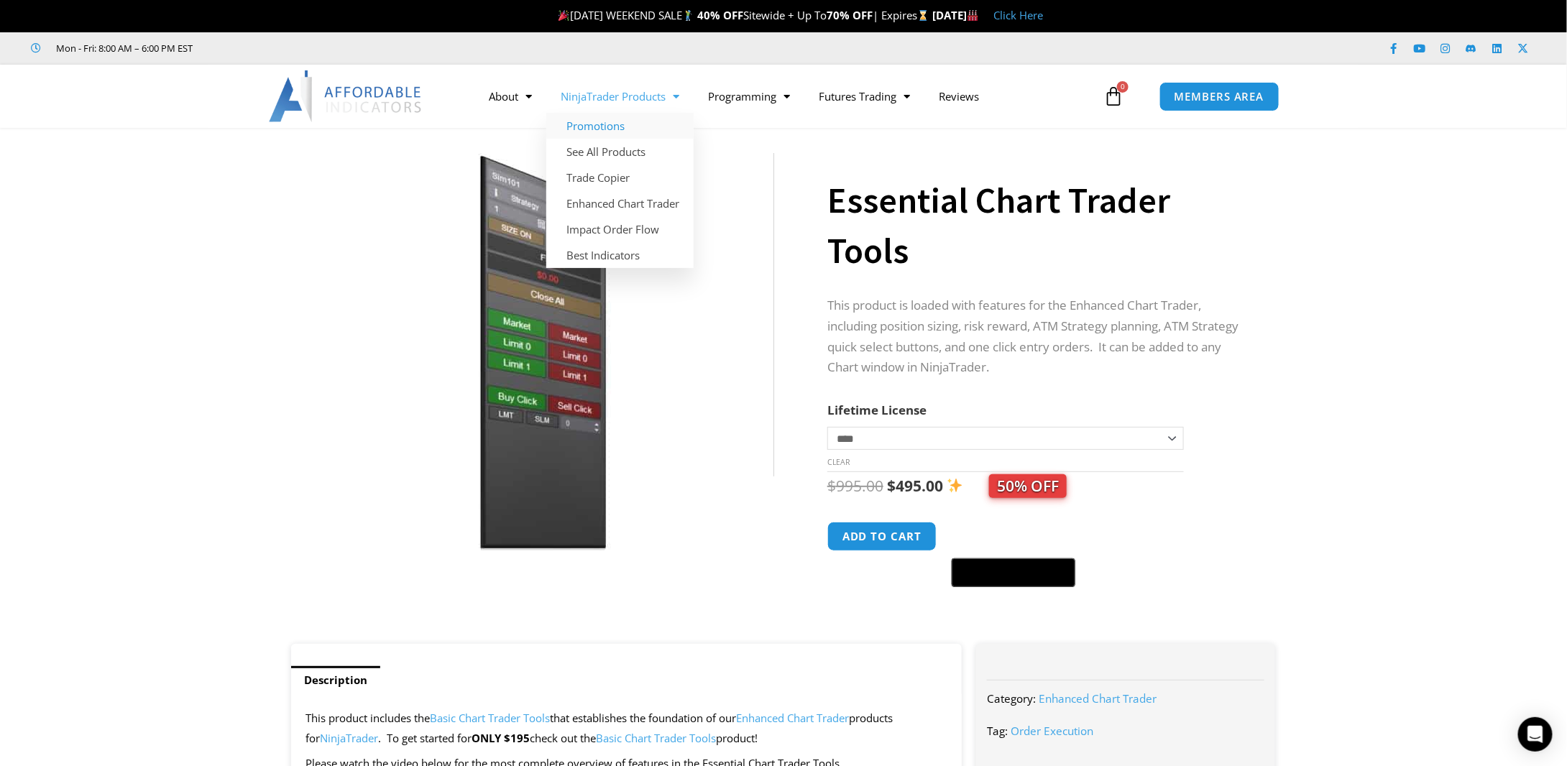
click at [616, 124] on link "Promotions" at bounding box center [619, 126] width 147 height 26
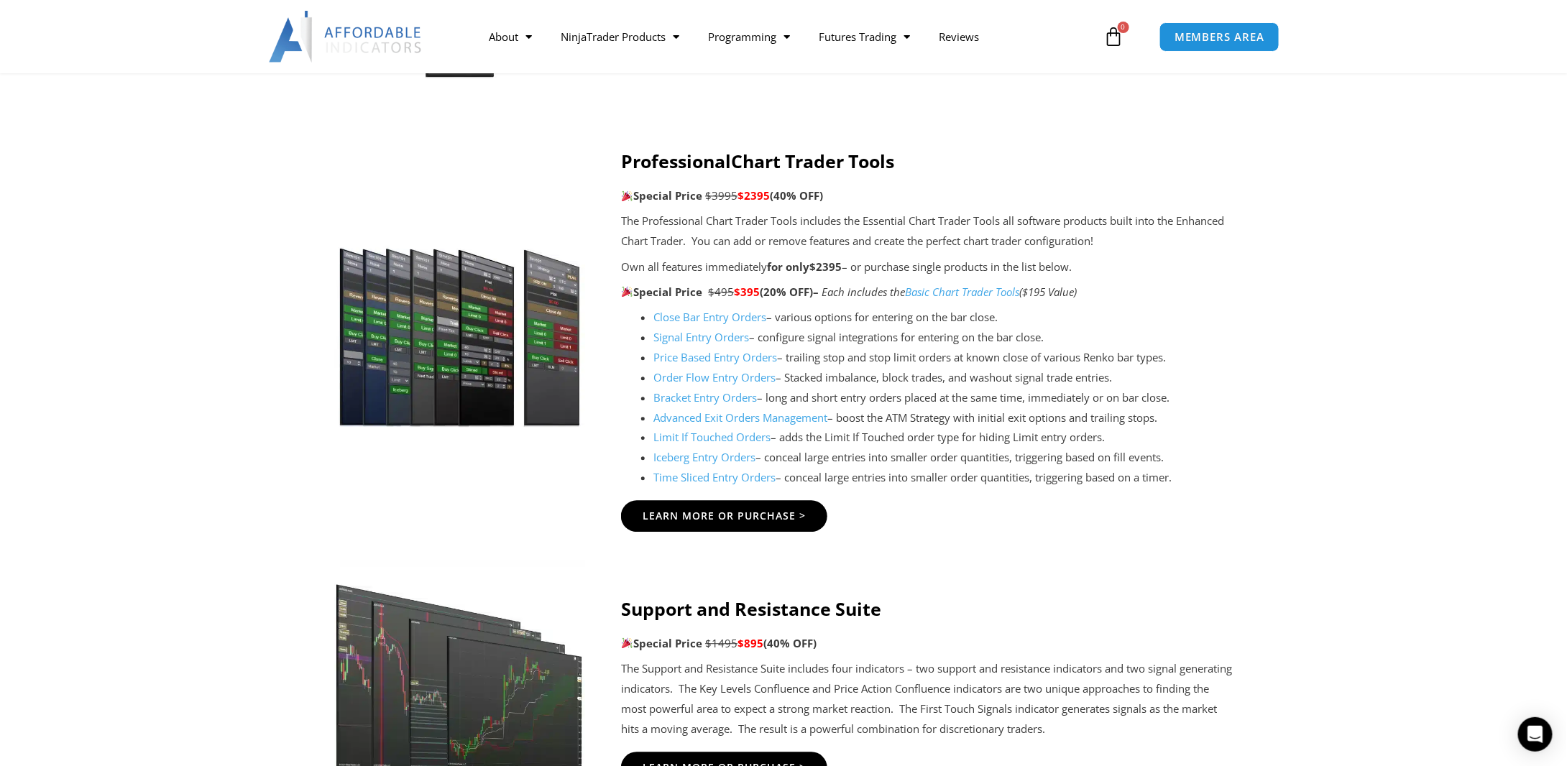
scroll to position [1438, 0]
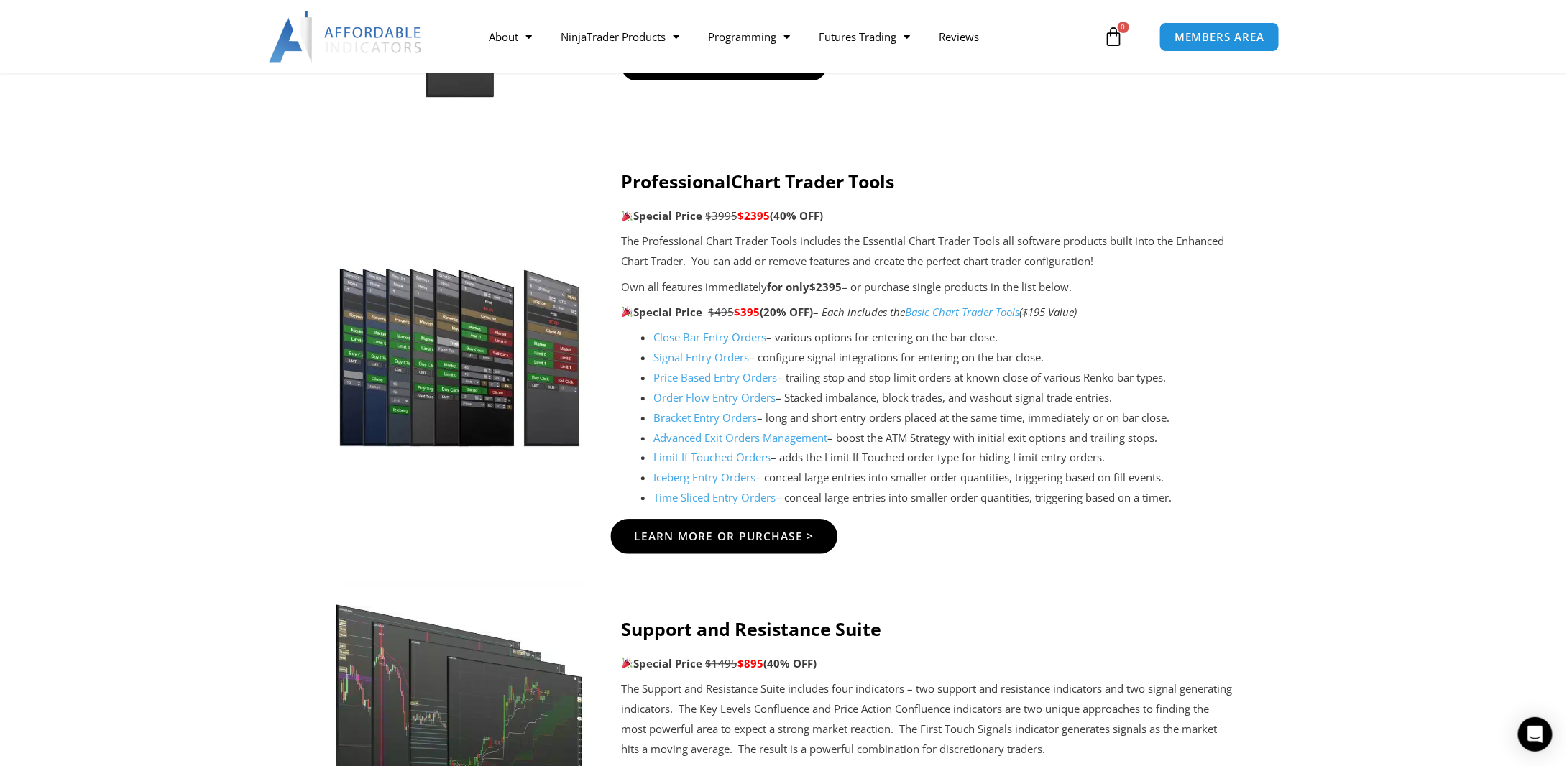
click at [719, 538] on span "Learn More Or Purchase >" at bounding box center [725, 536] width 180 height 11
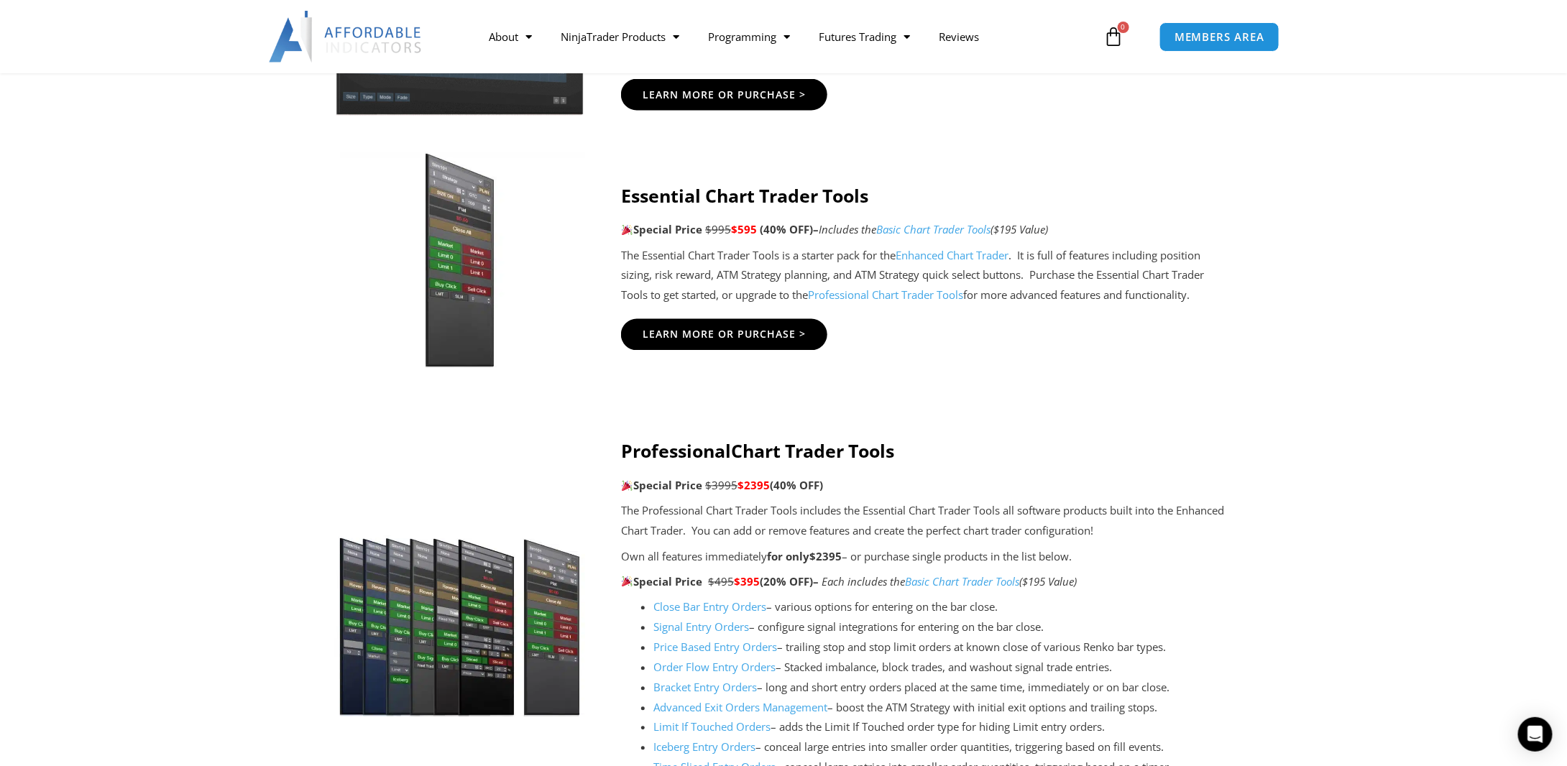
scroll to position [1006, 0]
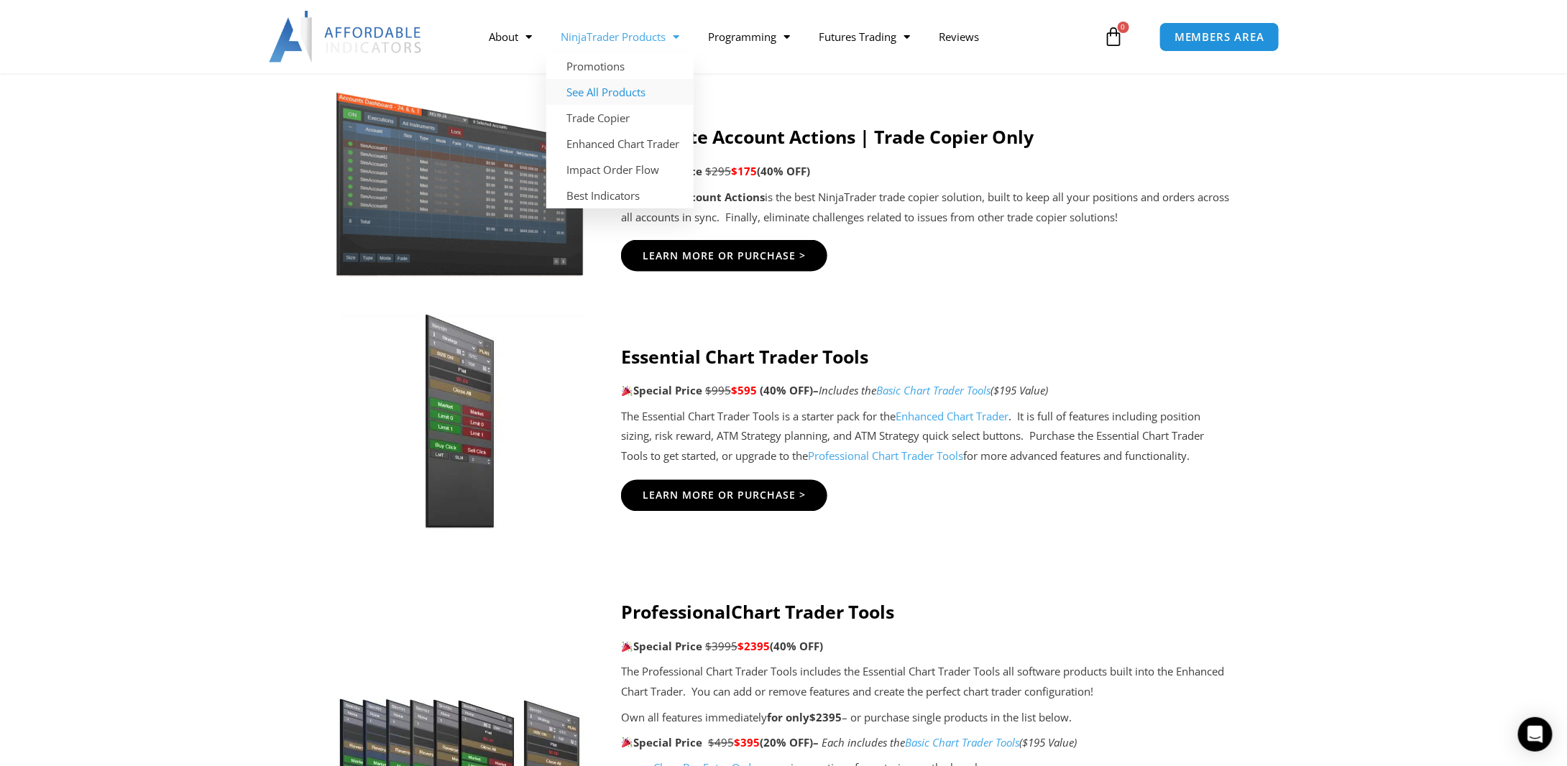
click at [595, 92] on link "See All Products" at bounding box center [619, 92] width 147 height 26
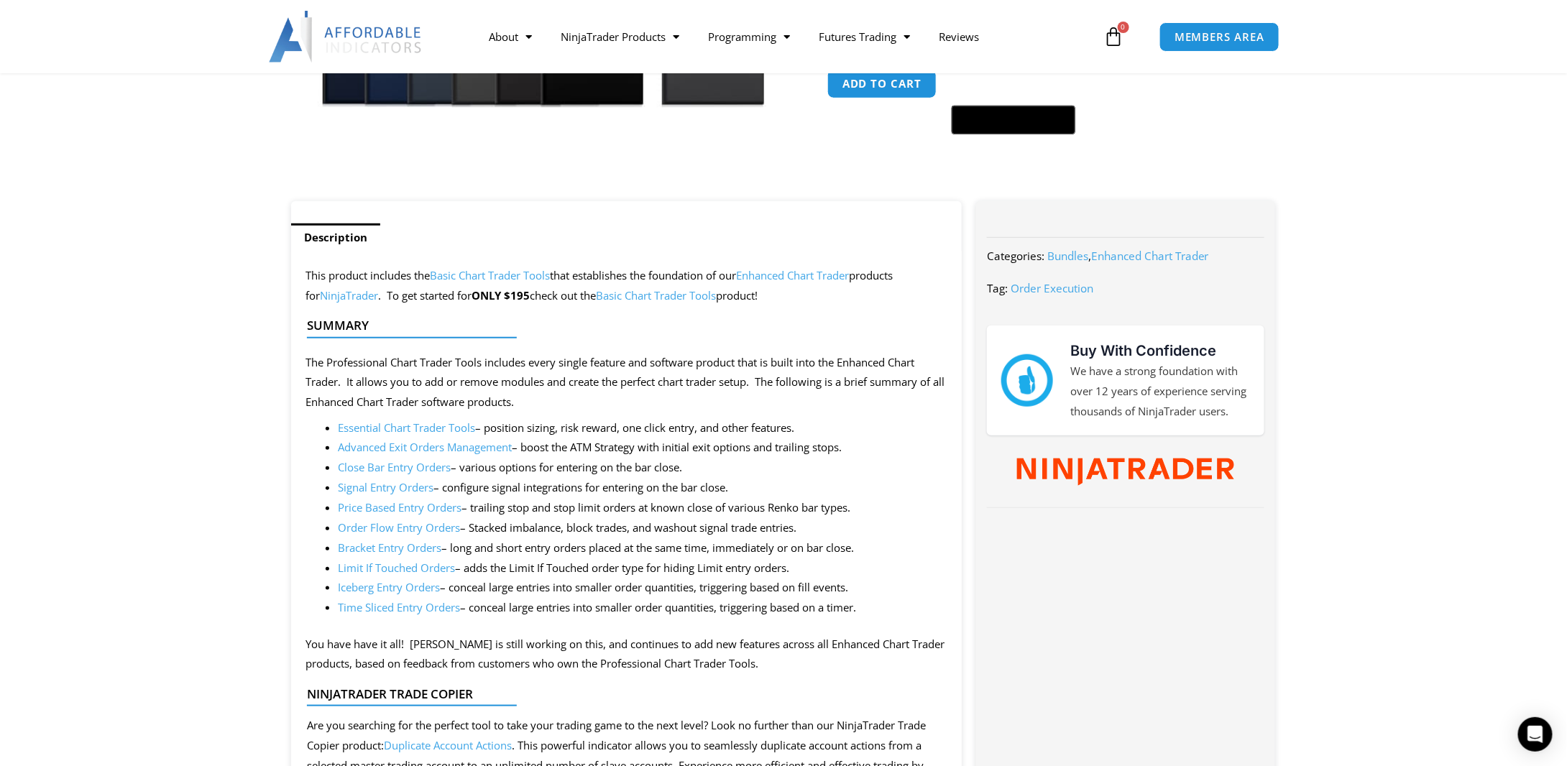
scroll to position [503, 0]
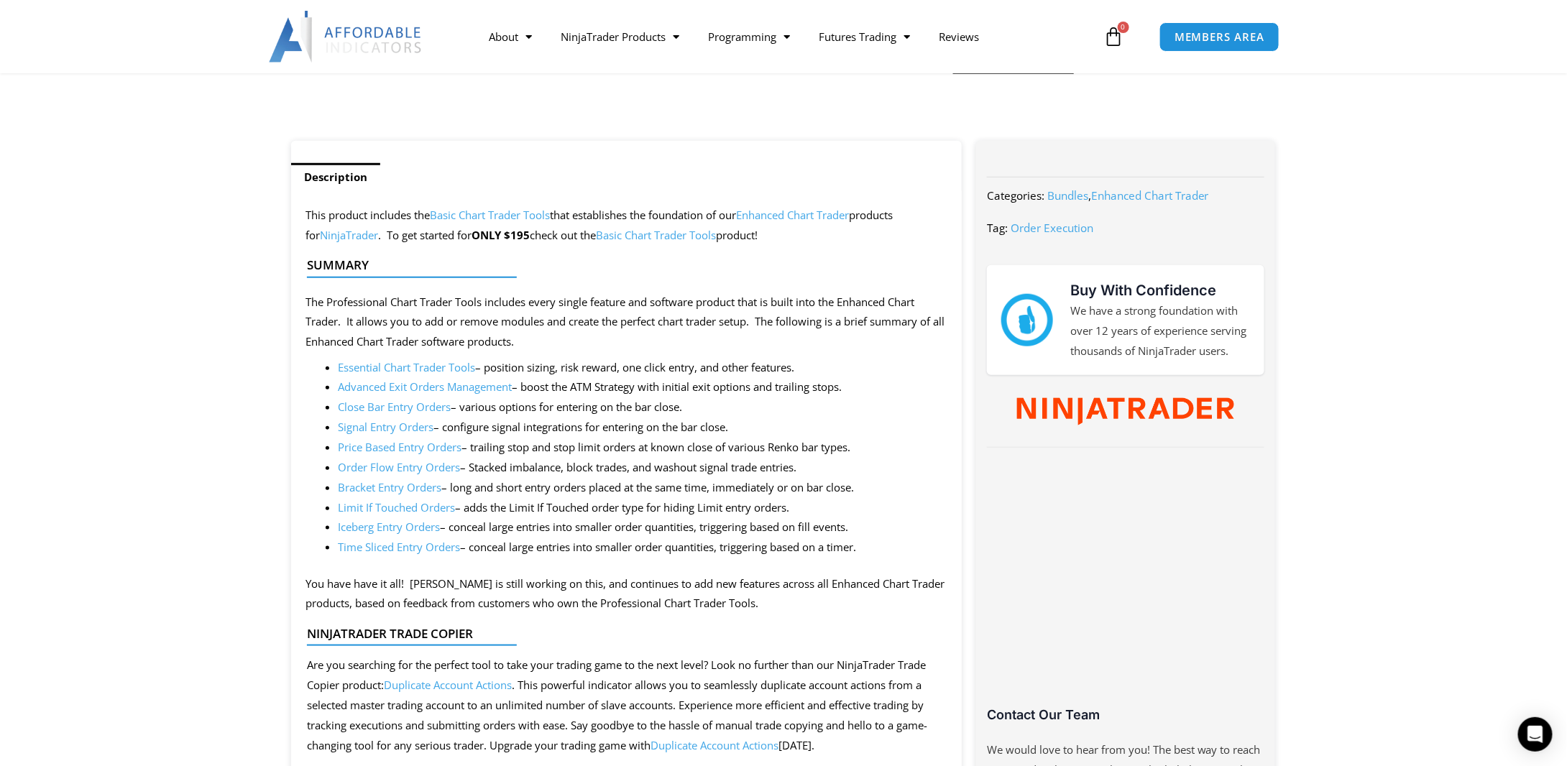
click at [405, 366] on link "Essential Chart Trader Tools" at bounding box center [406, 367] width 137 height 14
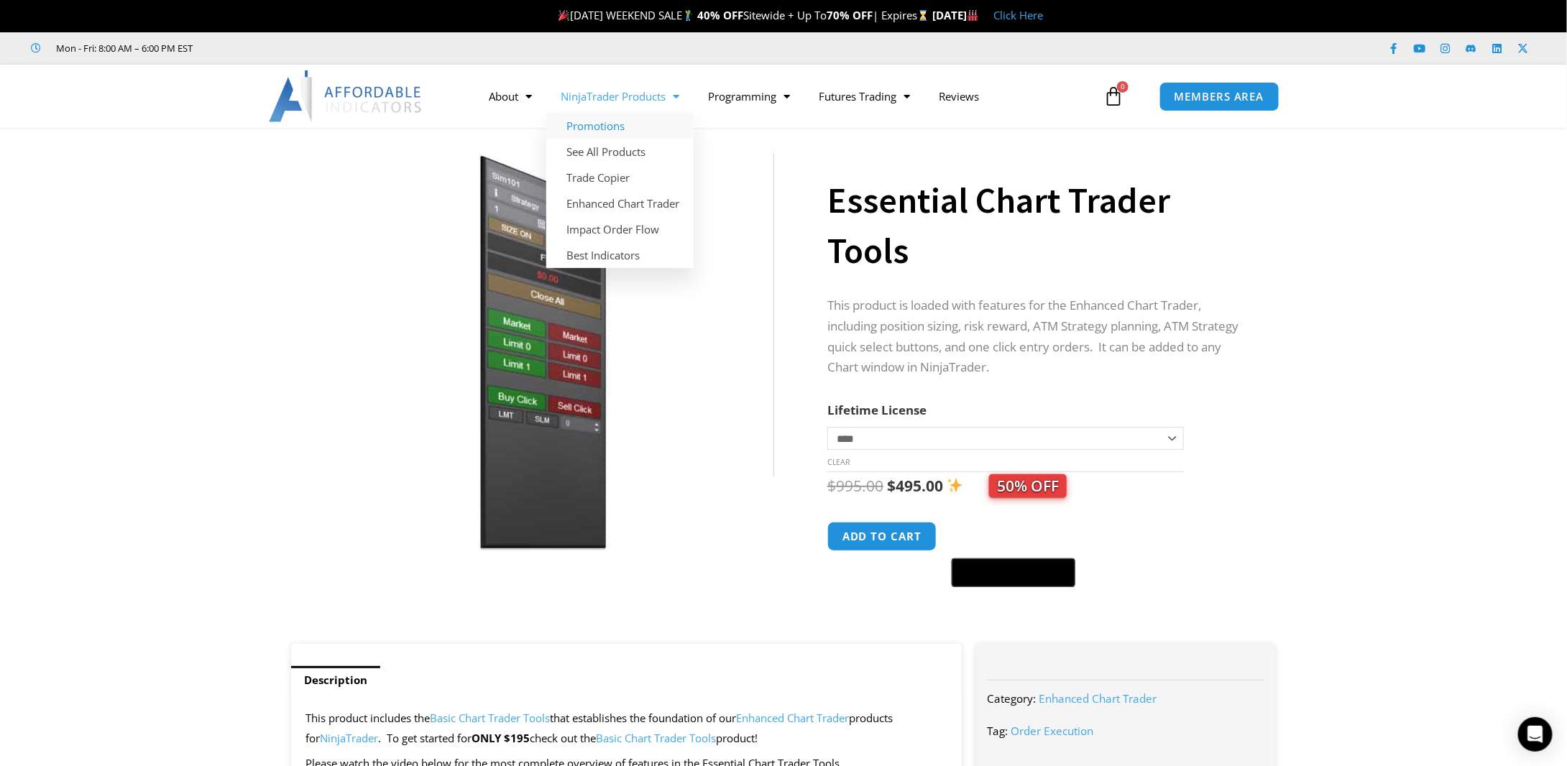
click at [613, 124] on link "Promotions" at bounding box center [619, 126] width 147 height 26
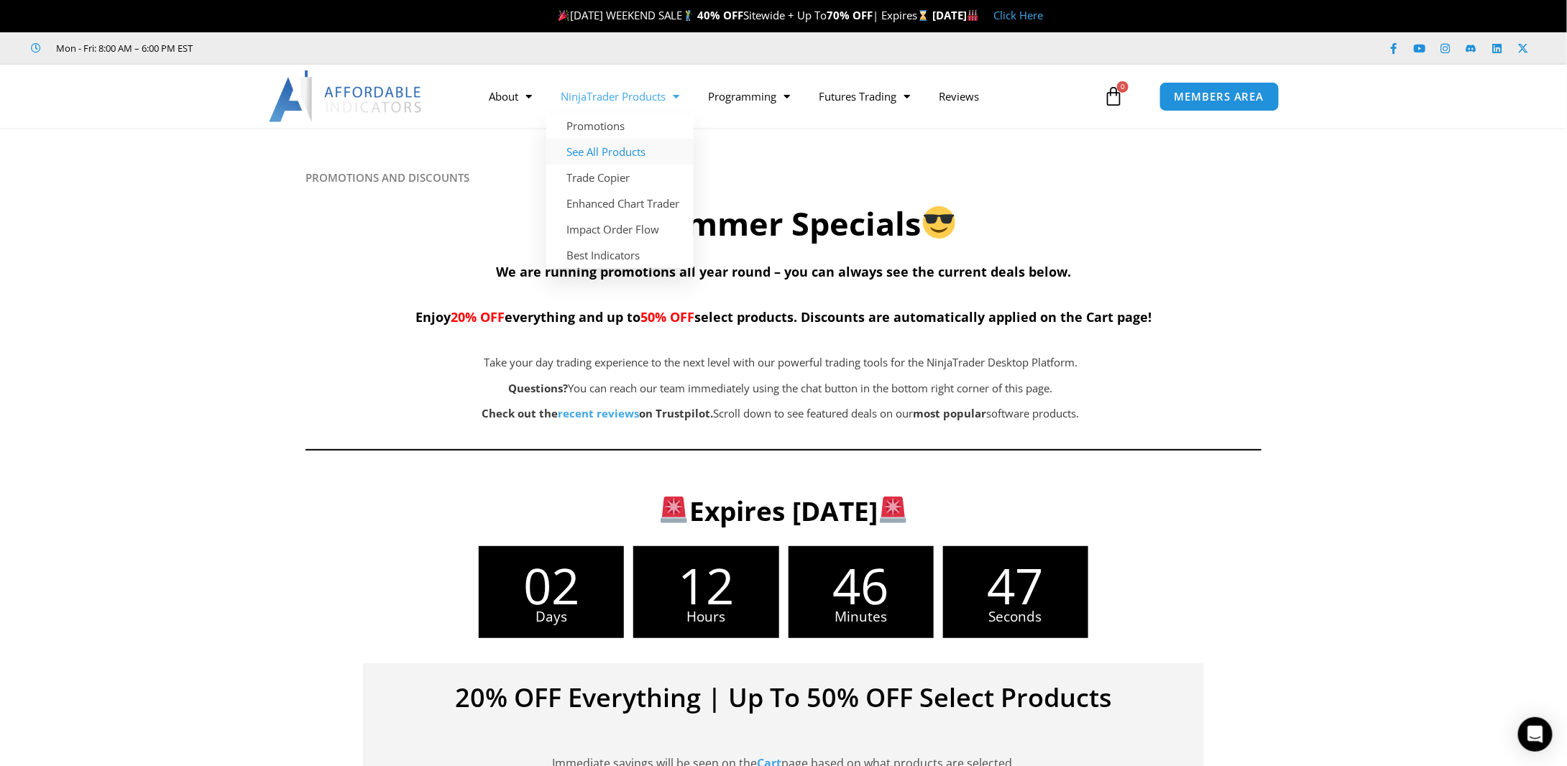
click at [610, 149] on link "See All Products" at bounding box center [619, 152] width 147 height 26
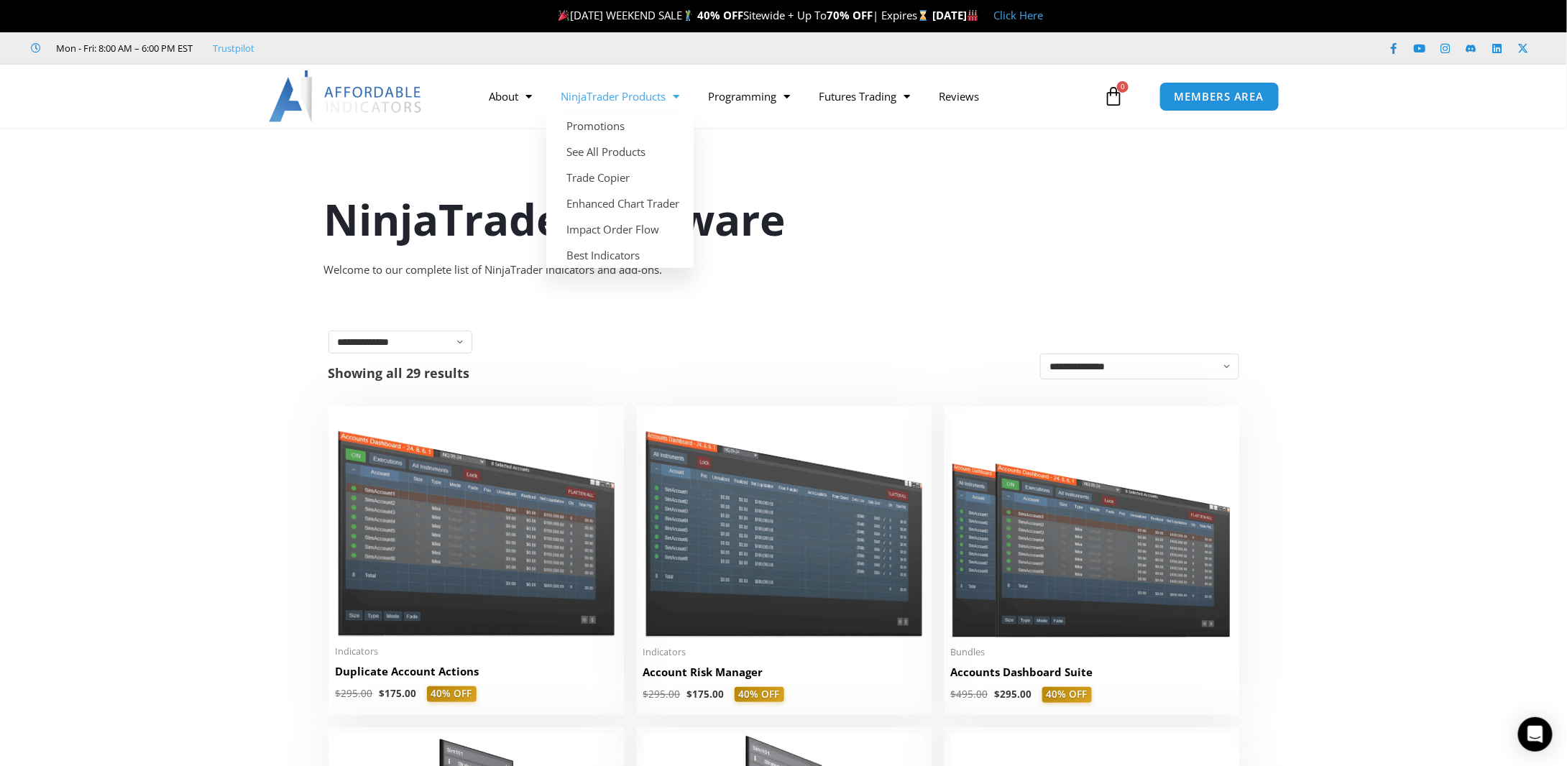
click at [622, 100] on link "NinjaTrader Products" at bounding box center [619, 96] width 147 height 33
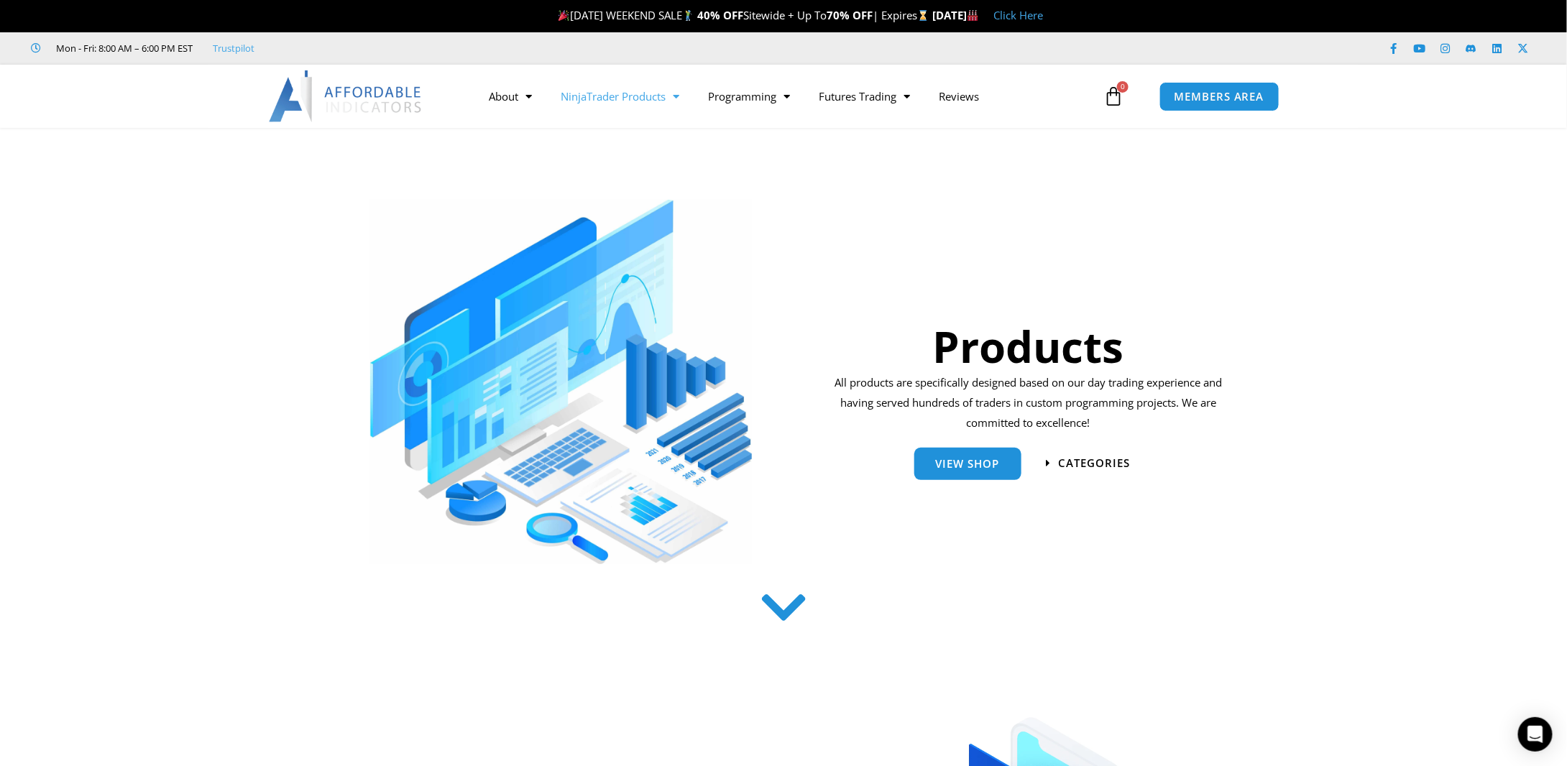
click at [622, 100] on link "NinjaTrader Products" at bounding box center [619, 96] width 147 height 33
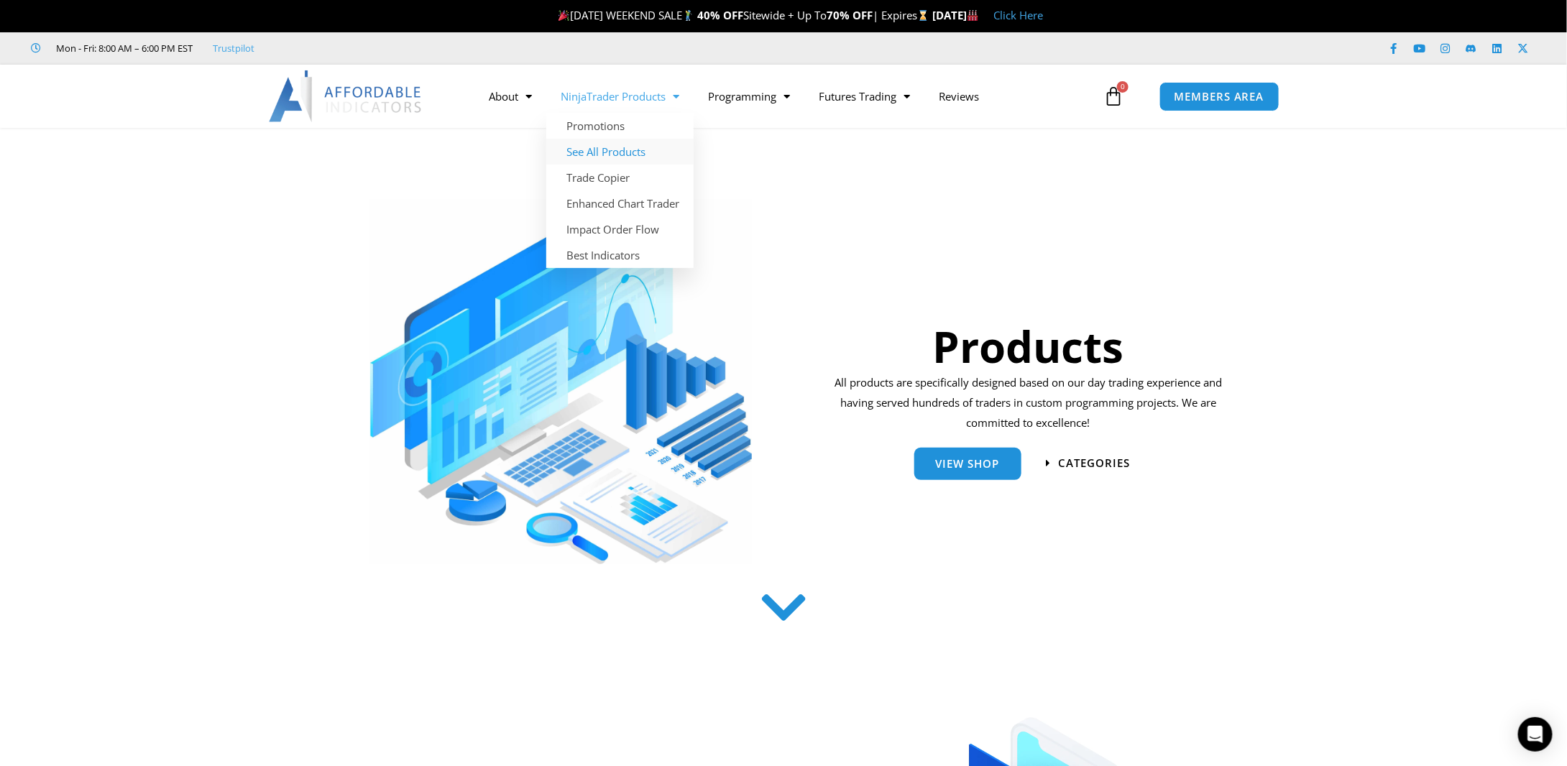
click at [613, 149] on link "See All Products" at bounding box center [619, 152] width 147 height 26
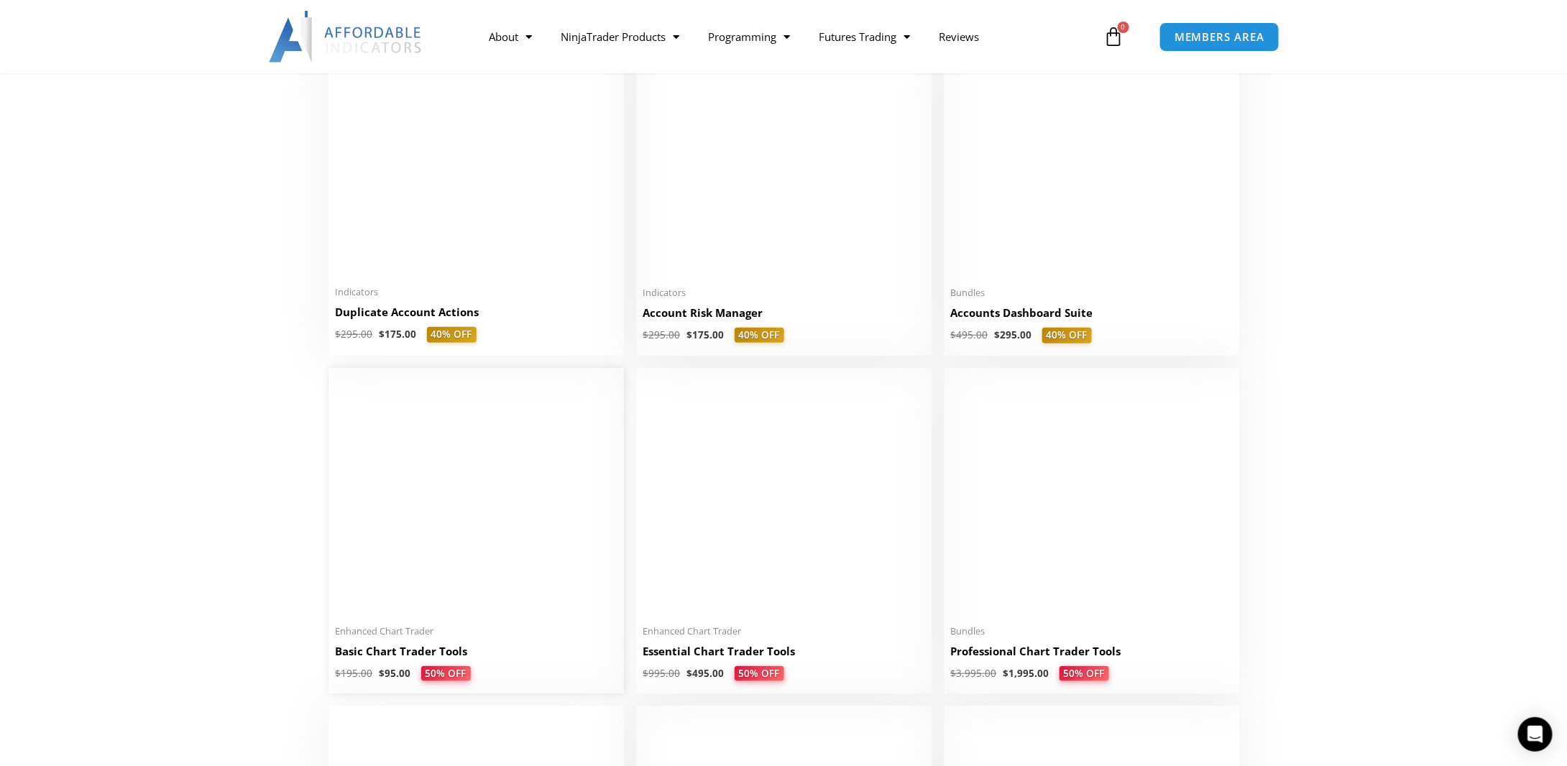
scroll to position [431, 0]
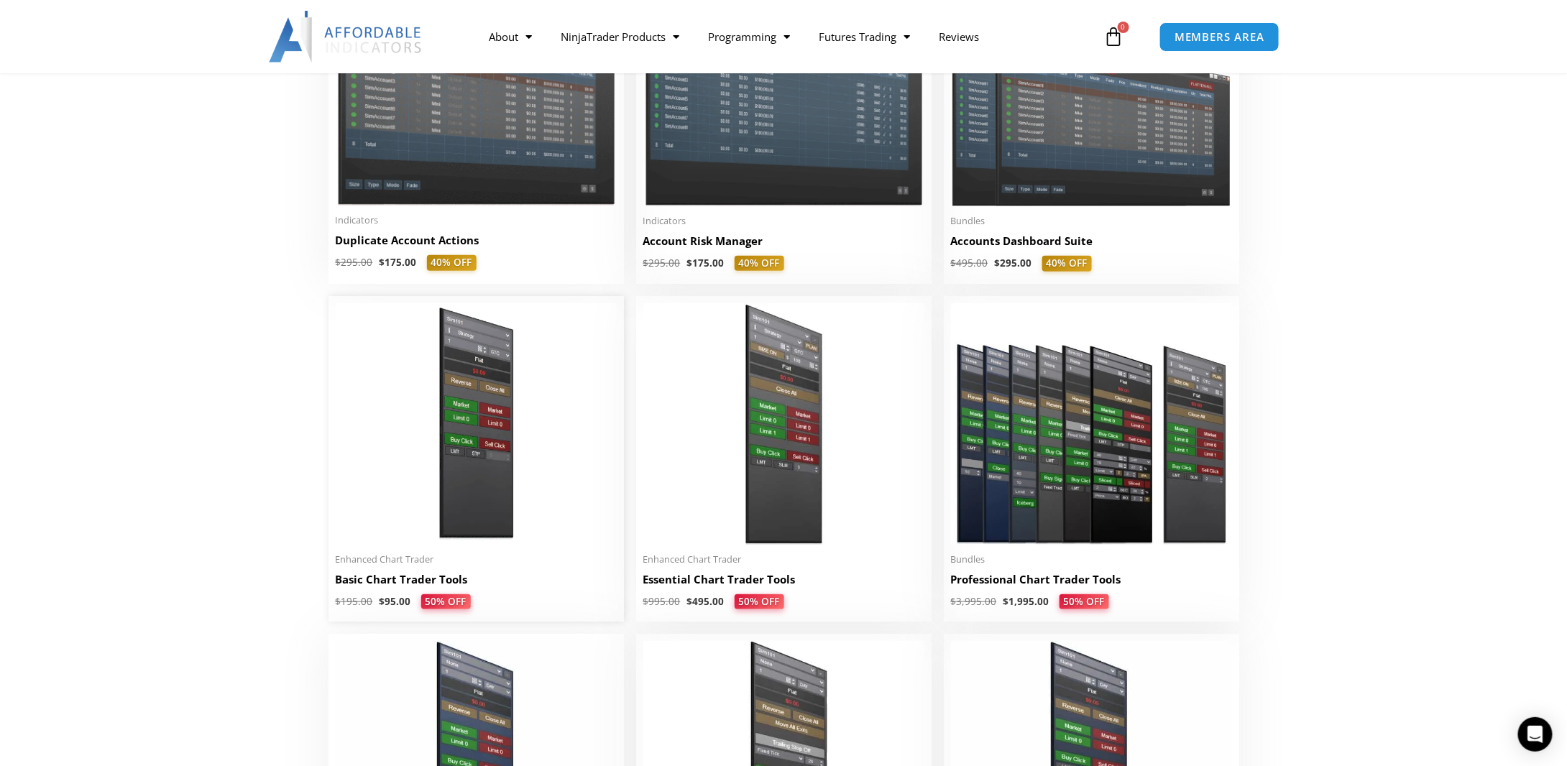
click at [466, 486] on img at bounding box center [476, 424] width 281 height 242
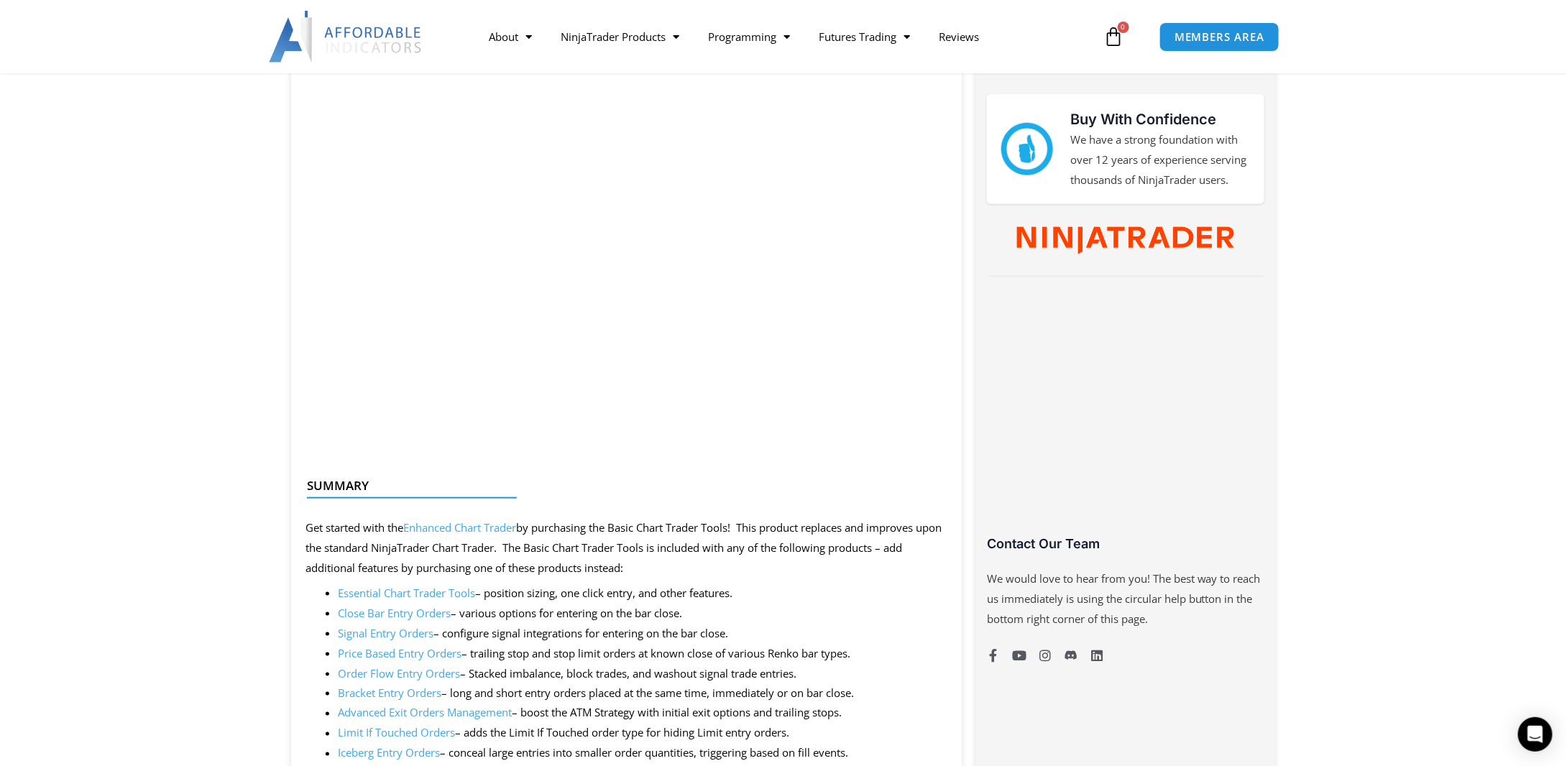
scroll to position [719, 0]
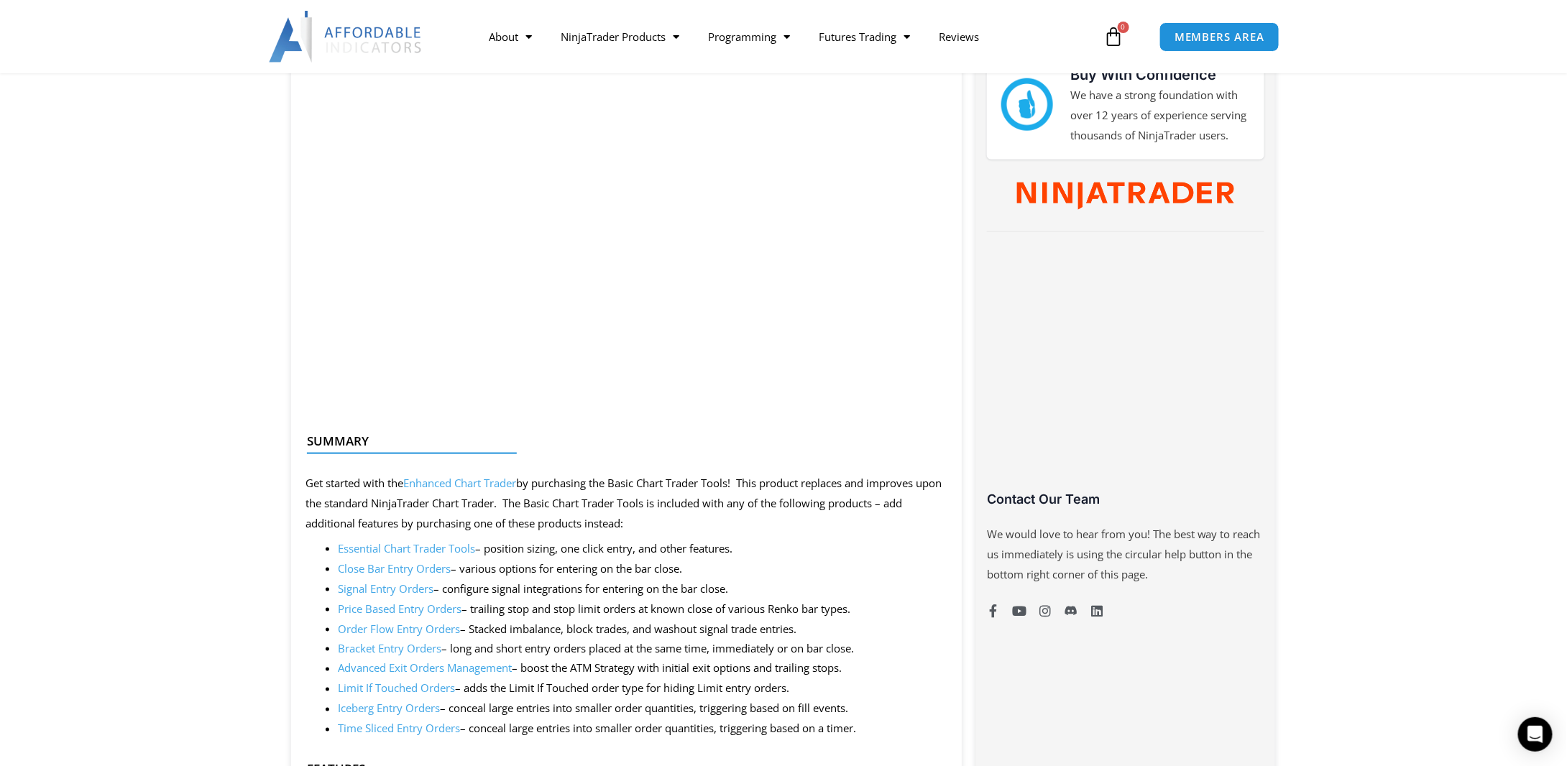
click at [417, 665] on link "Advanced Exit Orders Management" at bounding box center [425, 668] width 174 height 14
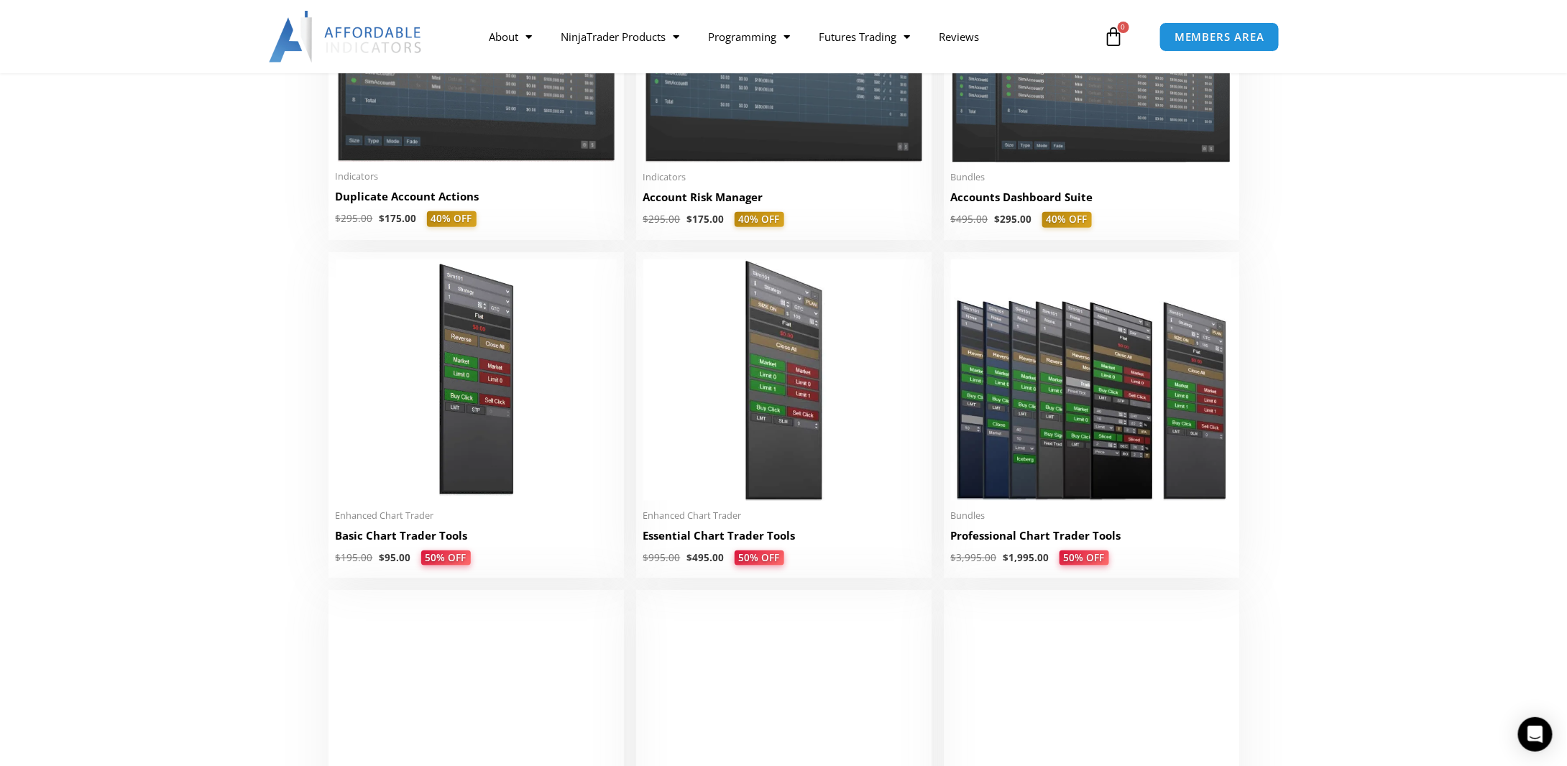
scroll to position [503, 0]
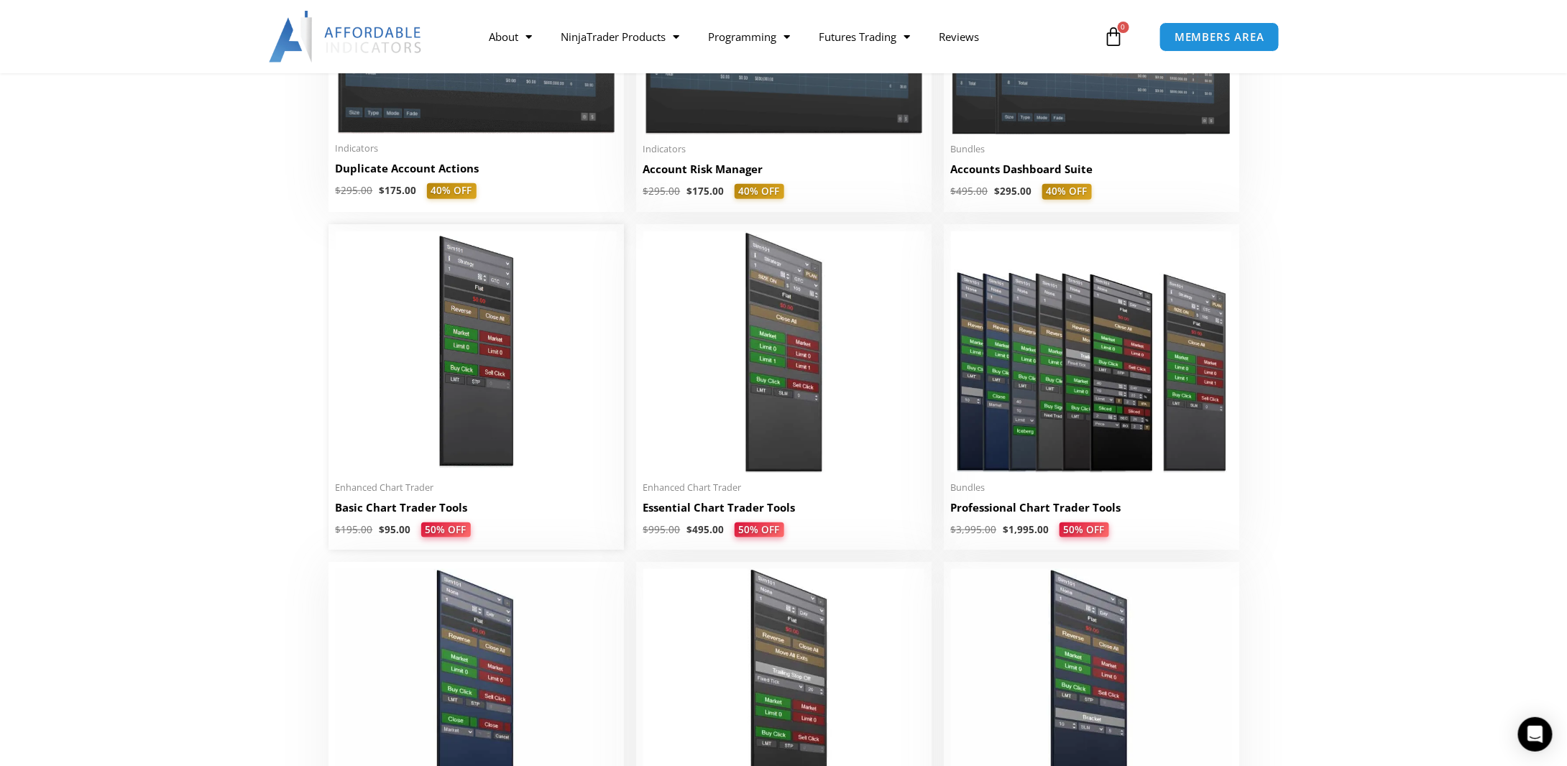
click at [400, 508] on h2 "Basic Chart Trader Tools" at bounding box center [476, 507] width 281 height 15
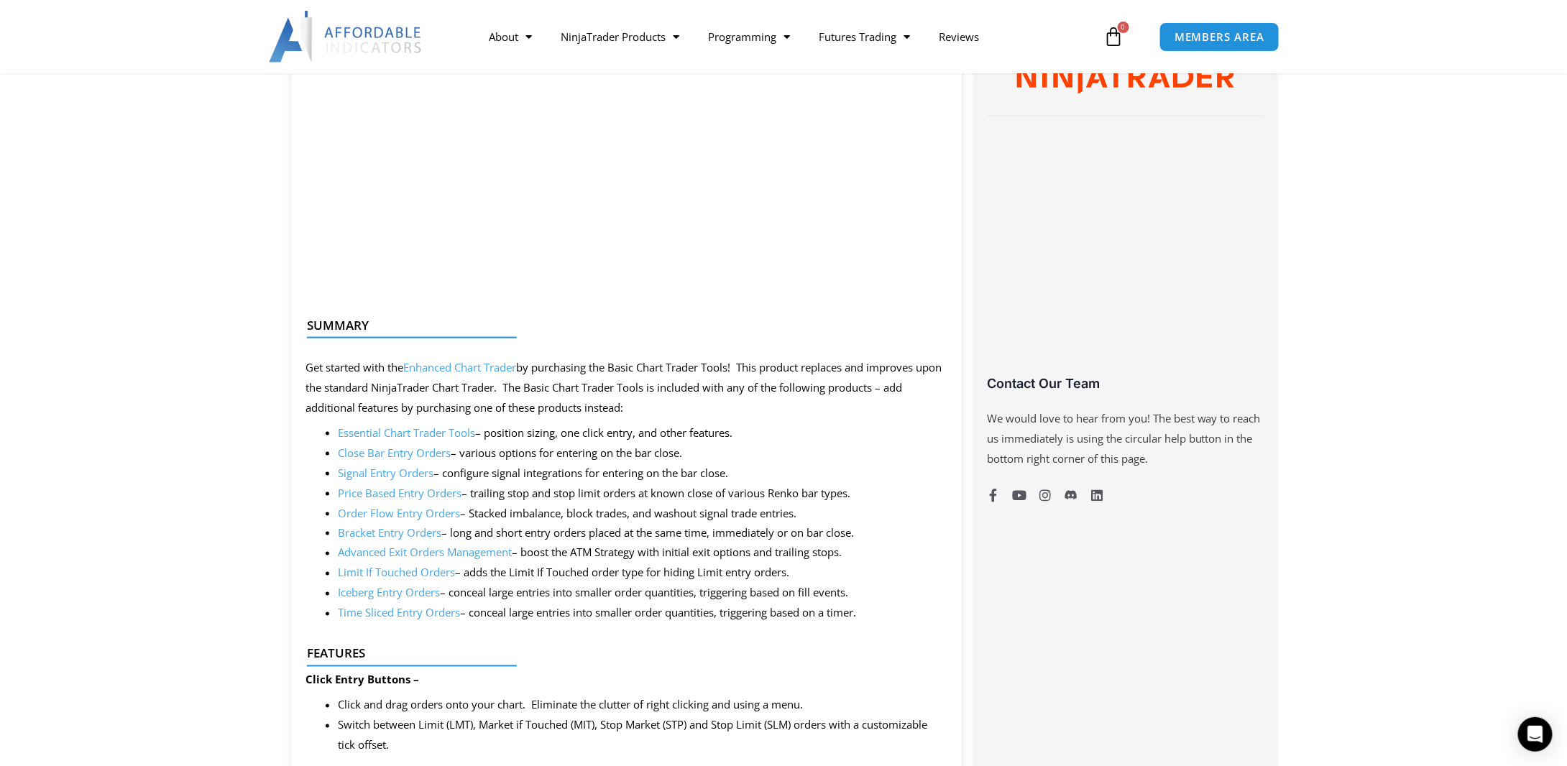
scroll to position [863, 0]
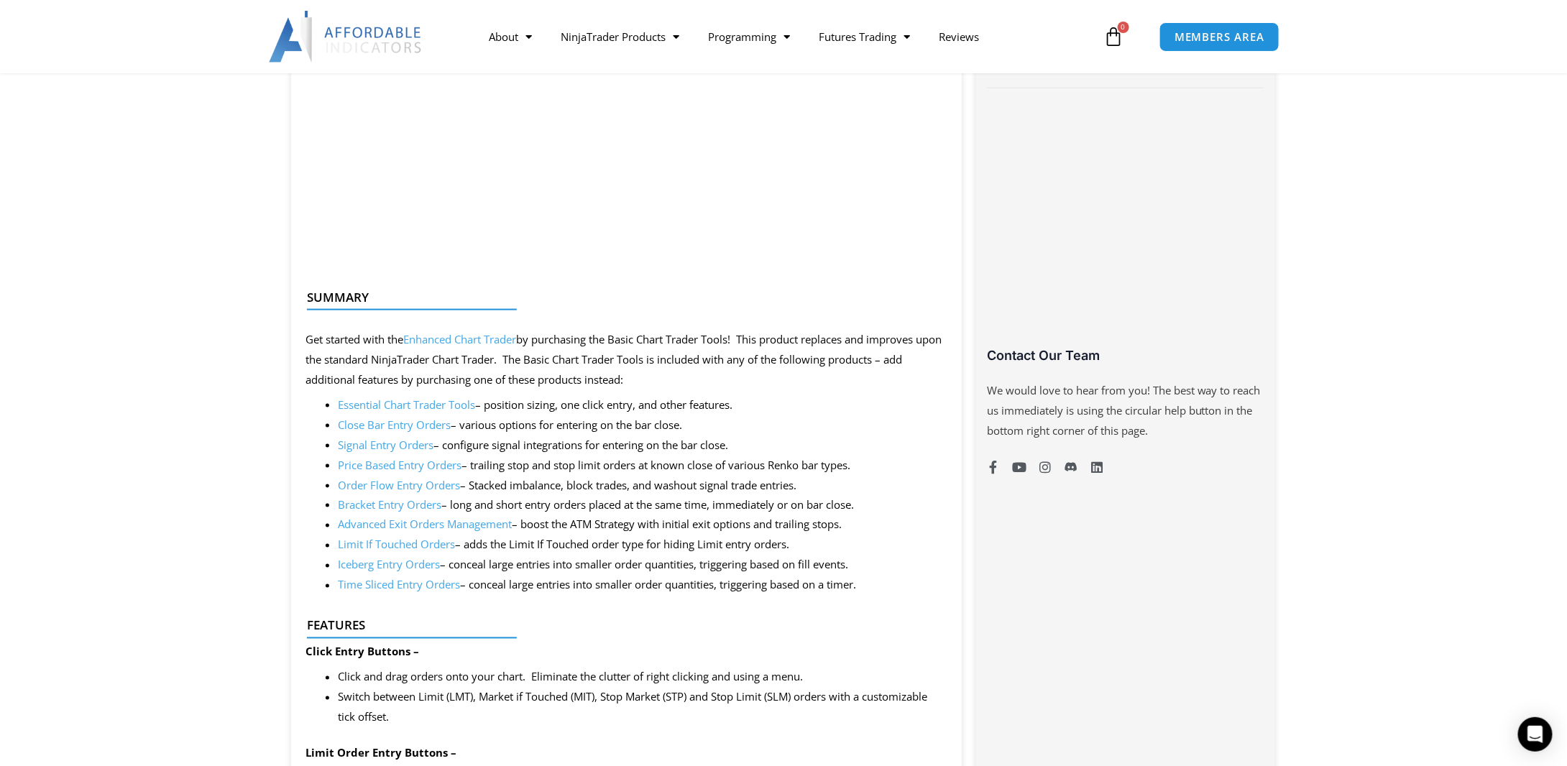
click at [391, 426] on link "Close Bar Entry Orders" at bounding box center [394, 425] width 113 height 14
click at [388, 445] on link "Signal Entry Orders" at bounding box center [386, 445] width 96 height 14
click at [352, 466] on link "Price Based Entry Orders" at bounding box center [400, 465] width 124 height 14
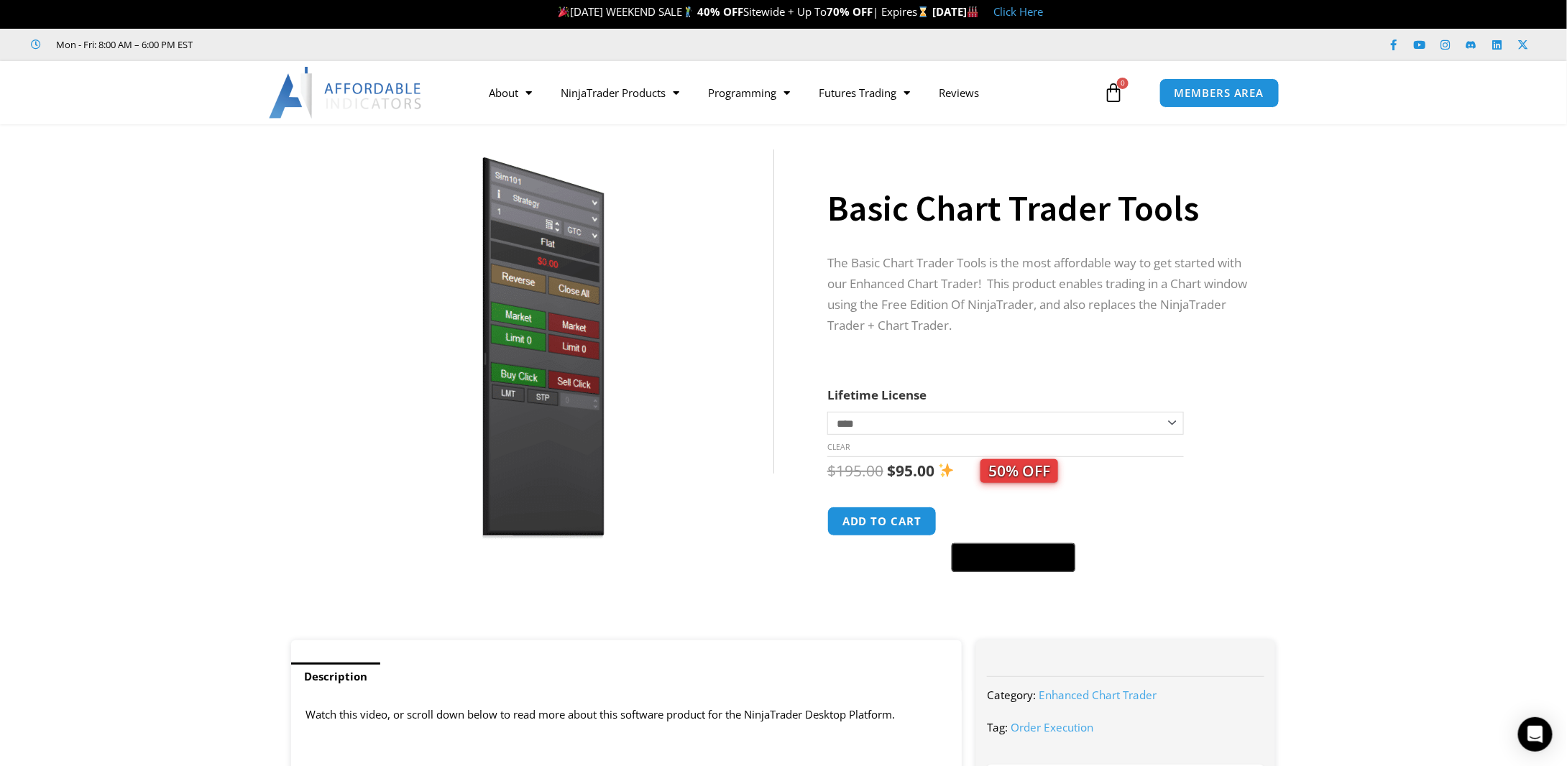
scroll to position [0, 0]
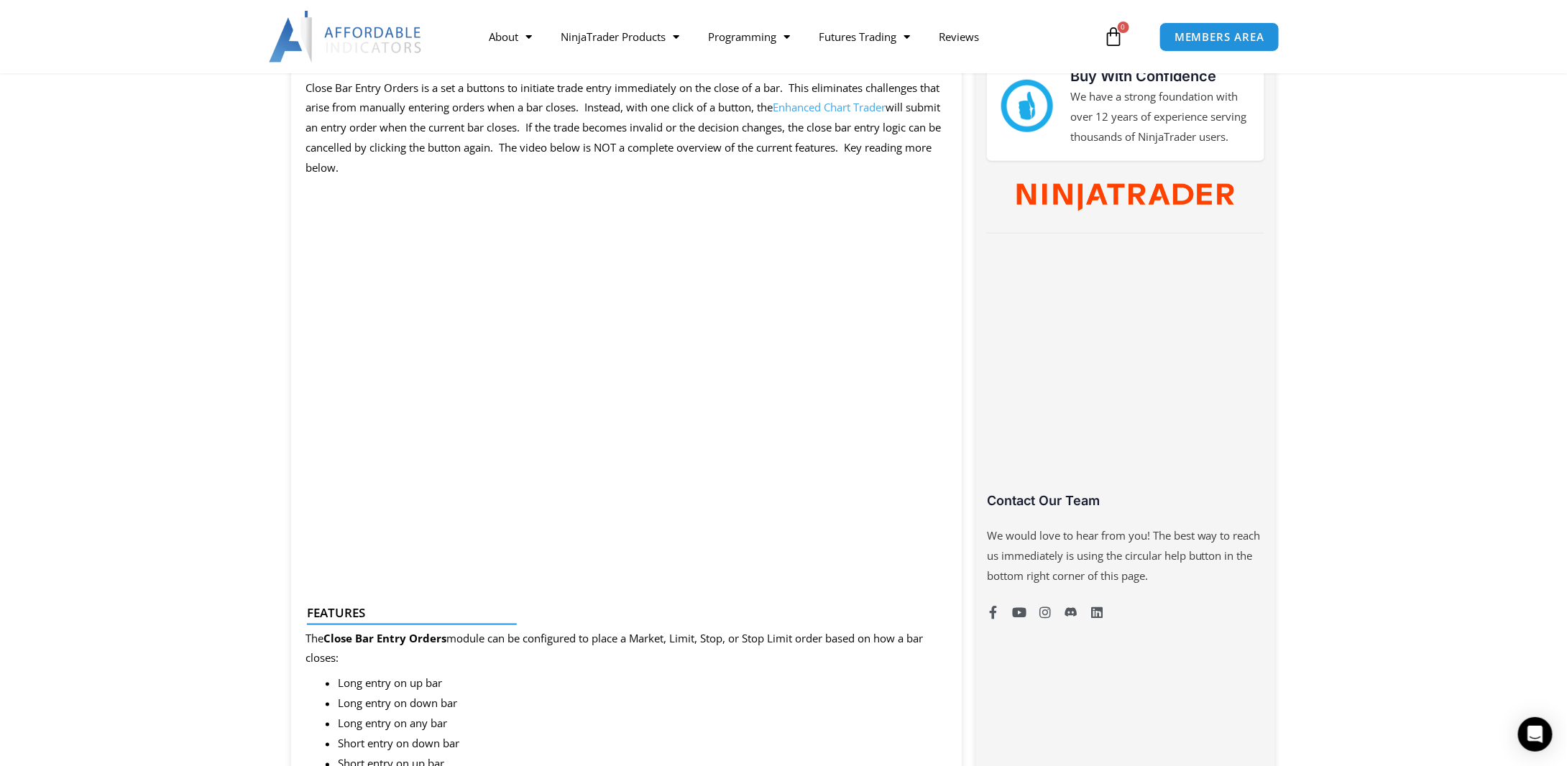
scroll to position [719, 0]
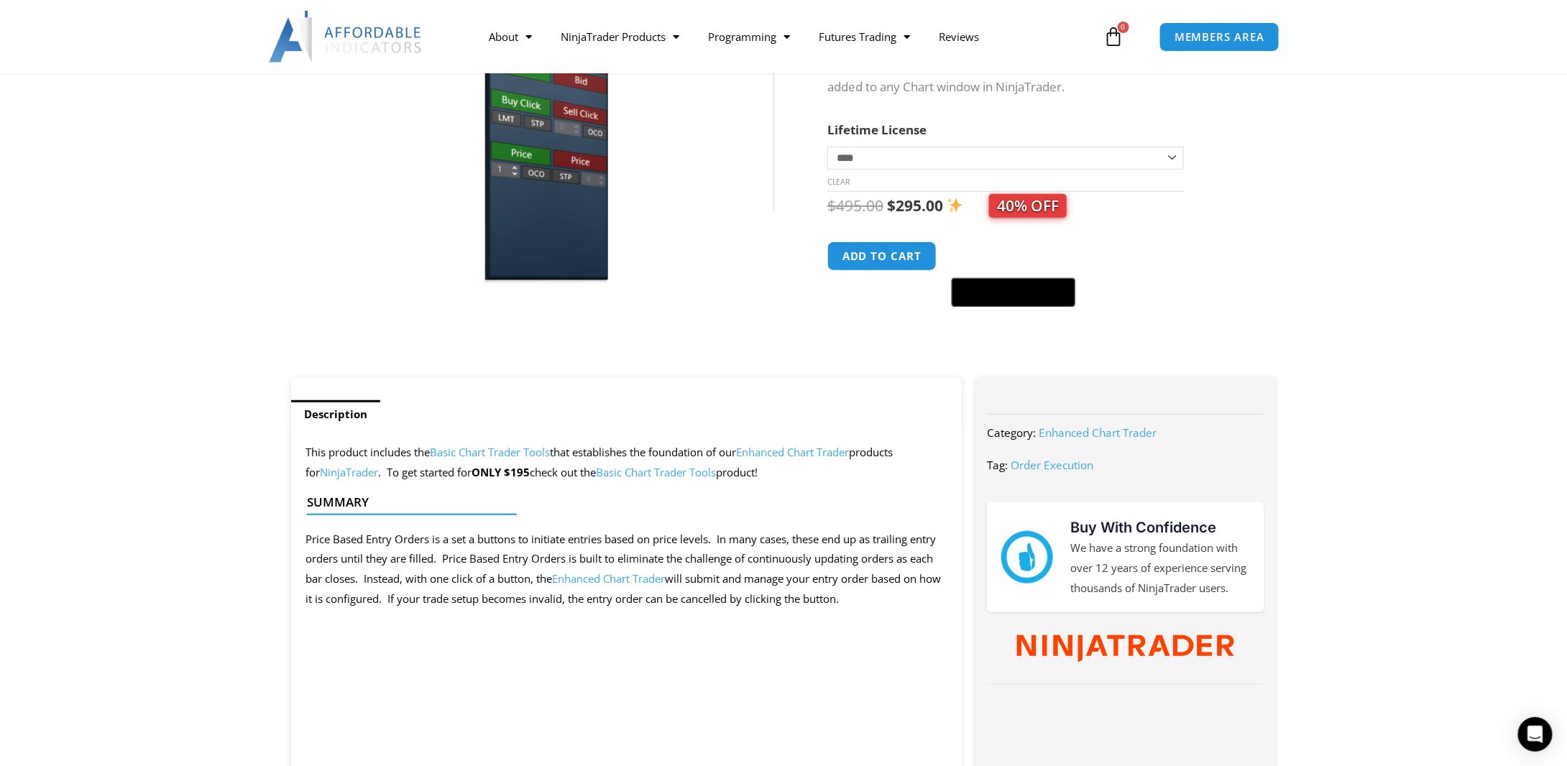
scroll to position [216, 0]
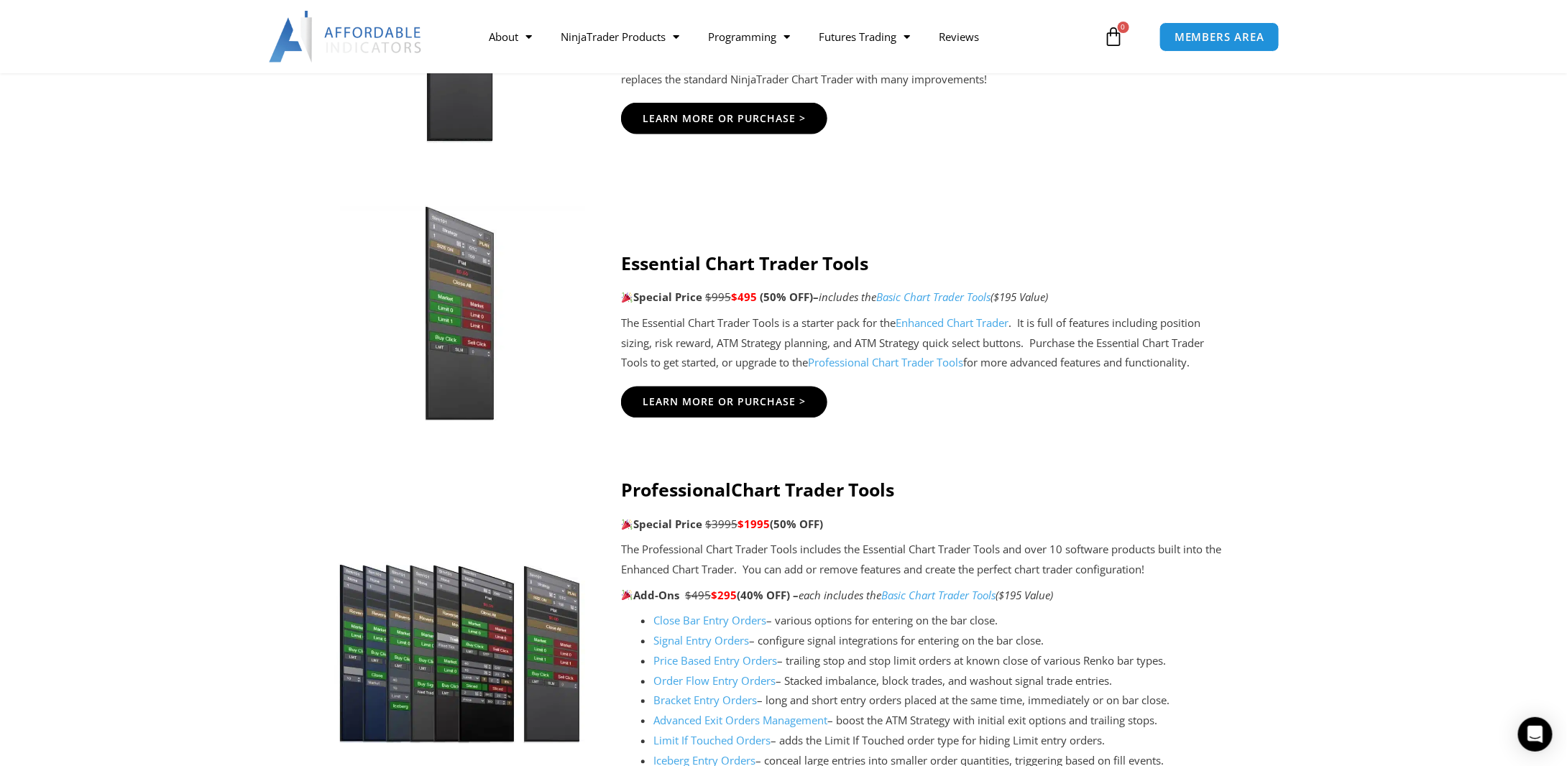
scroll to position [1078, 0]
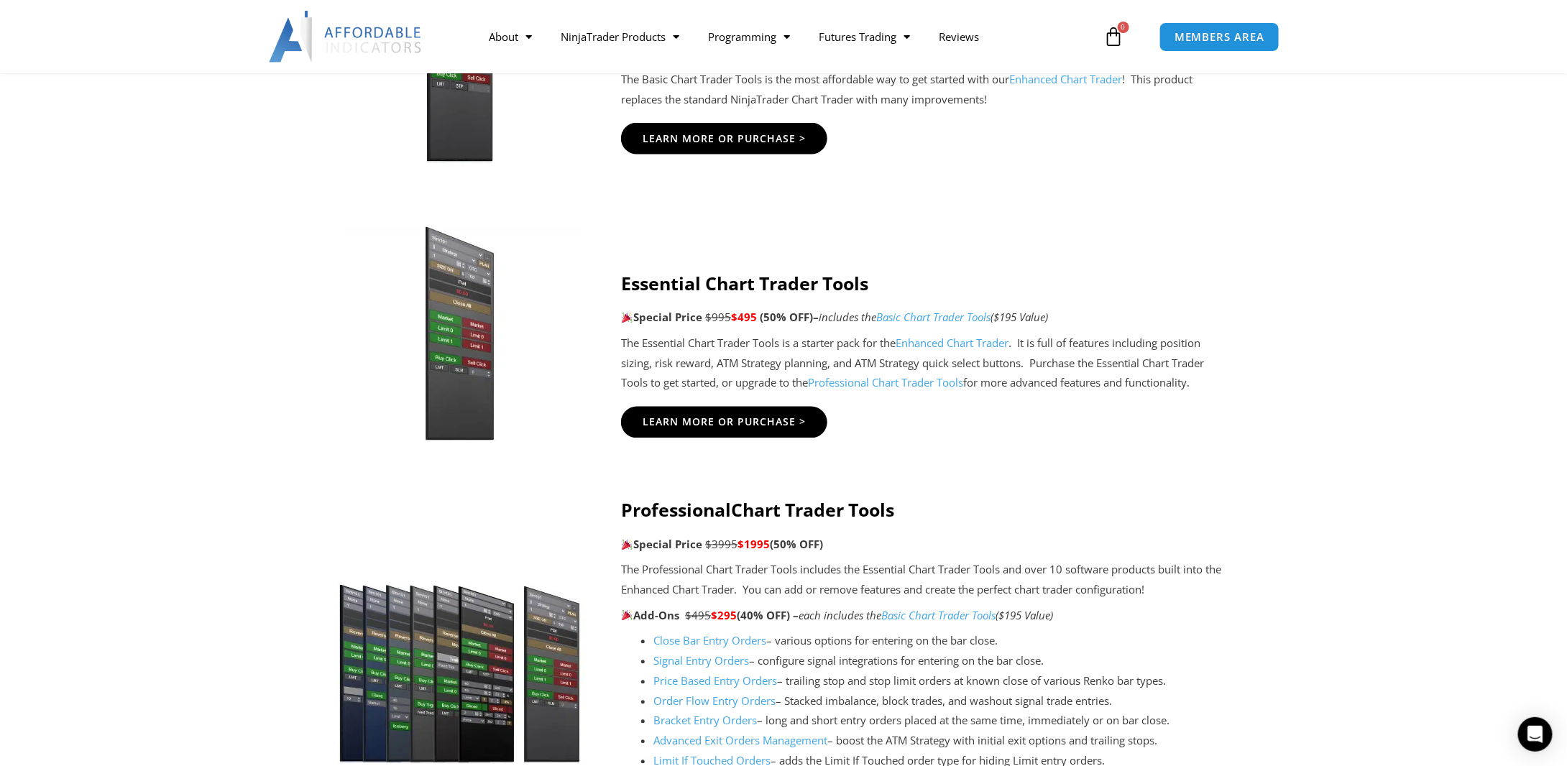
click at [925, 317] on link "Basic Chart Trader Tools" at bounding box center [933, 318] width 114 height 14
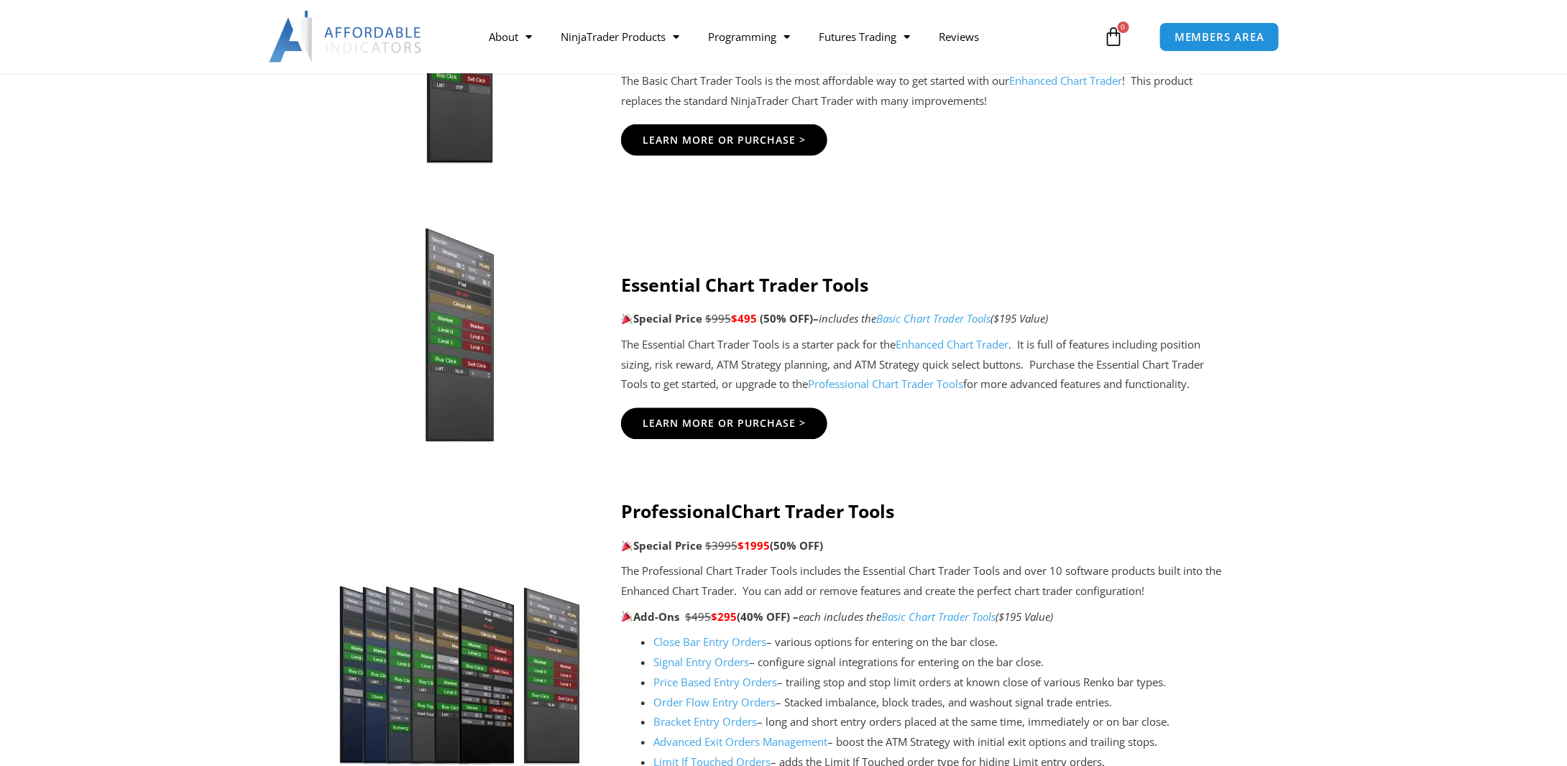
scroll to position [1078, 0]
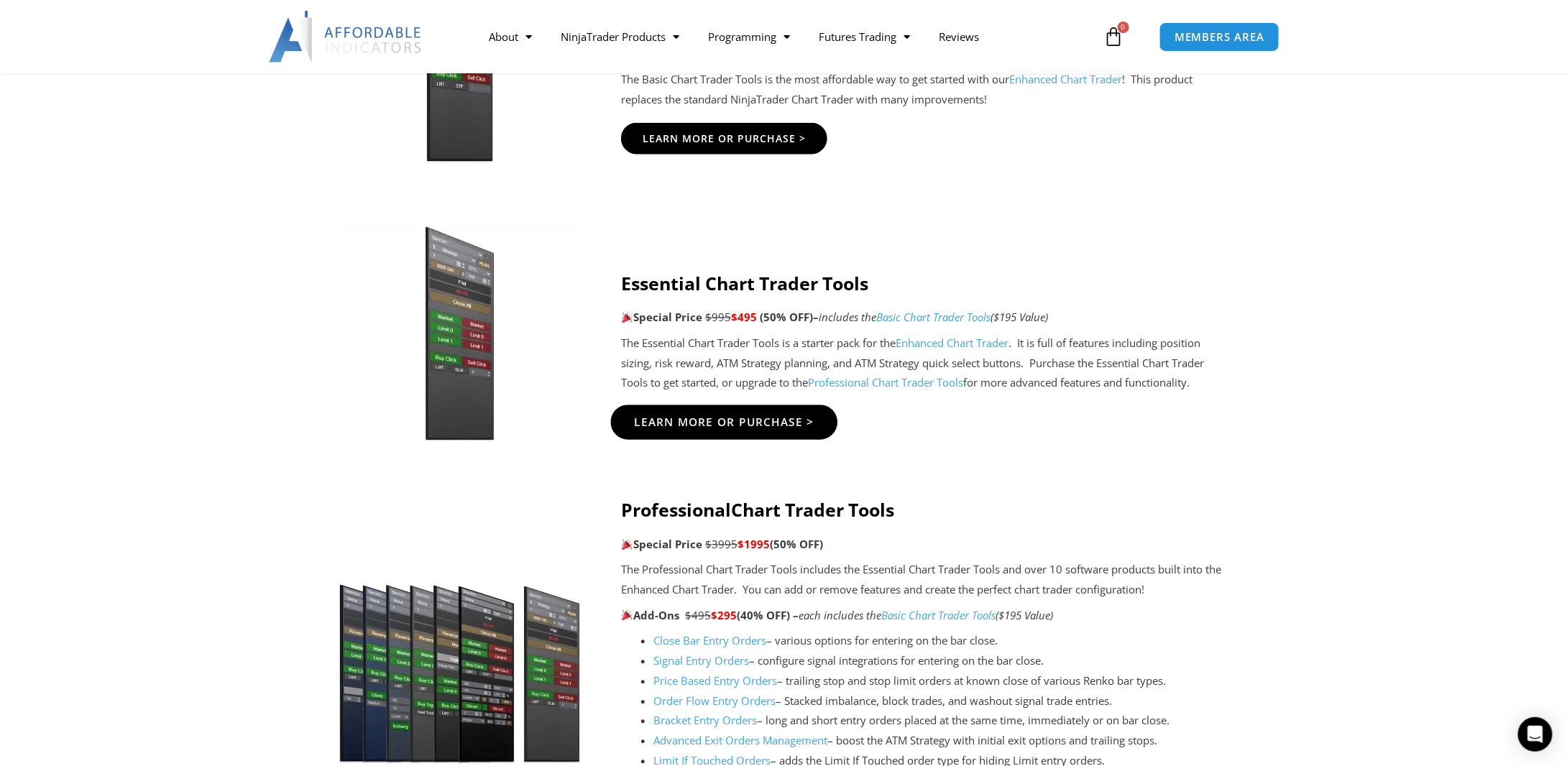
click at [707, 425] on span "Learn More Or Purchase >" at bounding box center [725, 422] width 180 height 11
click at [944, 344] on link "Enhanced Chart Trader" at bounding box center [952, 343] width 113 height 14
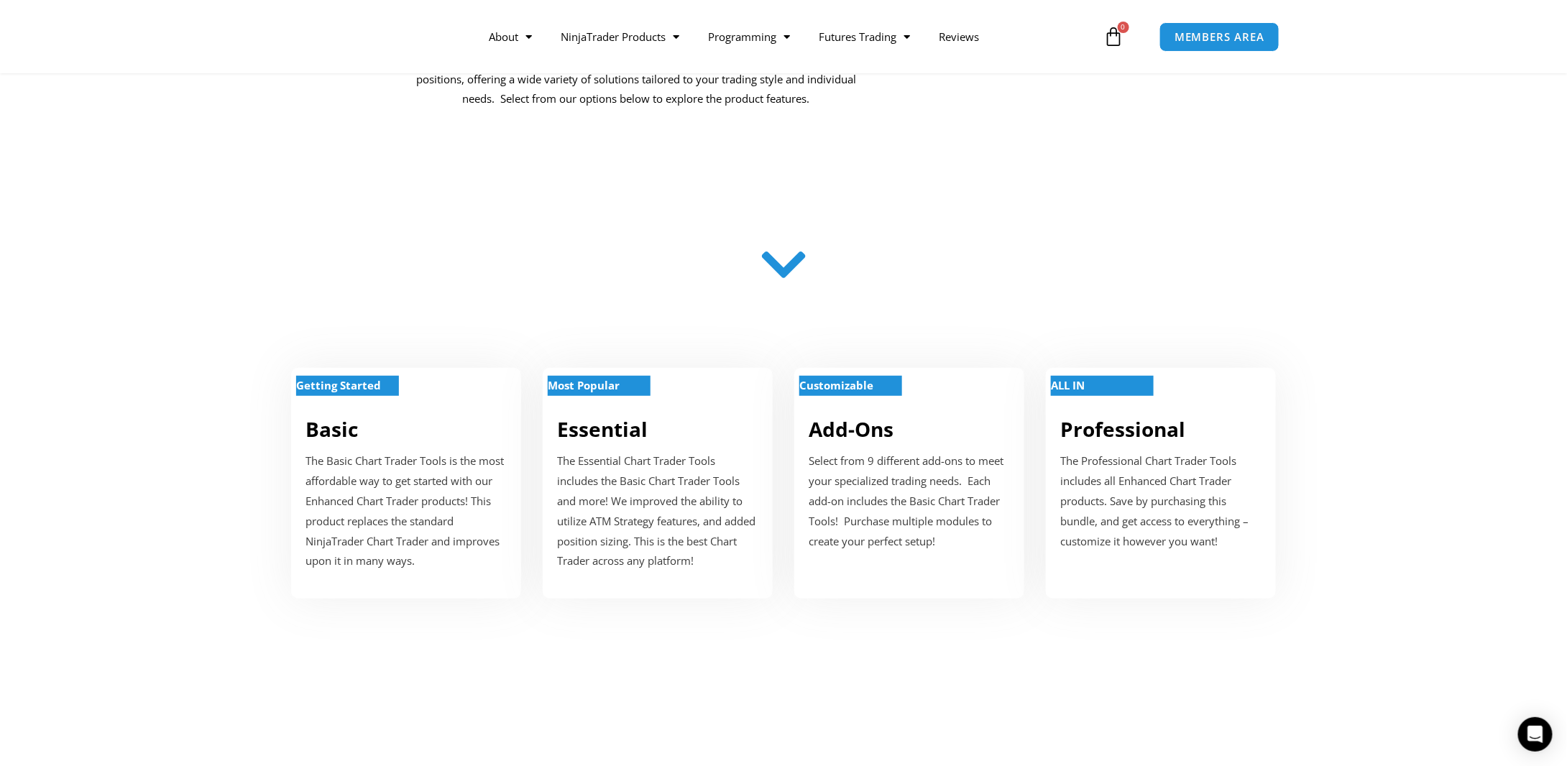
scroll to position [359, 0]
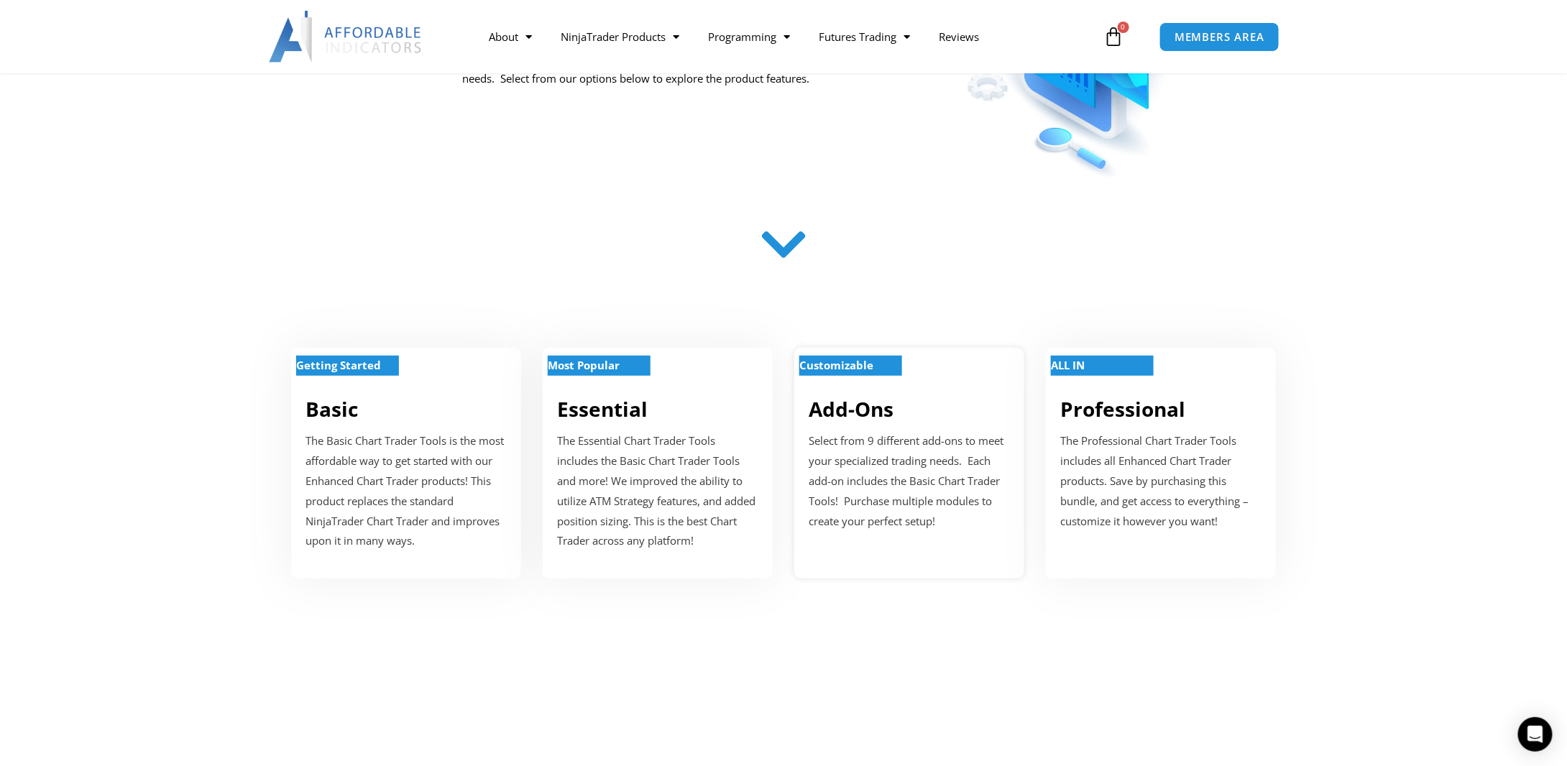
click at [853, 368] on strong "Customizable" at bounding box center [836, 365] width 74 height 14
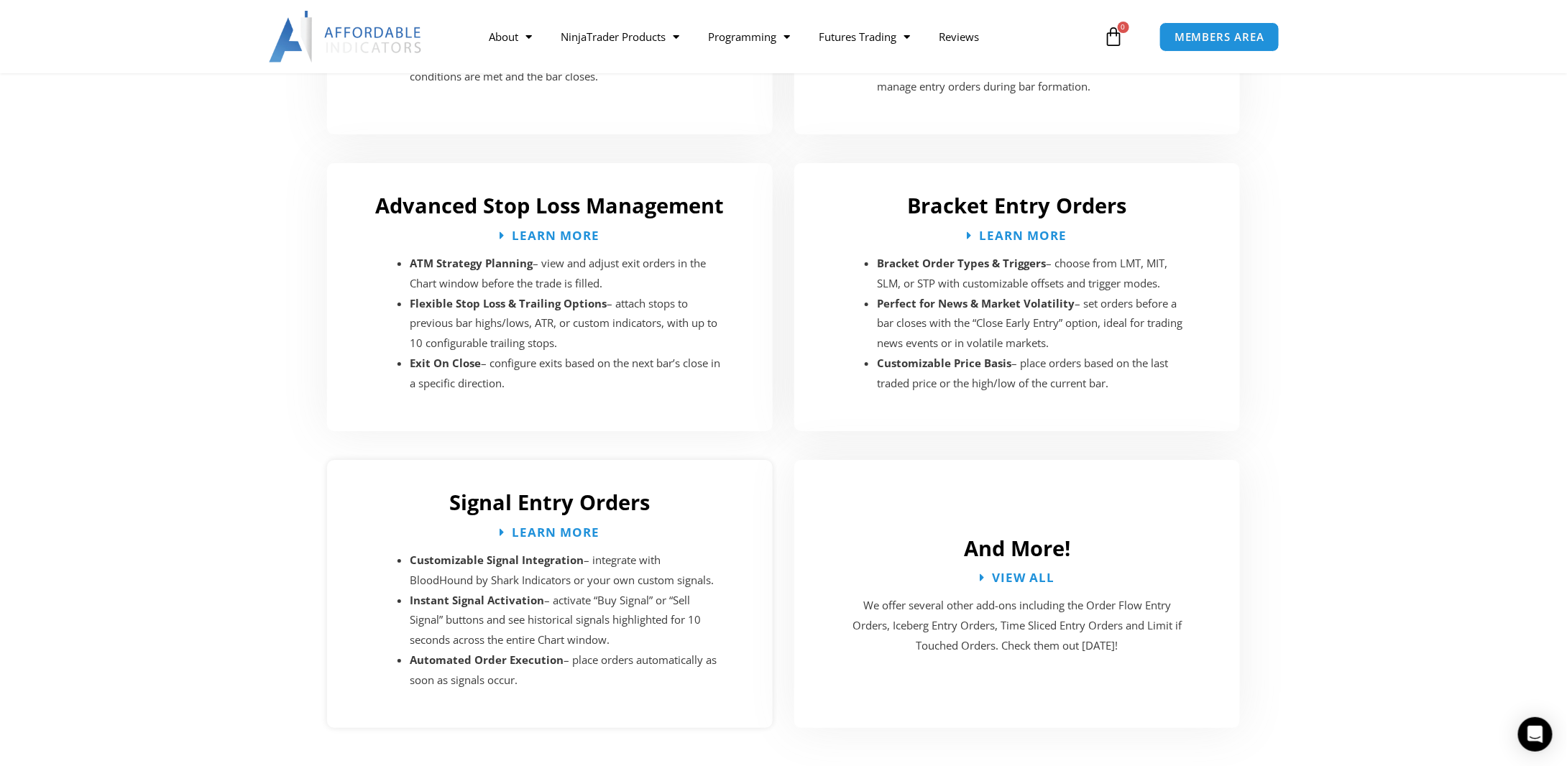
scroll to position [2352, 0]
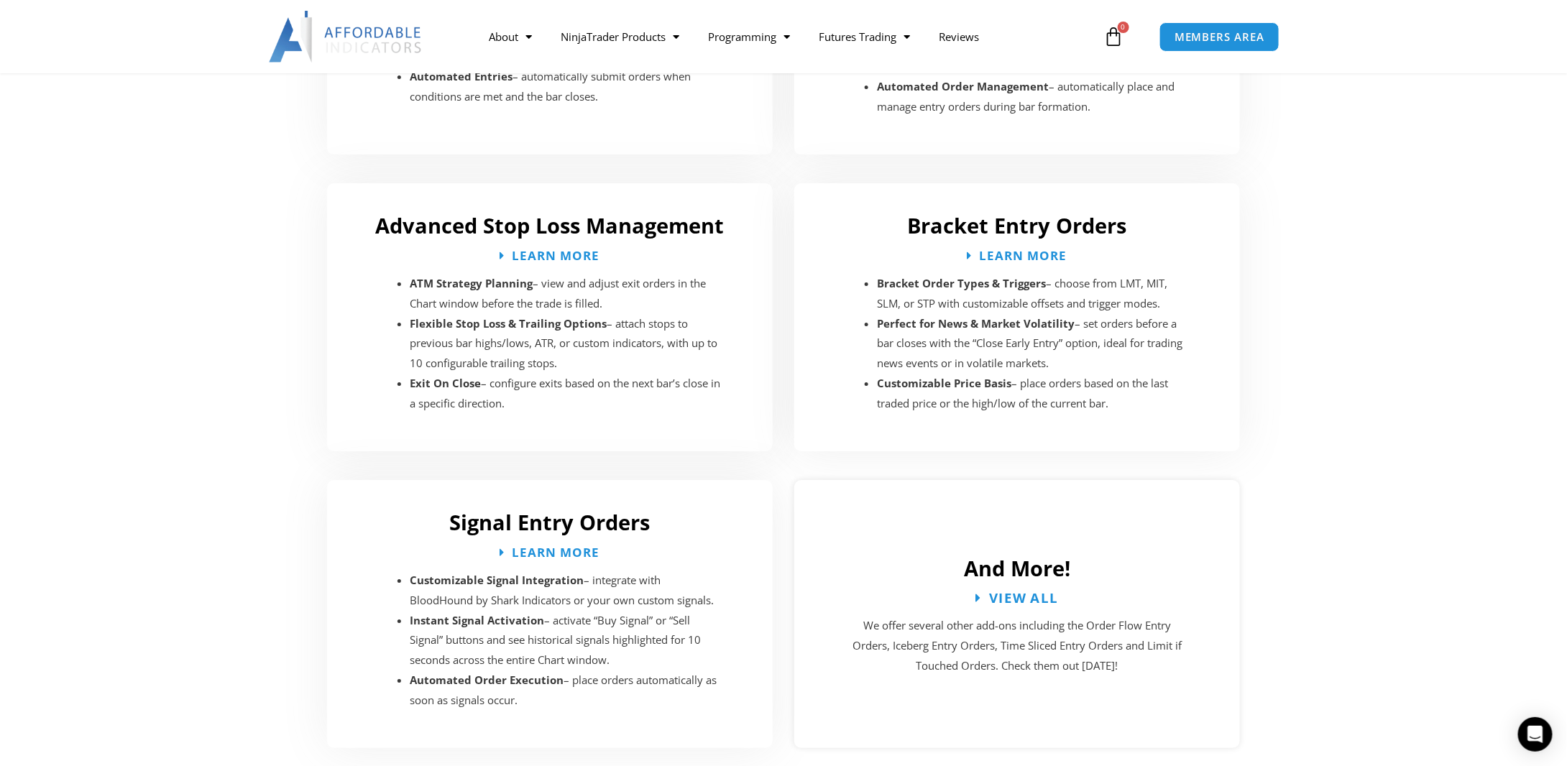
click at [1026, 591] on span "View All" at bounding box center [1024, 598] width 69 height 14
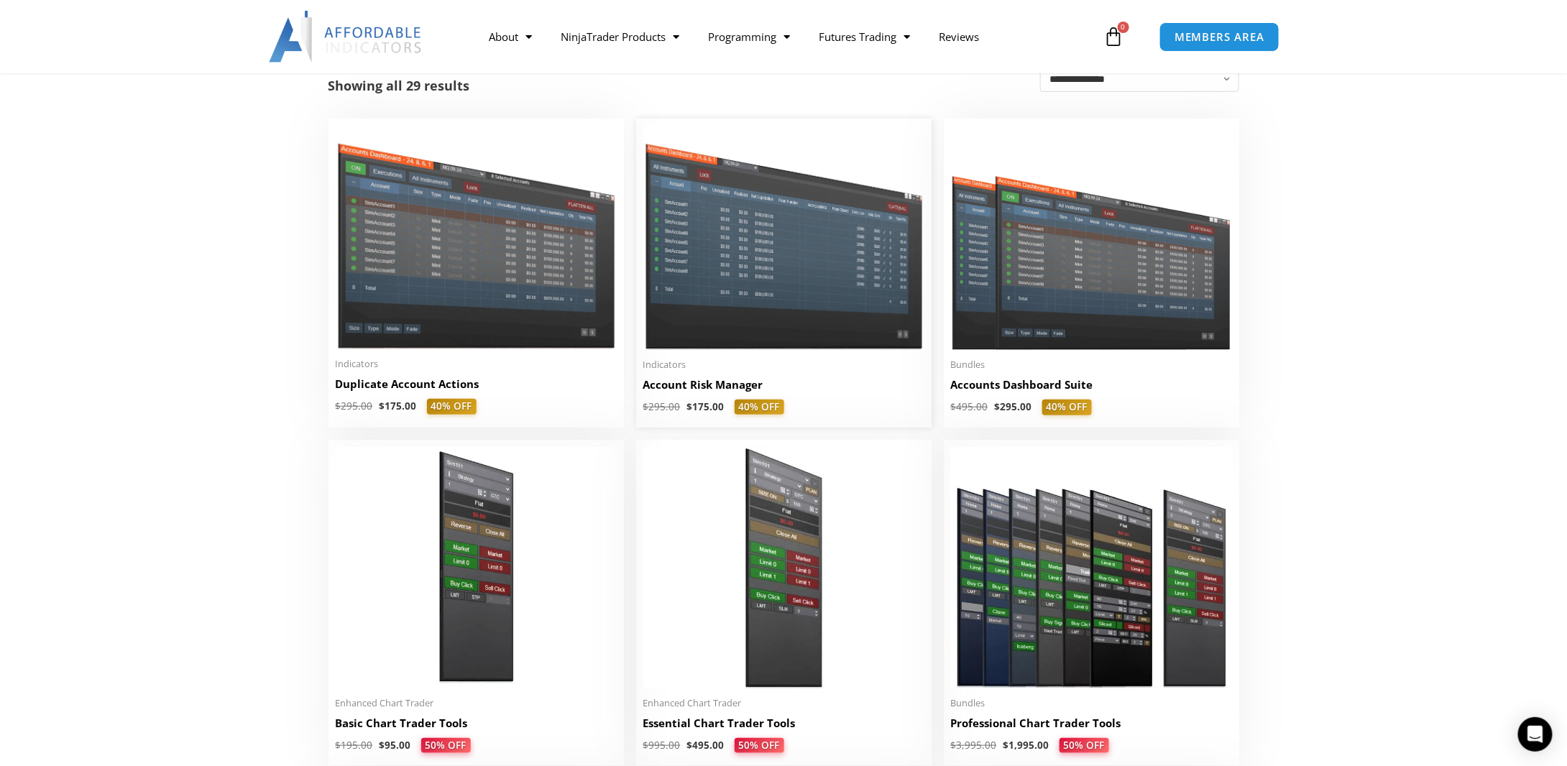
scroll to position [359, 0]
